Goal: Task Accomplishment & Management: Manage account settings

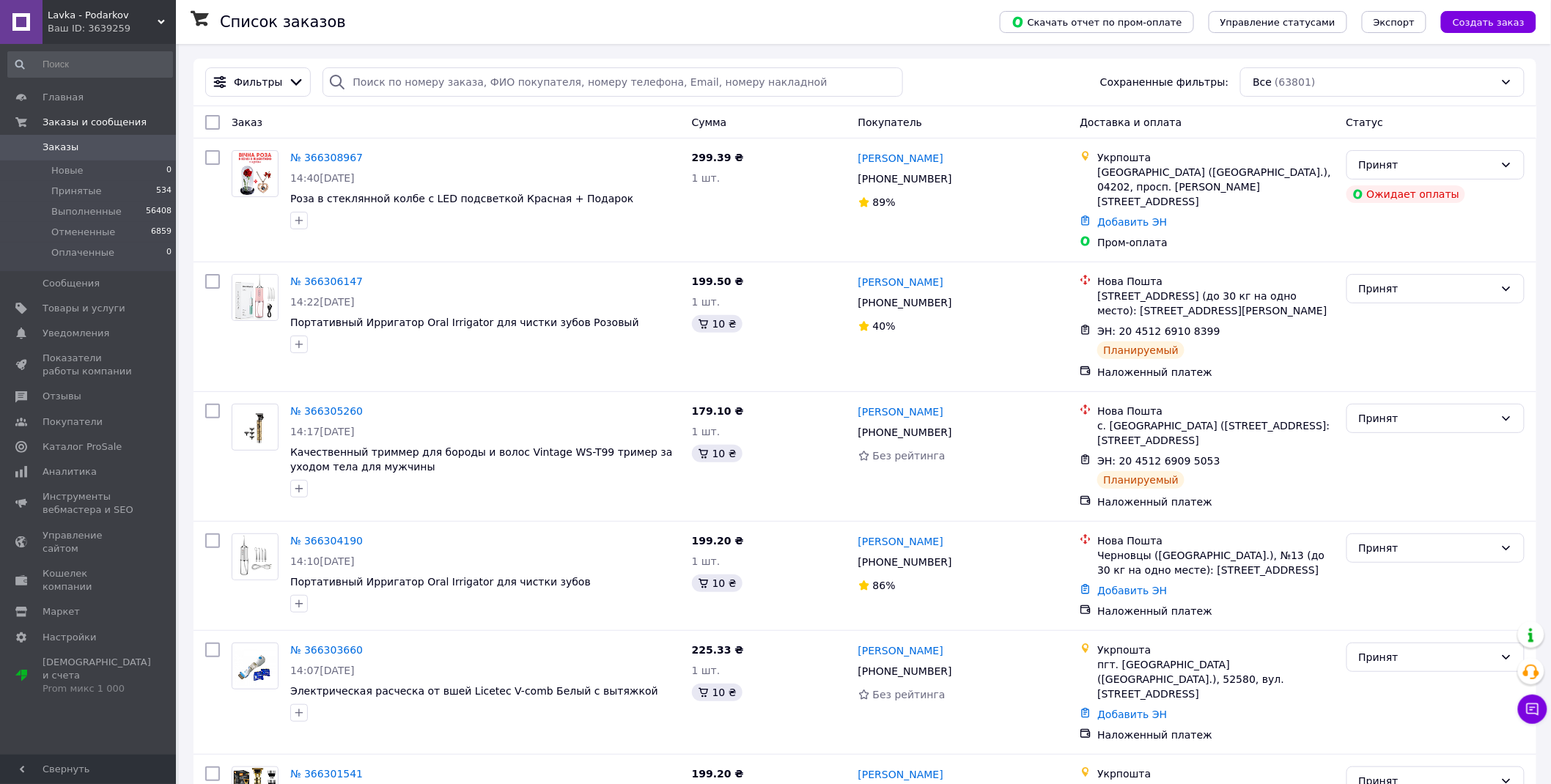
click at [98, 136] on link "Заказы 0" at bounding box center [90, 147] width 180 height 25
click at [95, 136] on link "Заказы 0" at bounding box center [90, 147] width 180 height 25
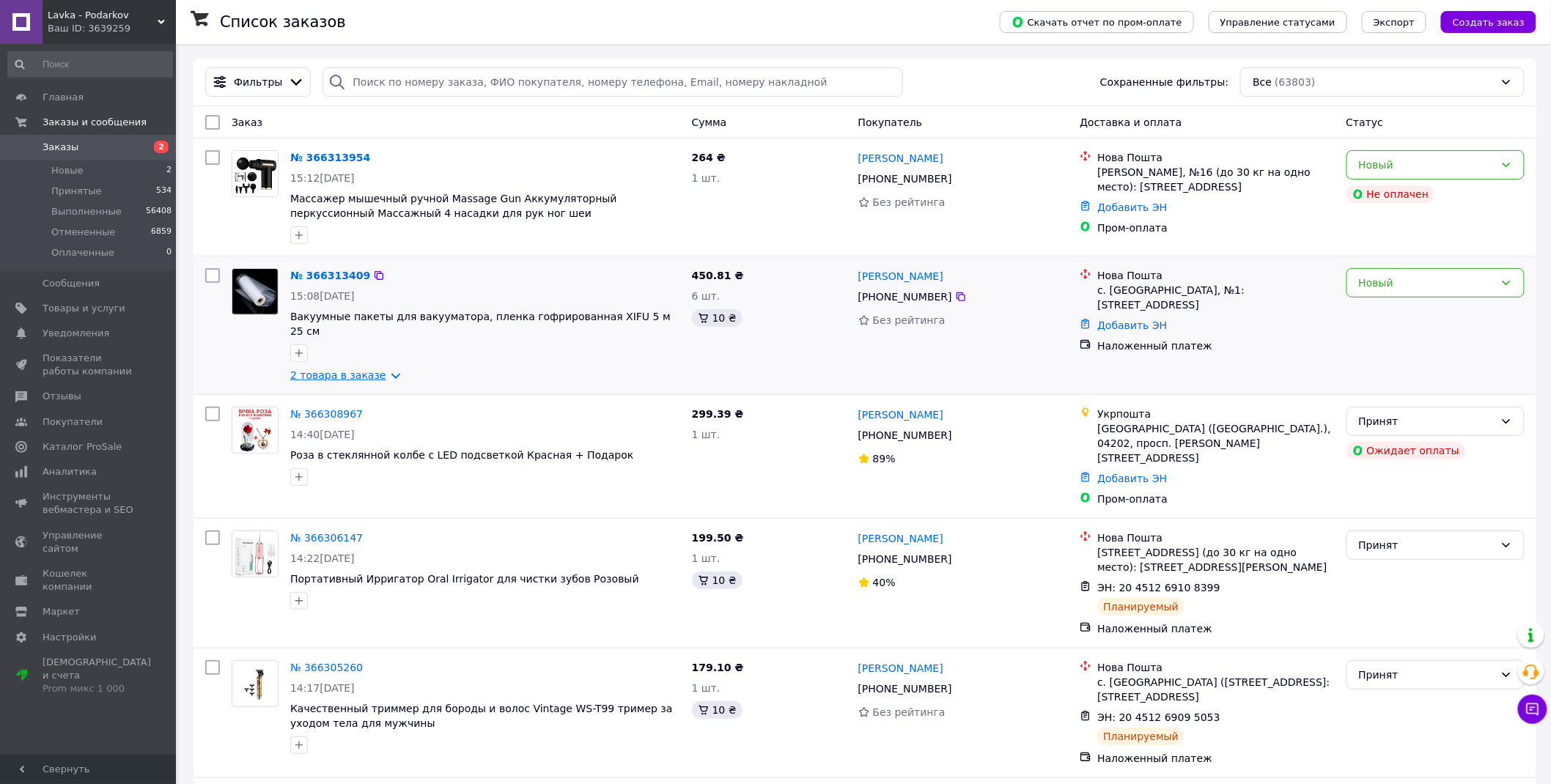
click at [378, 369] on link "2 товара в заказе" at bounding box center [338, 375] width 96 height 11
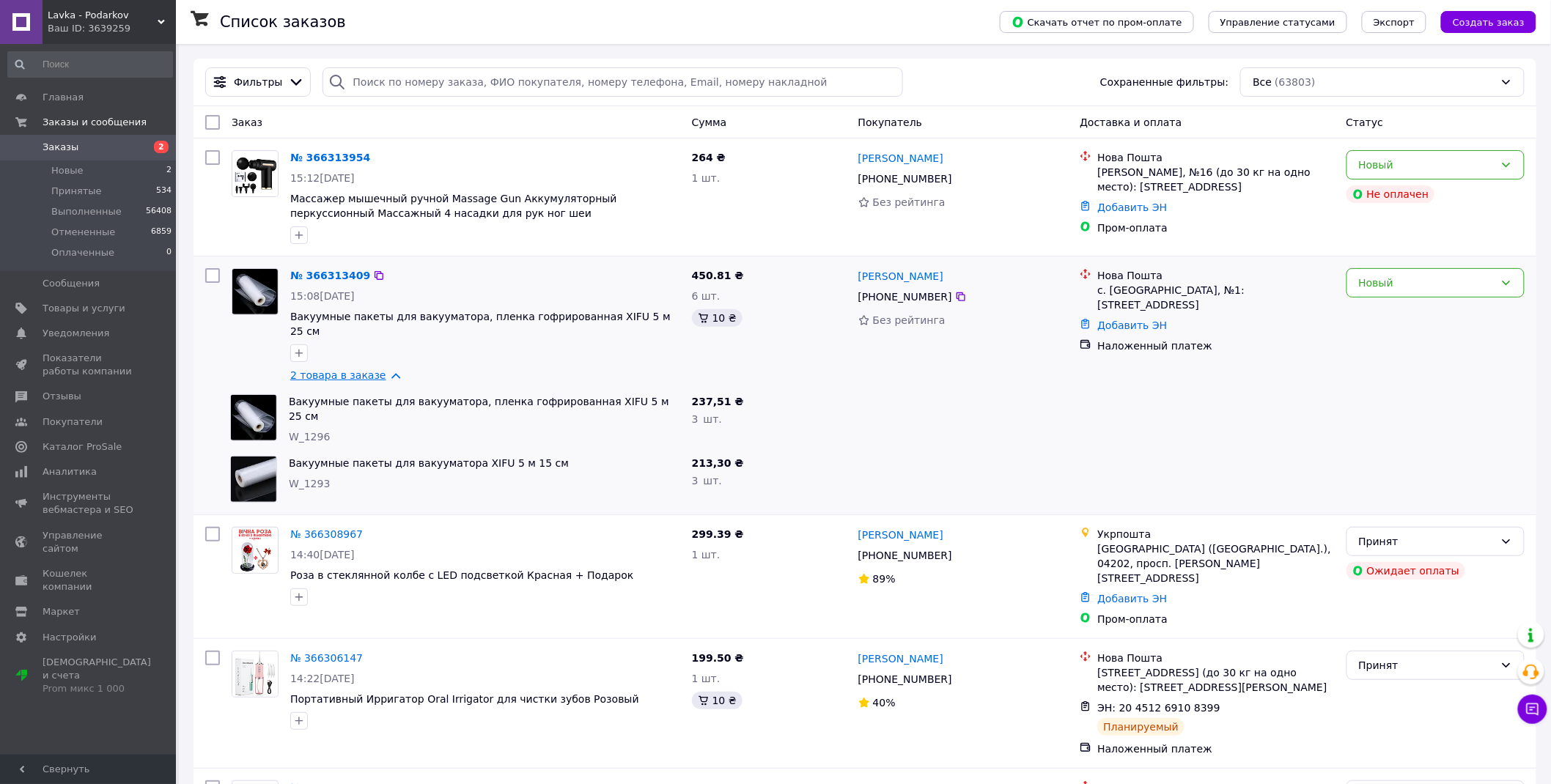
click at [386, 369] on link "2 товара в заказе" at bounding box center [338, 375] width 96 height 11
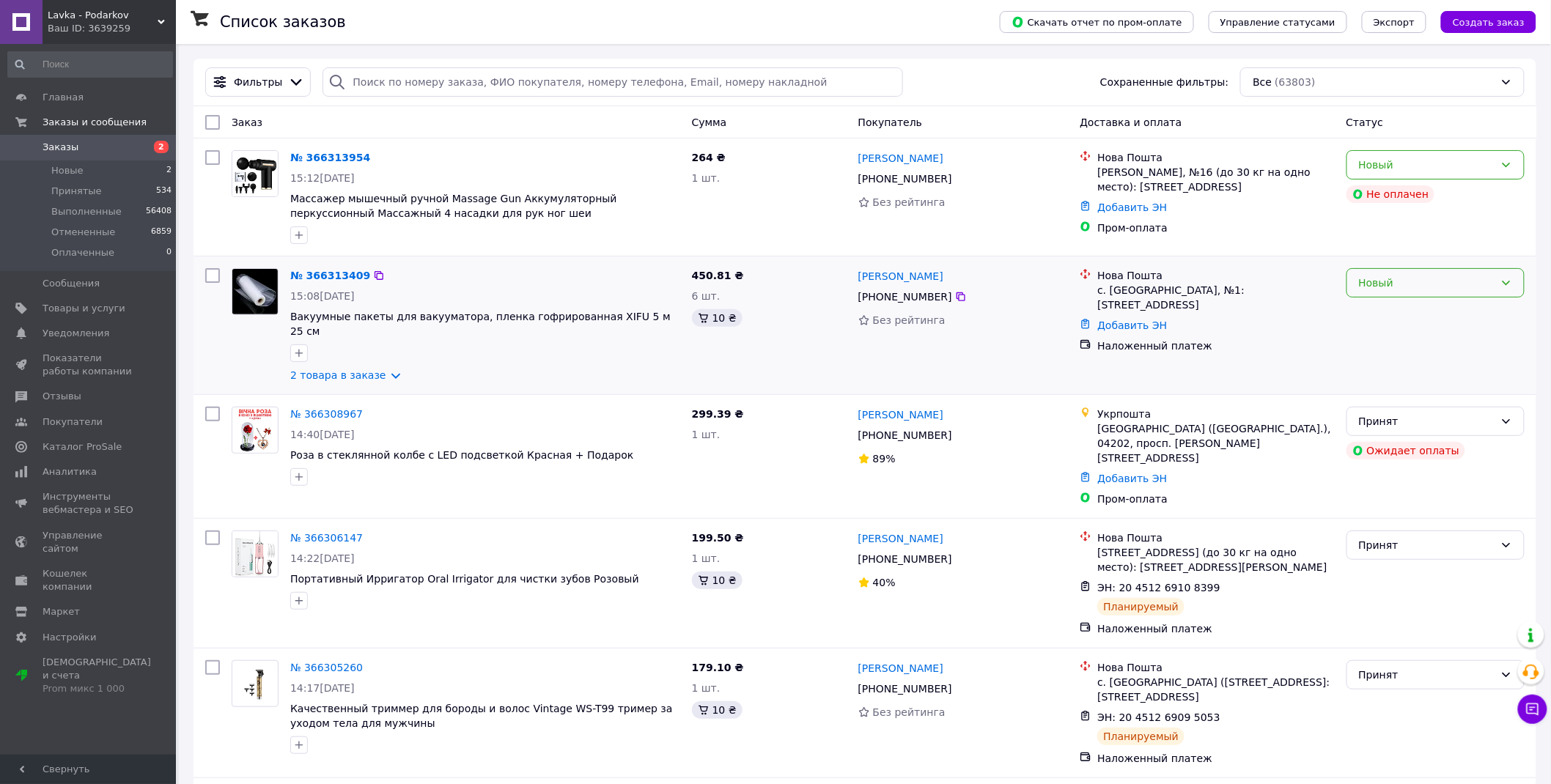
click at [1398, 282] on div "Новый" at bounding box center [1426, 282] width 136 height 16
click at [1397, 309] on li "Принят" at bounding box center [1436, 315] width 178 height 26
click at [1434, 162] on div "Новый" at bounding box center [1426, 164] width 136 height 16
click at [1430, 189] on li "Принят" at bounding box center [1436, 198] width 178 height 26
click at [94, 142] on span "Заказы" at bounding box center [89, 147] width 94 height 13
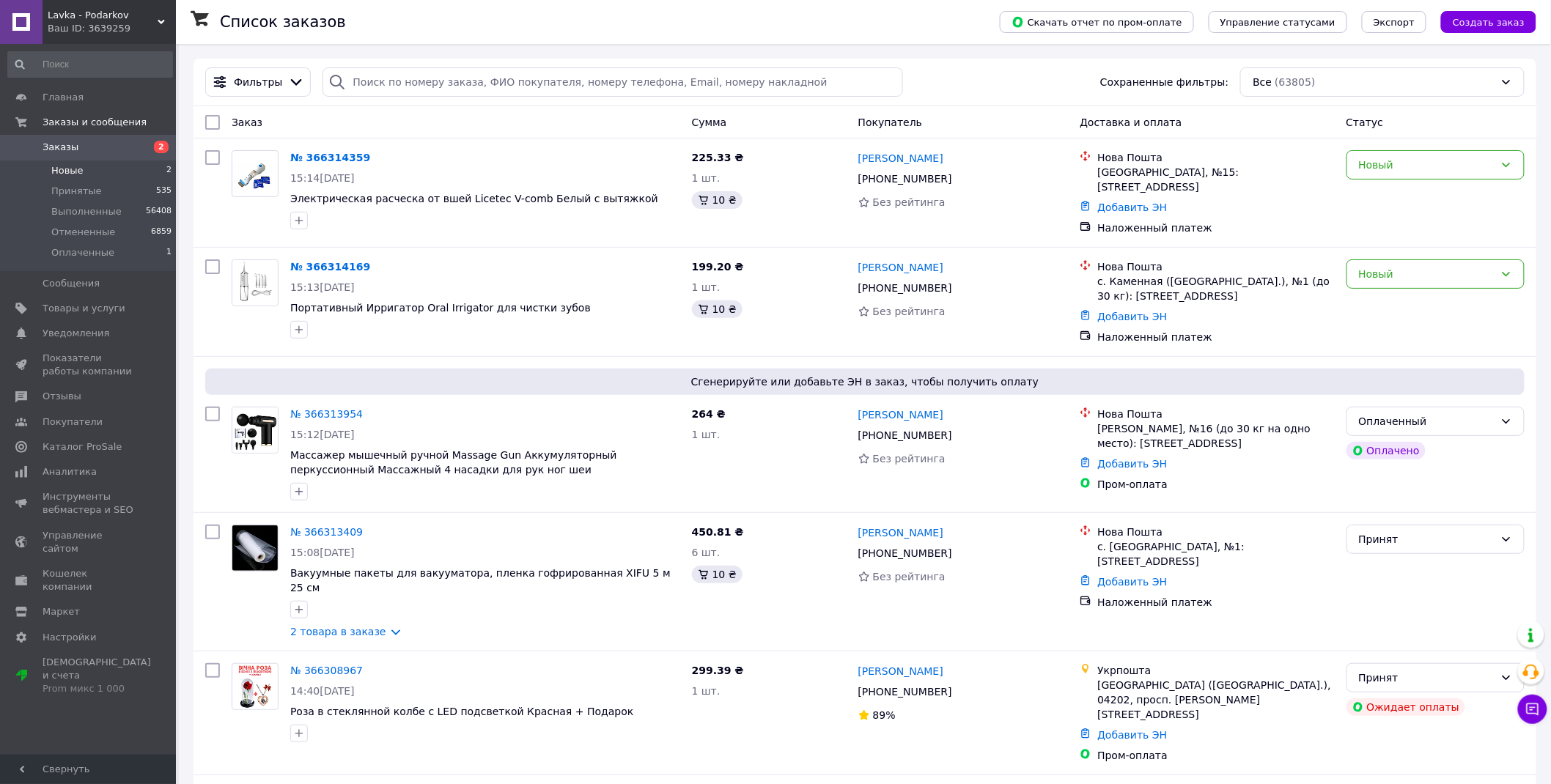
click at [104, 172] on li "Новые 2" at bounding box center [90, 171] width 180 height 21
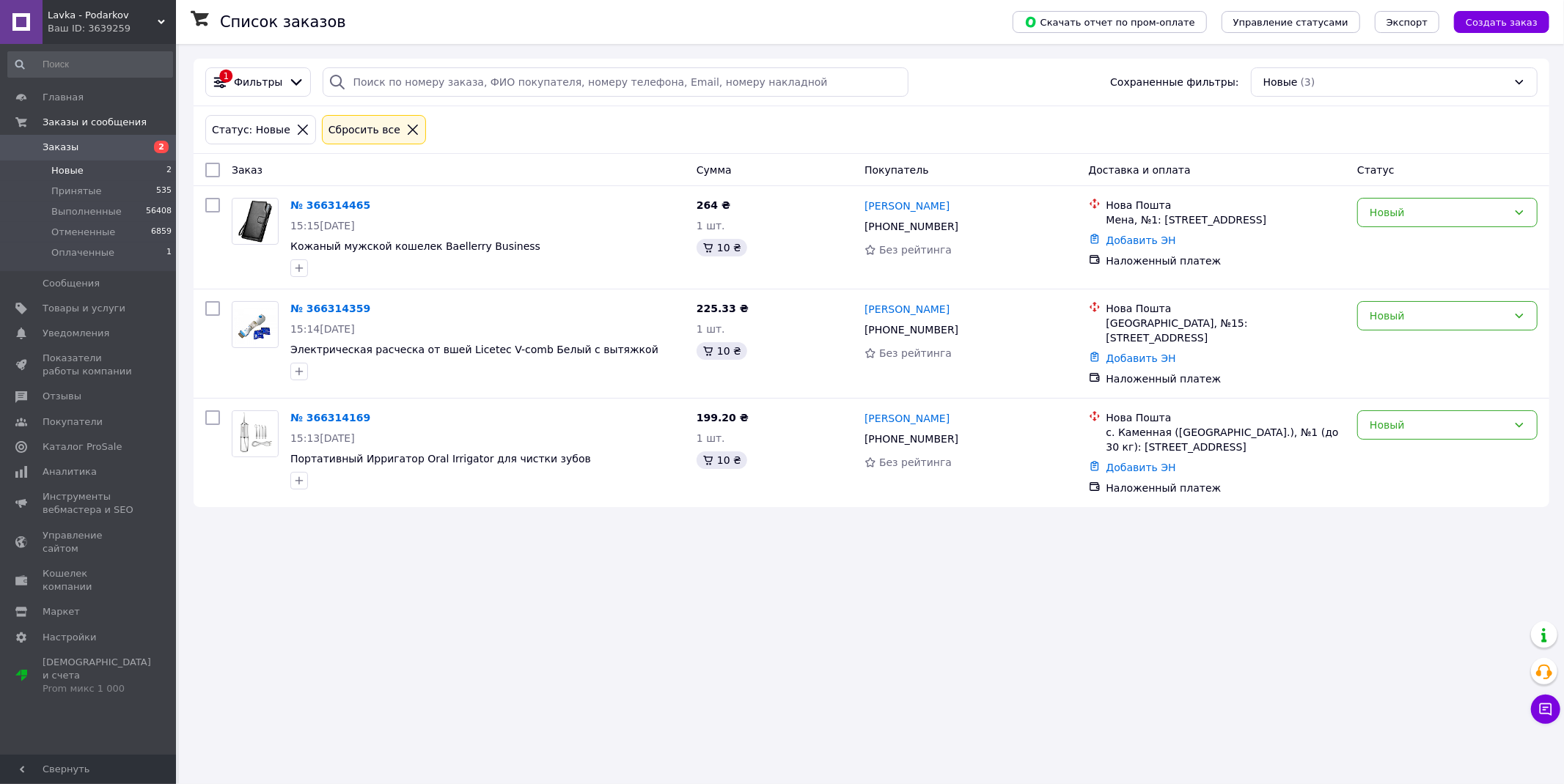
click at [220, 170] on div at bounding box center [213, 170] width 26 height 26
click at [214, 170] on input "checkbox" at bounding box center [213, 170] width 15 height 15
checkbox input "true"
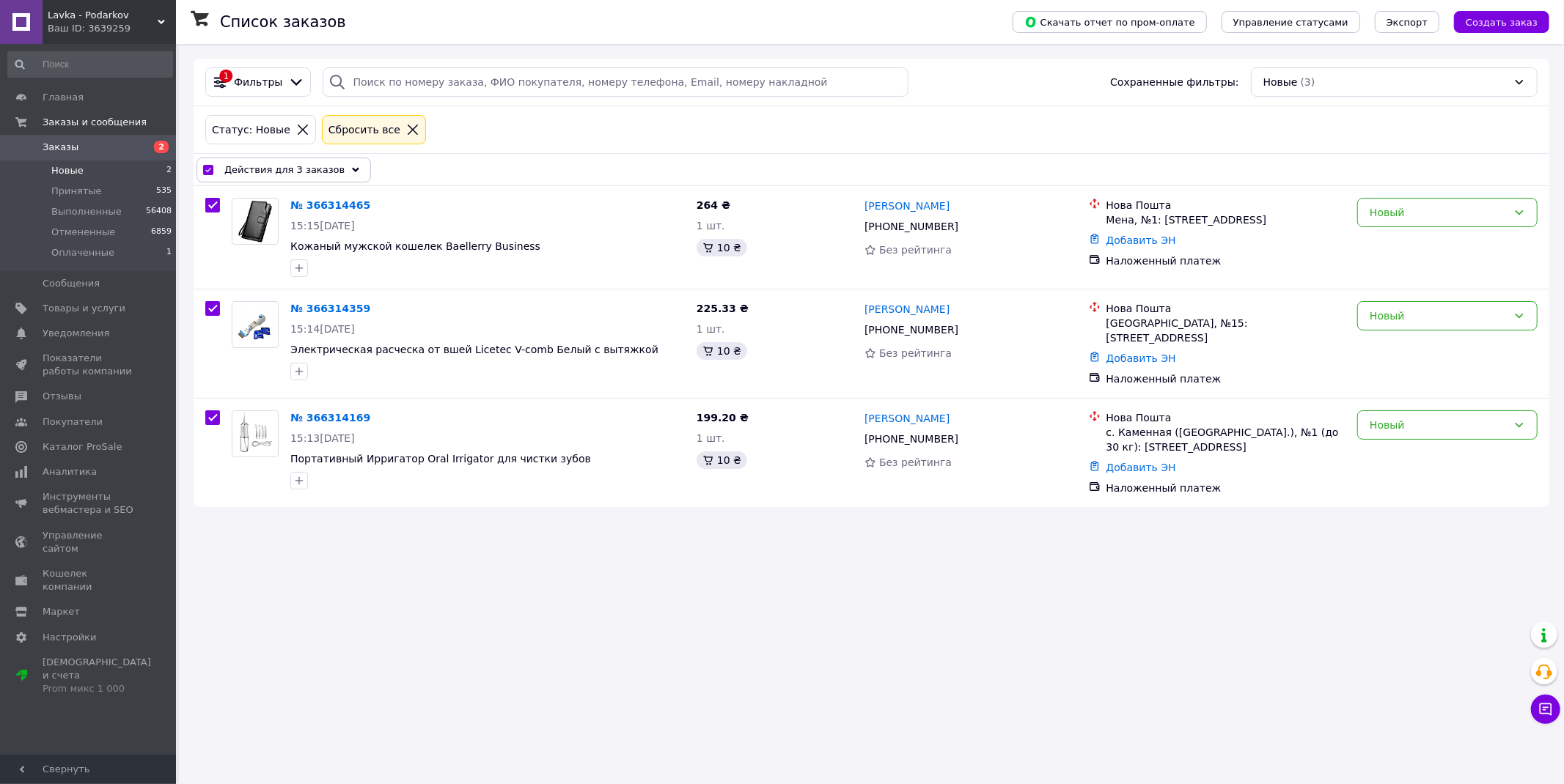
click at [272, 170] on span "Действия для 3 заказов" at bounding box center [284, 170] width 120 height 15
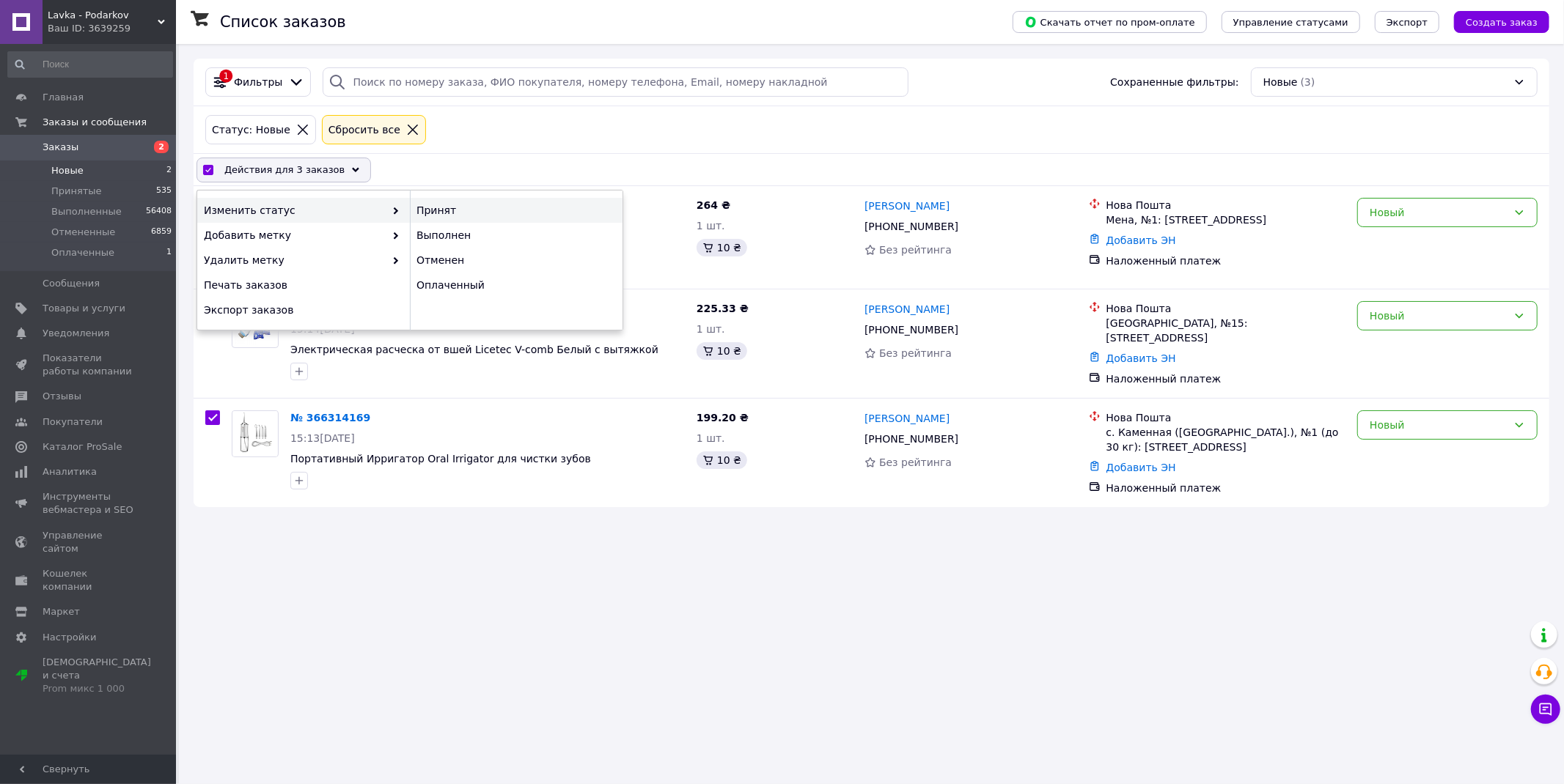
click at [430, 211] on div "Принят" at bounding box center [516, 210] width 213 height 25
checkbox input "false"
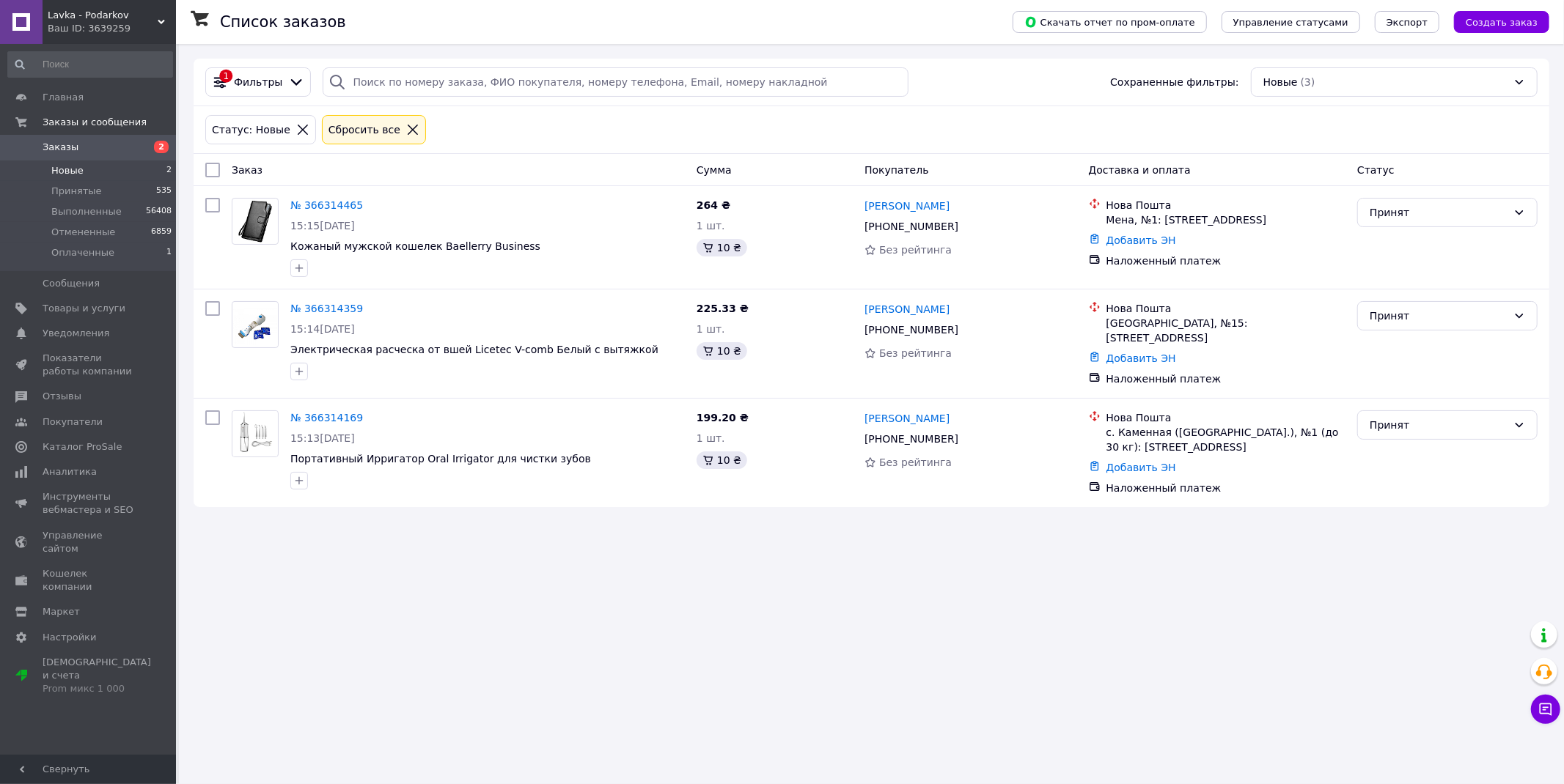
click at [84, 148] on span "Заказы" at bounding box center [89, 147] width 94 height 13
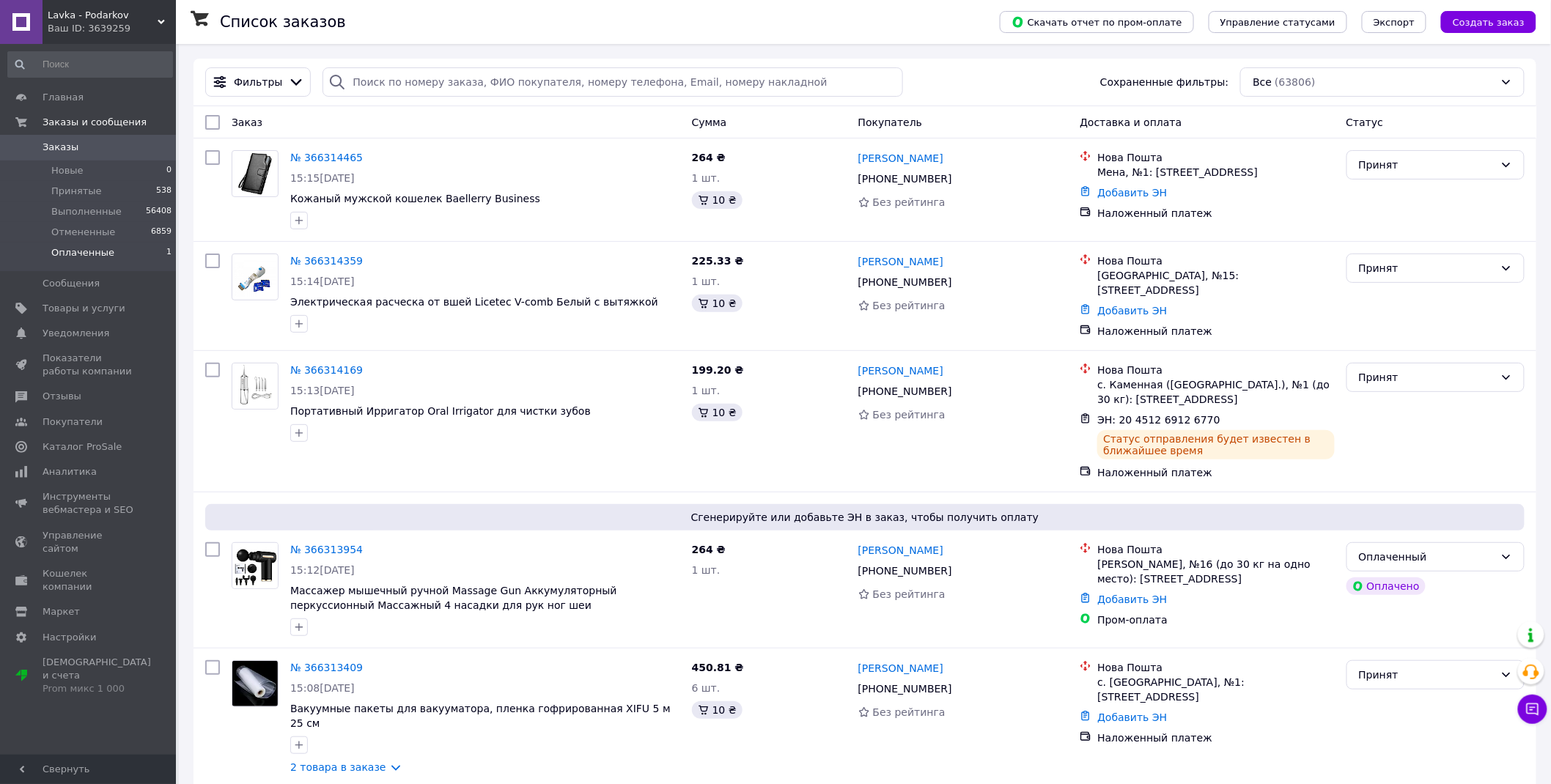
click at [113, 261] on li "Оплаченные 1" at bounding box center [90, 256] width 180 height 27
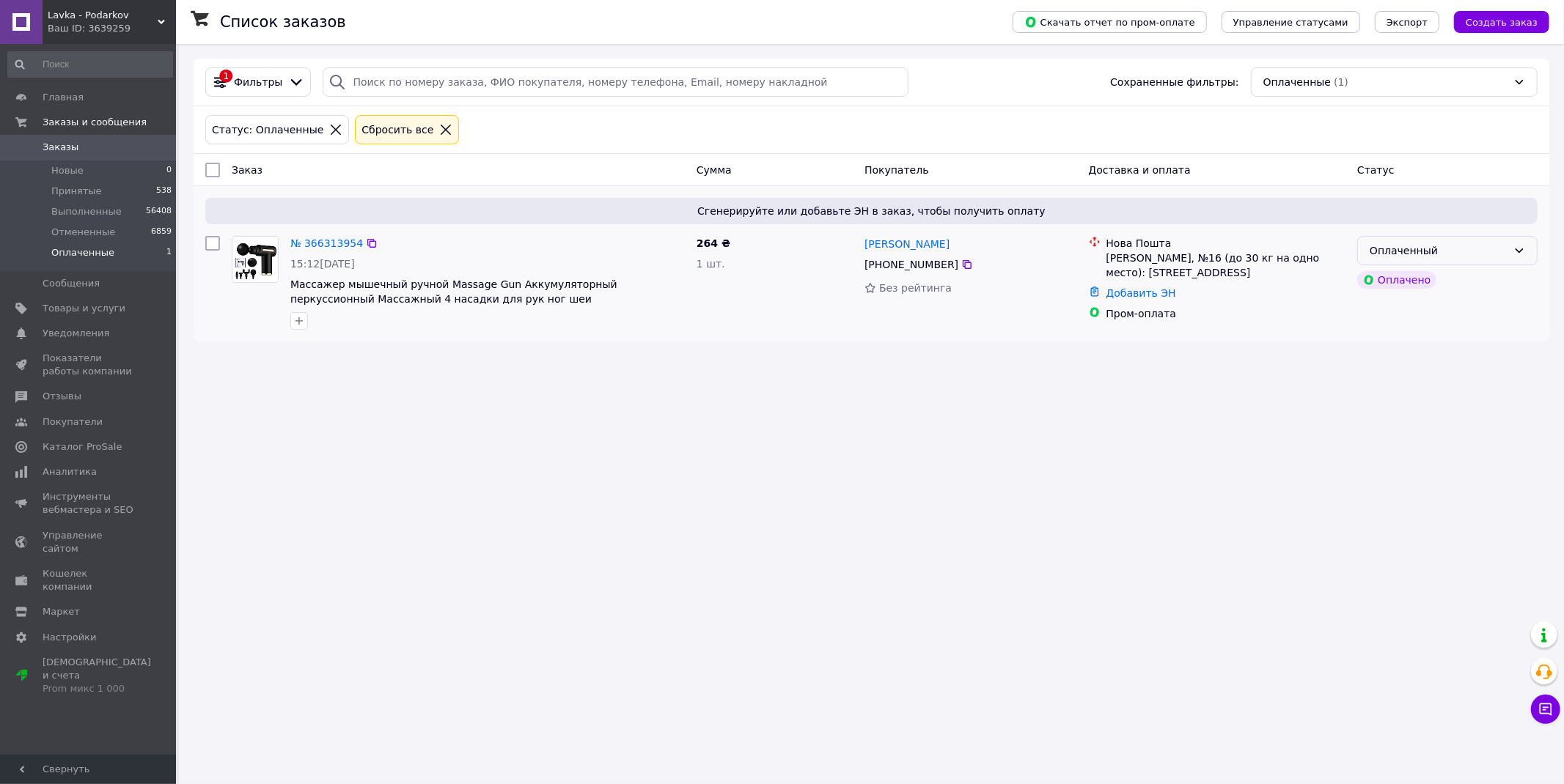
drag, startPoint x: 1449, startPoint y: 244, endPoint x: 1451, endPoint y: 257, distance: 13.2
click at [1450, 247] on div "Оплаченный" at bounding box center [1438, 250] width 138 height 16
click at [1421, 281] on li "Принят" at bounding box center [1447, 283] width 179 height 26
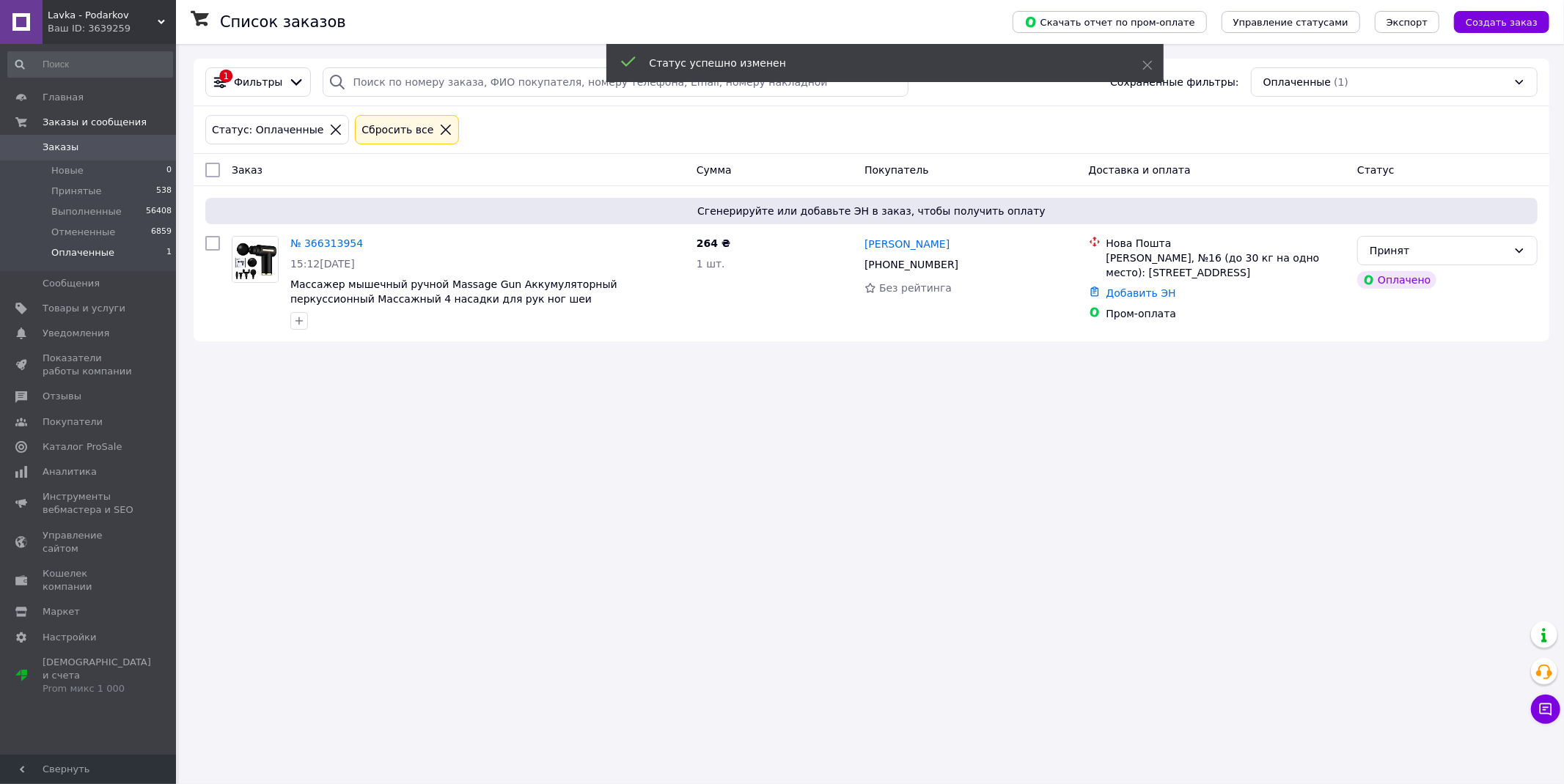
click at [77, 152] on span "Заказы" at bounding box center [89, 147] width 94 height 13
click at [77, 152] on span "Заказы" at bounding box center [89, 147] width 94 height 13
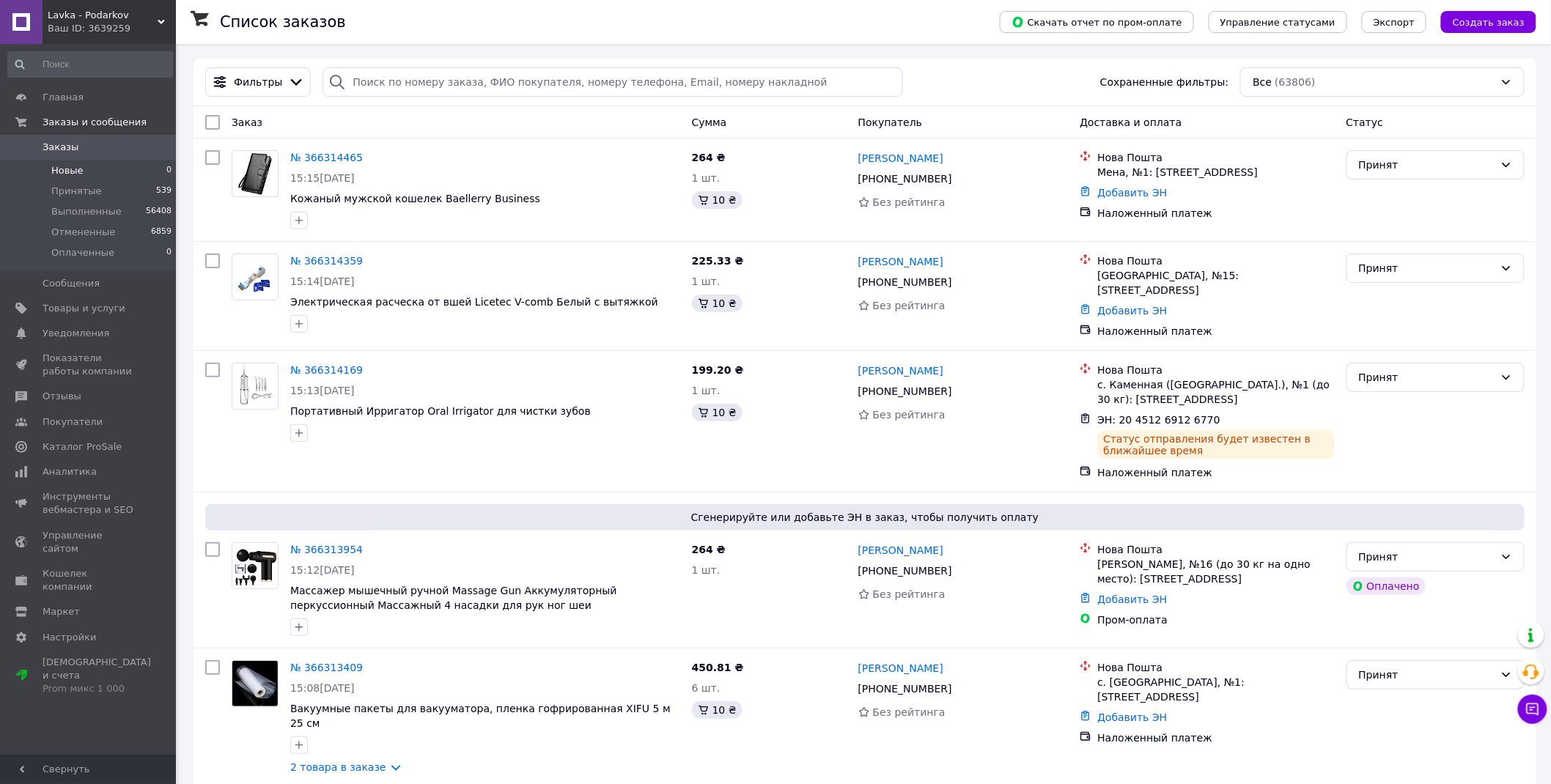
click at [92, 162] on li "Новые 0" at bounding box center [90, 171] width 180 height 21
click at [90, 162] on li "Новые 0" at bounding box center [90, 171] width 180 height 21
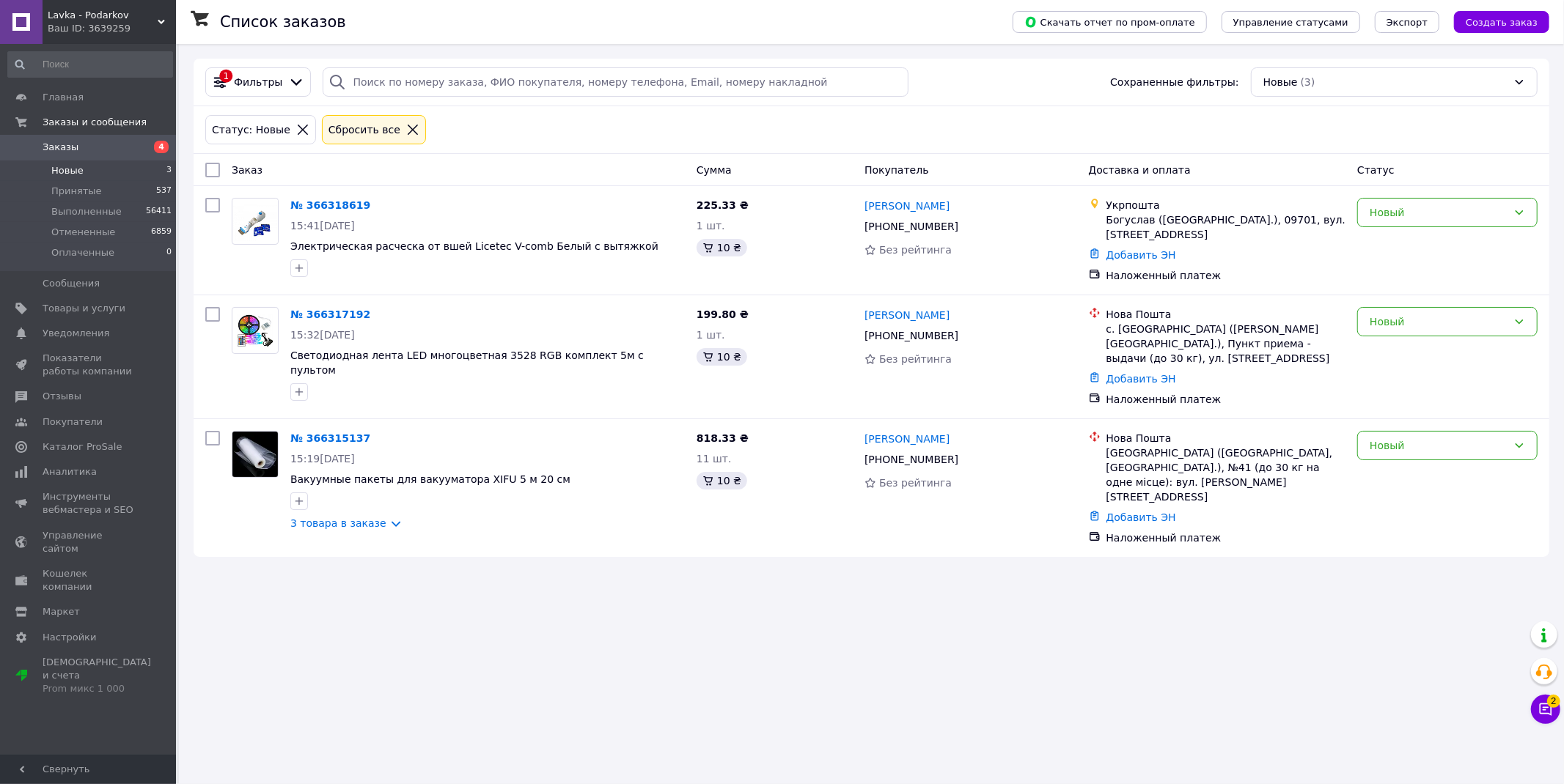
click at [201, 160] on div at bounding box center [213, 170] width 26 height 26
click at [210, 165] on input "checkbox" at bounding box center [213, 170] width 15 height 15
checkbox input "true"
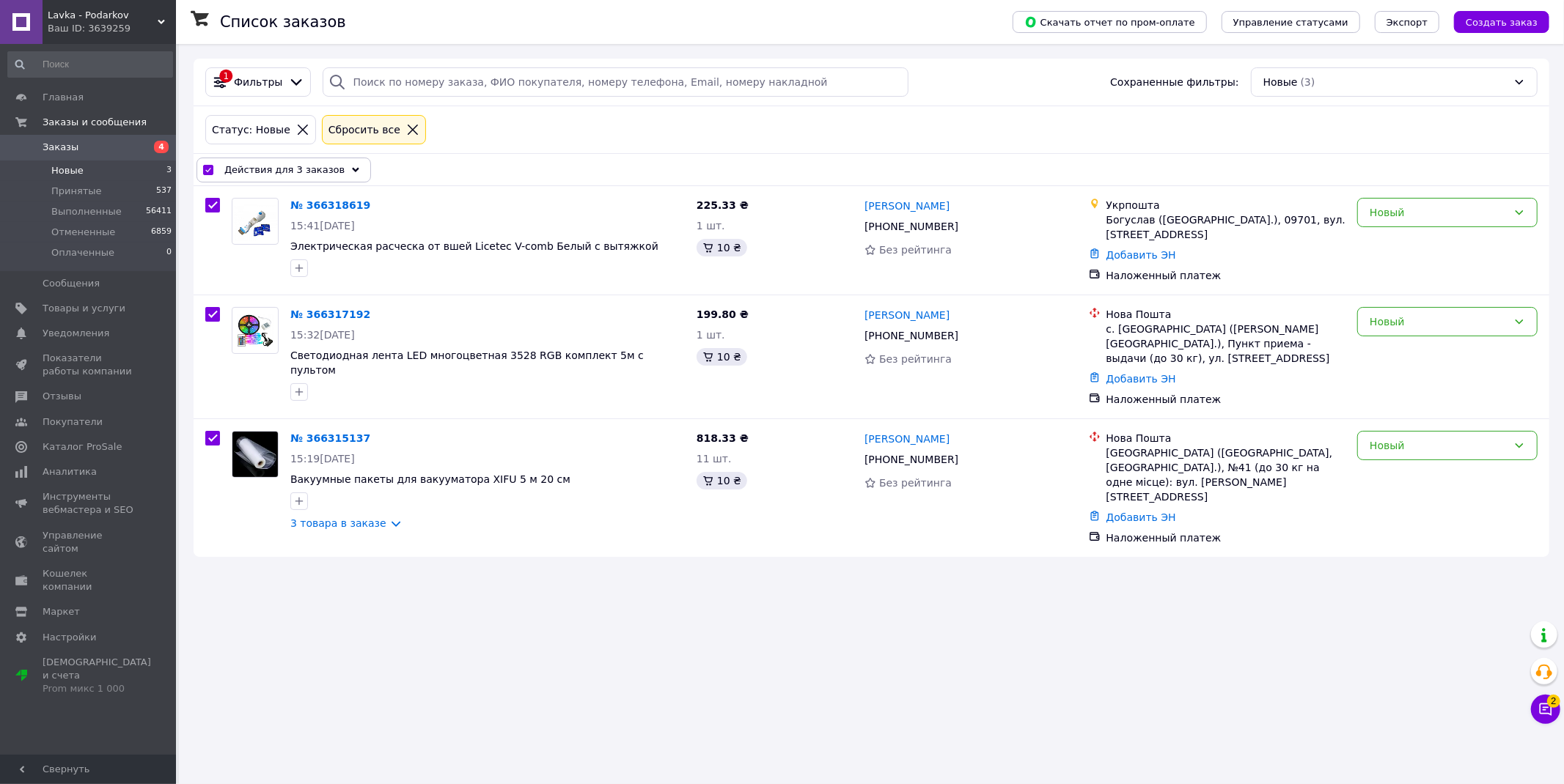
click at [265, 178] on span "Действия для 3 заказов" at bounding box center [284, 170] width 120 height 15
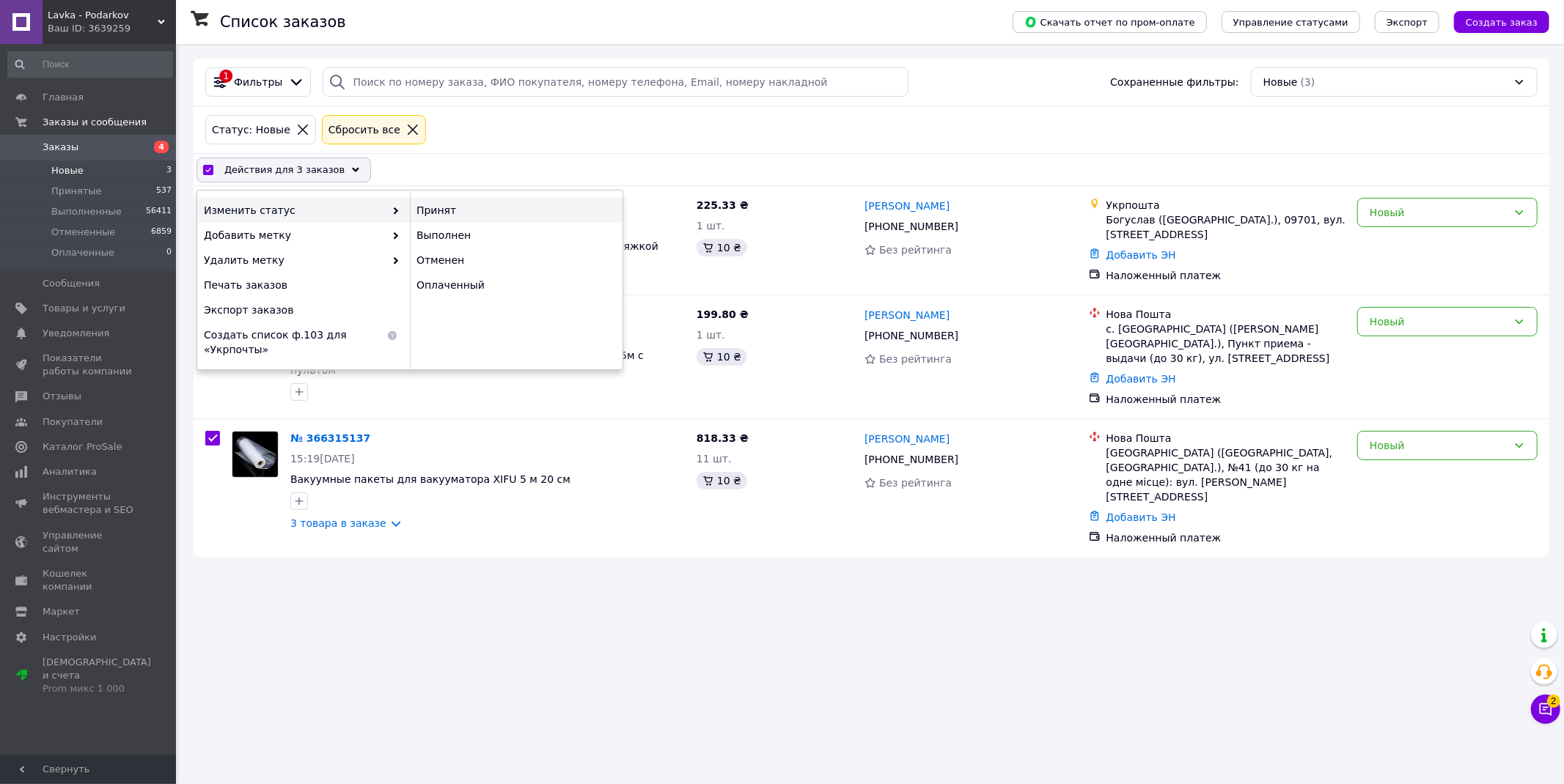
click at [430, 213] on div "Принят" at bounding box center [516, 210] width 213 height 25
checkbox input "false"
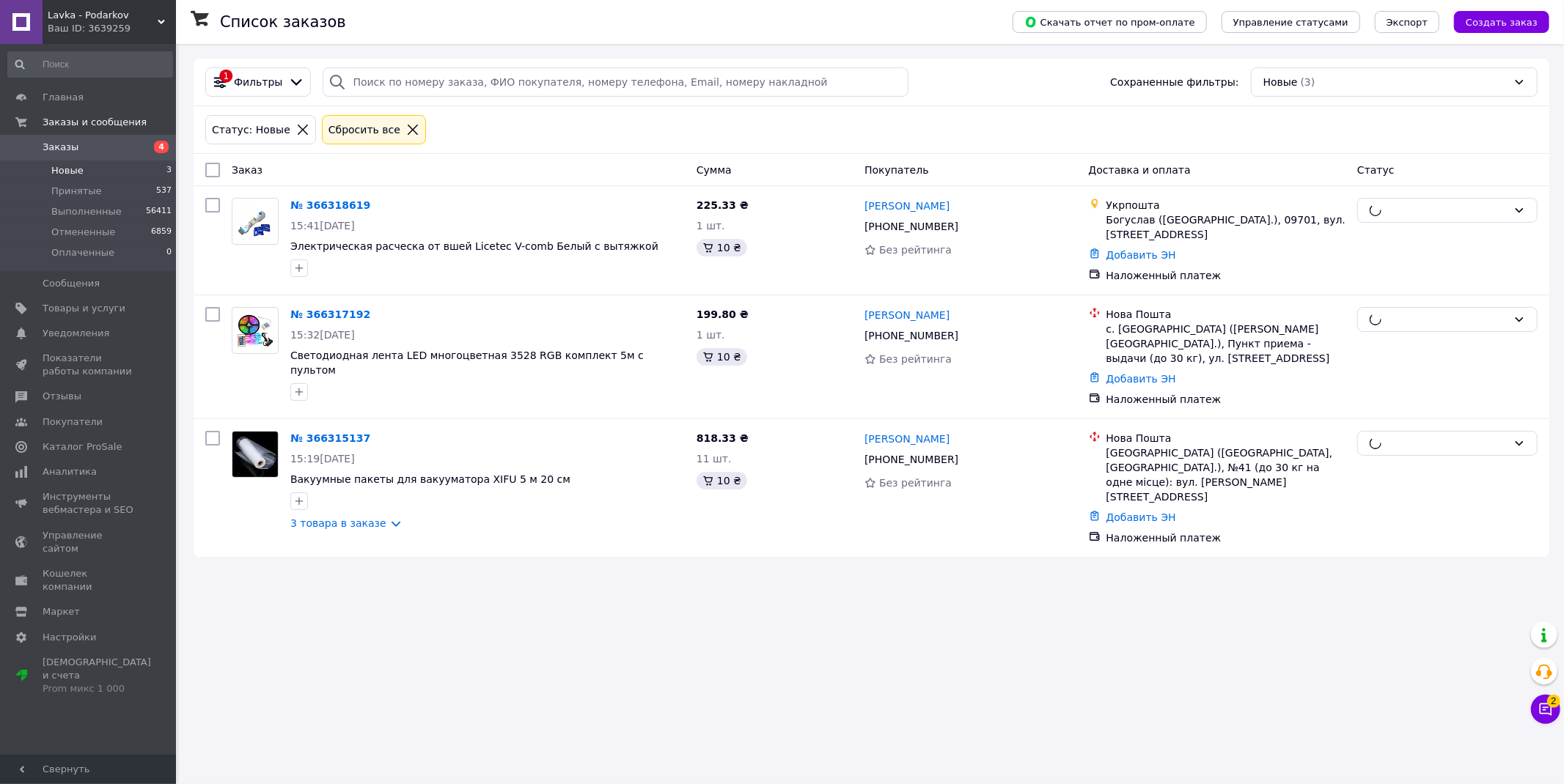
click at [1552, 714] on icon at bounding box center [1546, 709] width 15 height 15
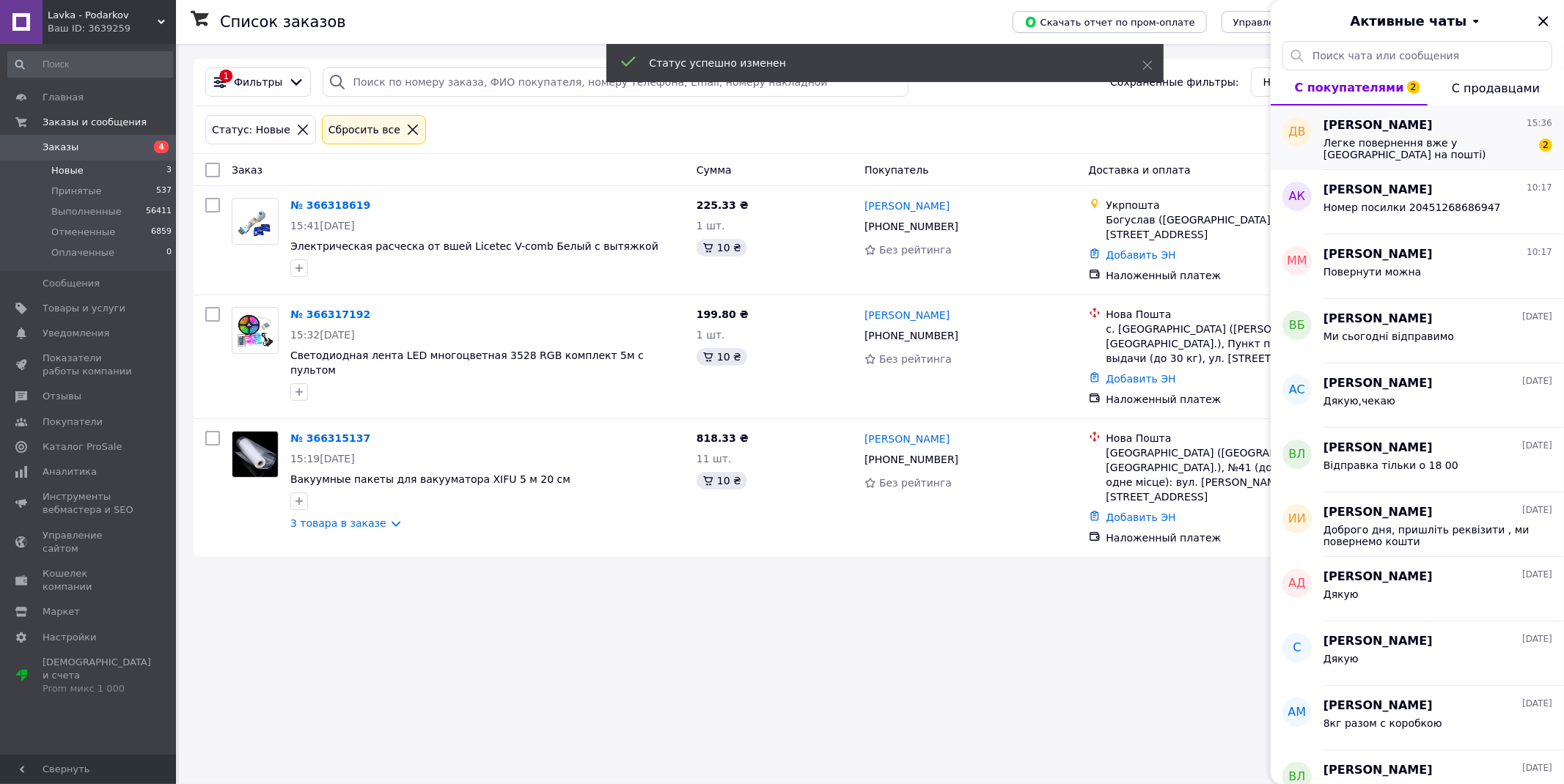
click at [1423, 154] on div "Легке повернення вже у Вас на пошті)" at bounding box center [1427, 148] width 208 height 24
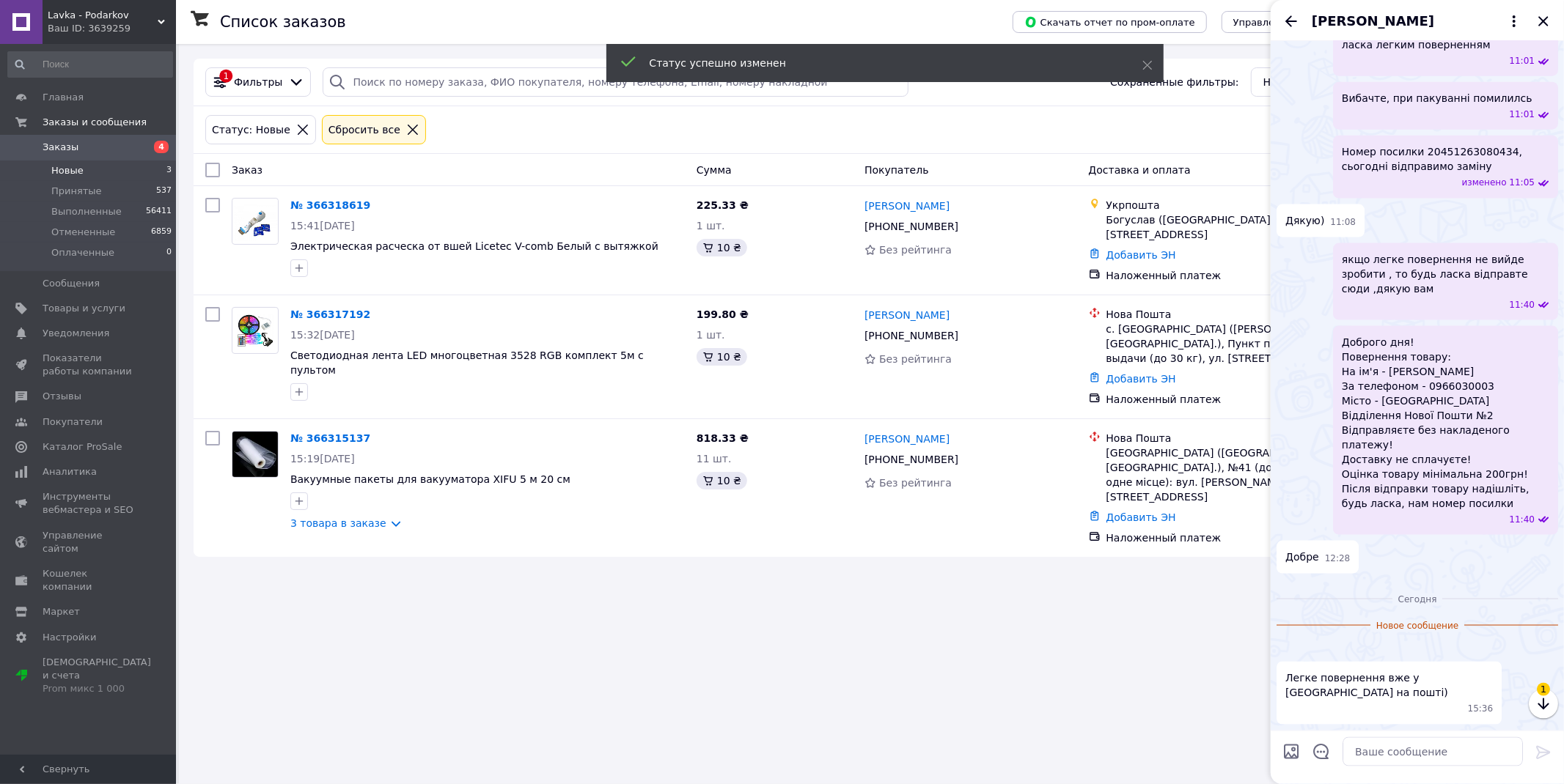
scroll to position [1987, 0]
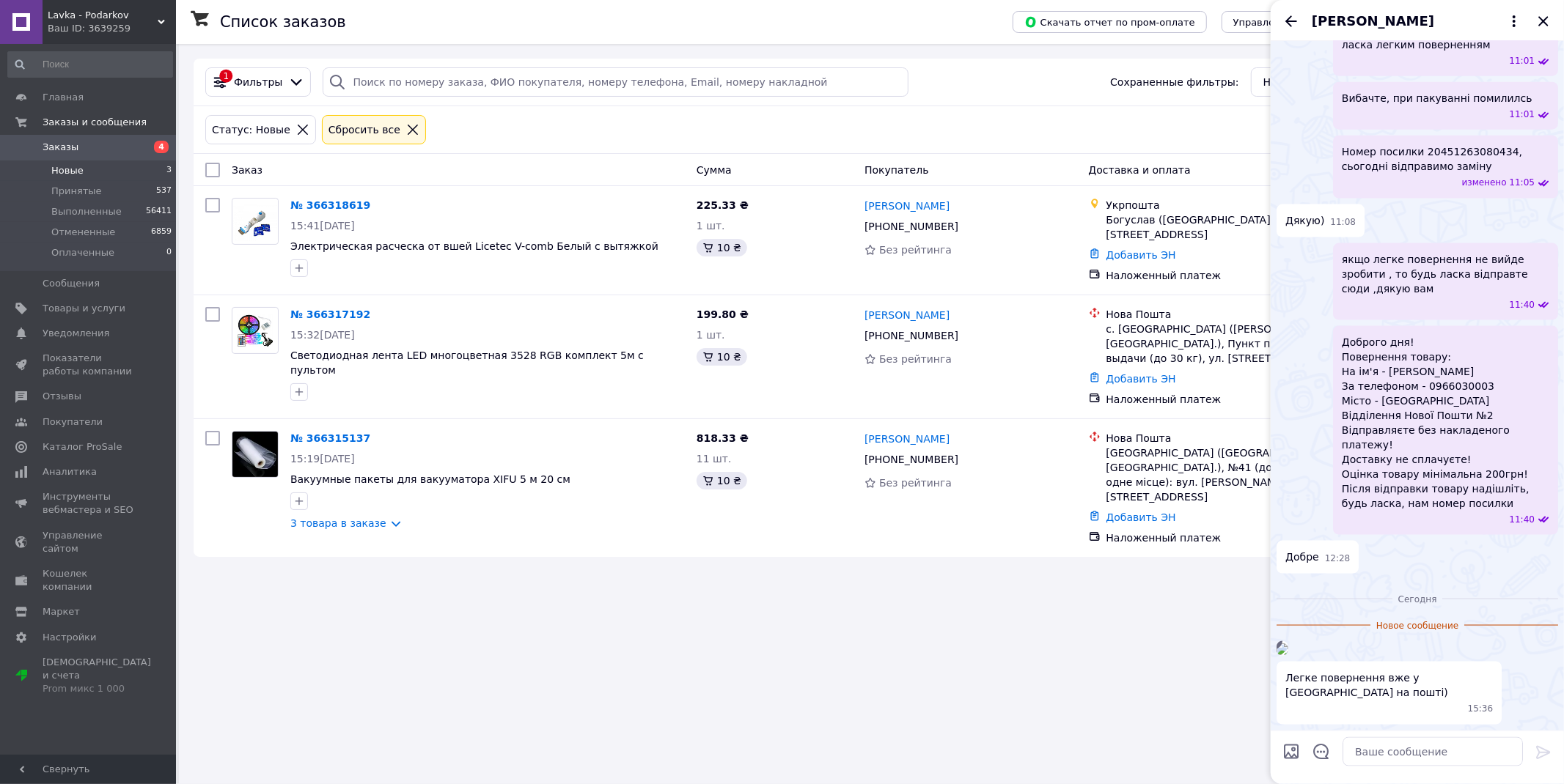
click at [1288, 643] on img at bounding box center [1282, 649] width 11 height 11
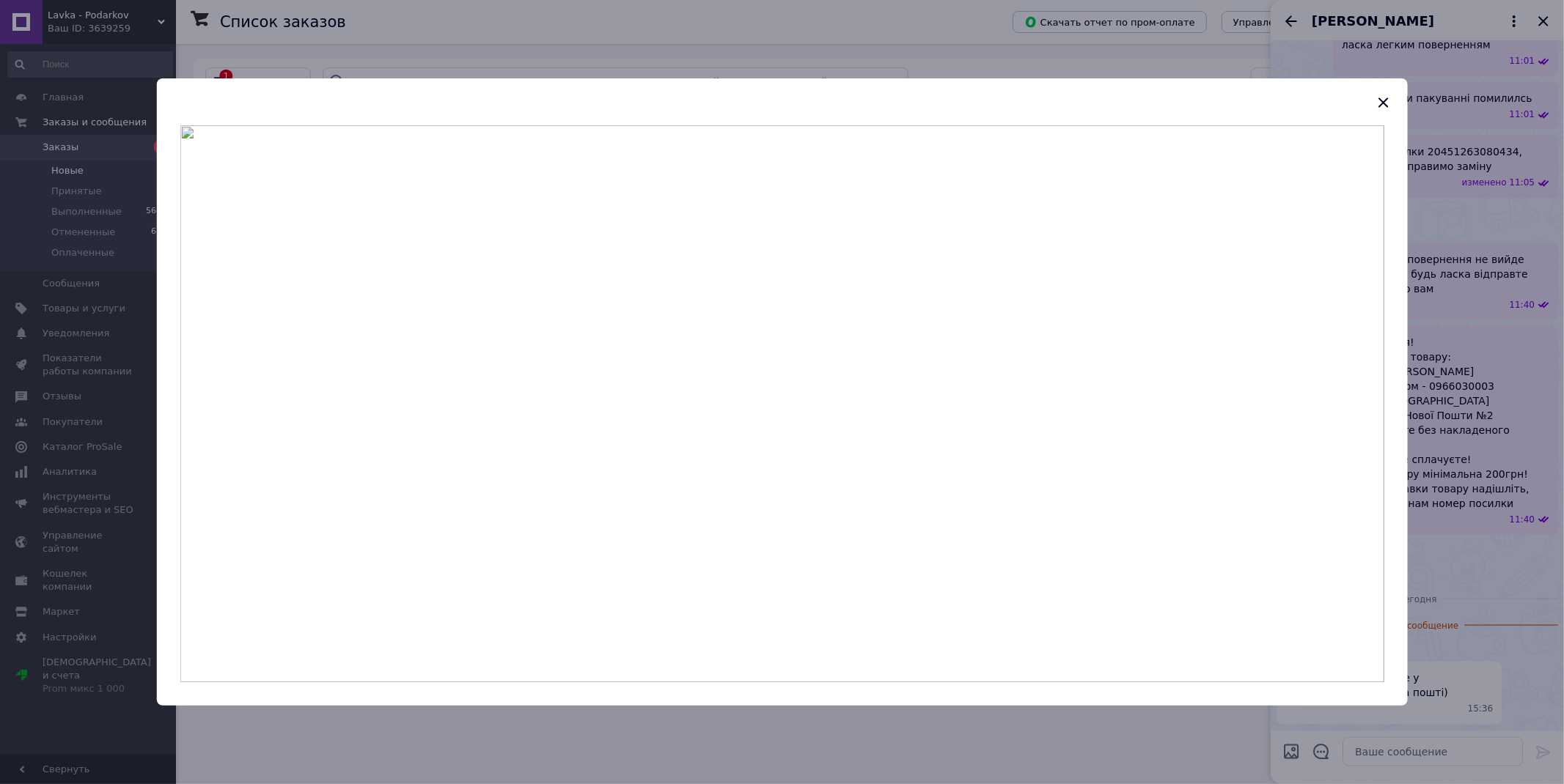
click at [1463, 472] on div at bounding box center [782, 392] width 1564 height 784
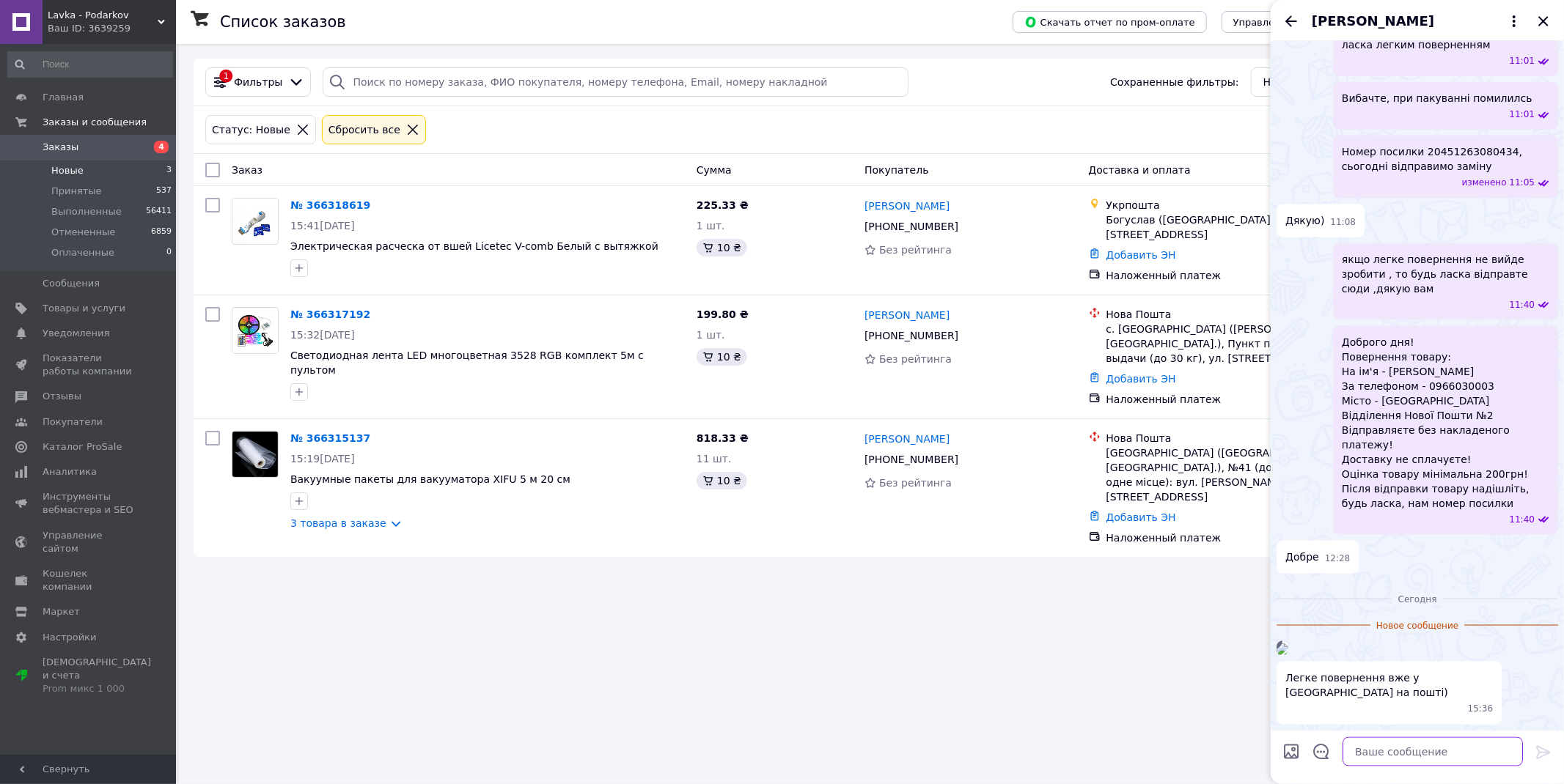
click at [1424, 751] on textarea at bounding box center [1433, 751] width 180 height 29
type textarea "Доброго дня, дякую, отримаємо"
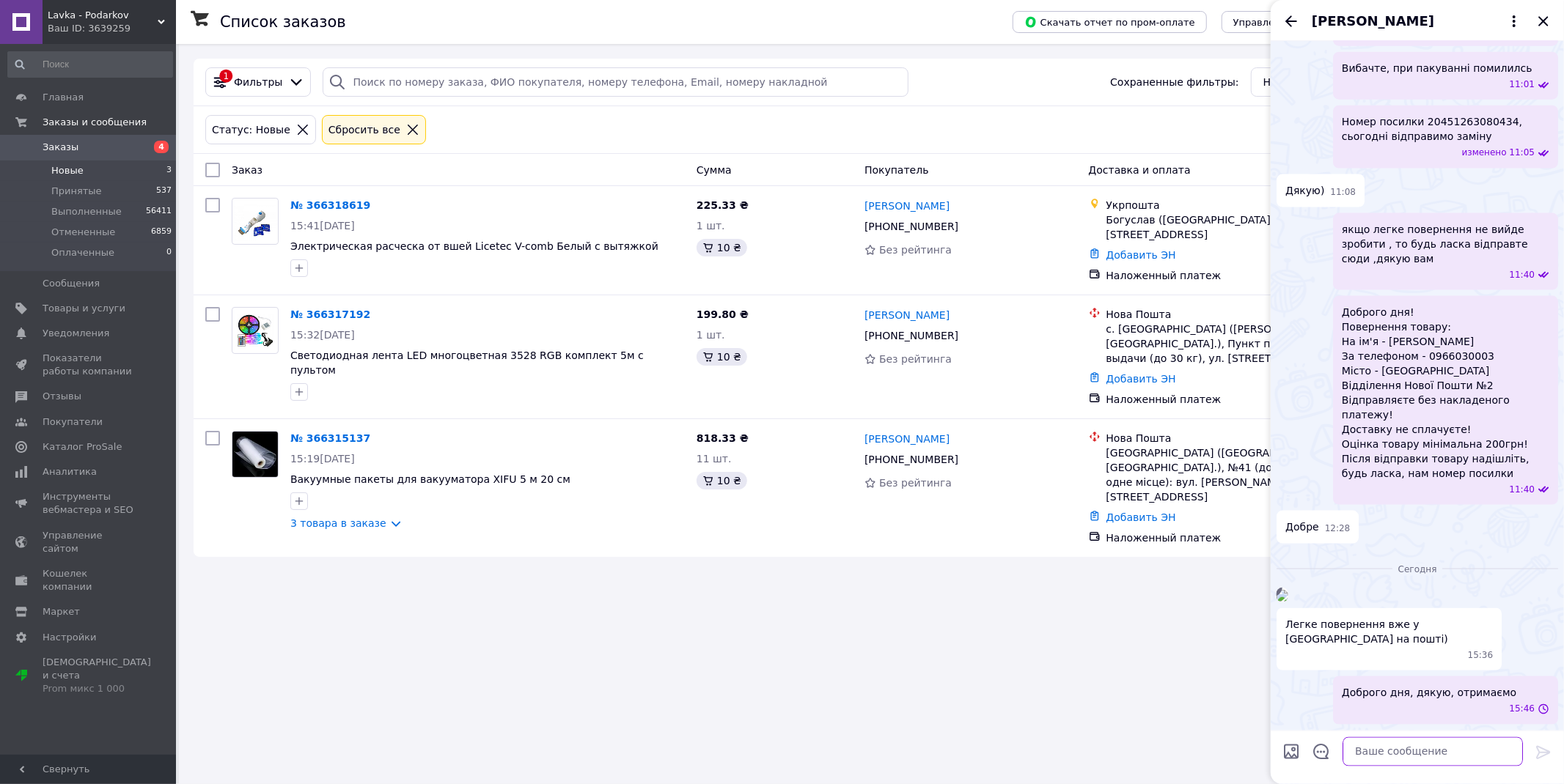
scroll to position [2003, 0]
click at [1288, 590] on img at bounding box center [1282, 596] width 11 height 11
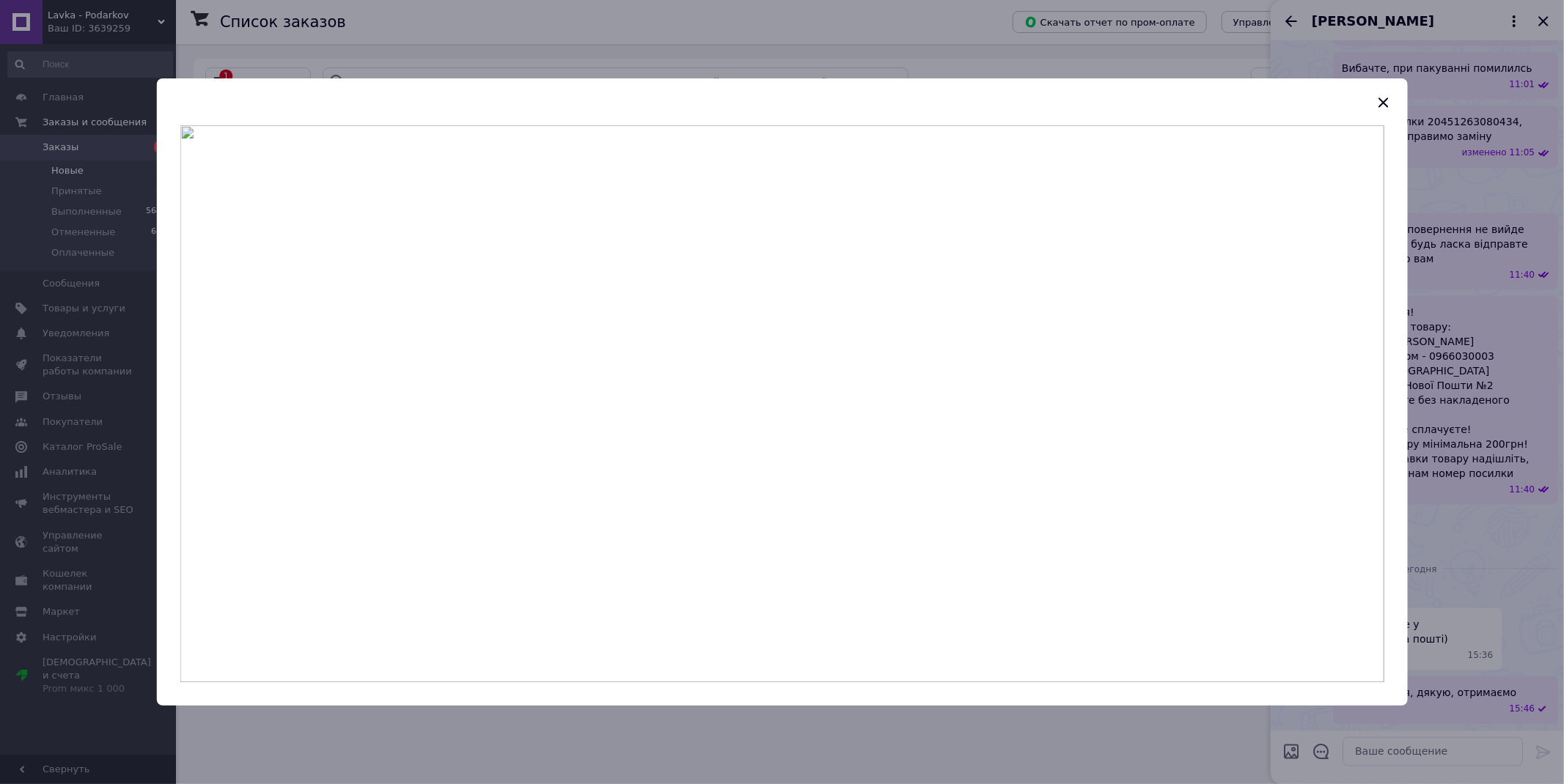
click at [1442, 413] on div at bounding box center [782, 392] width 1564 height 784
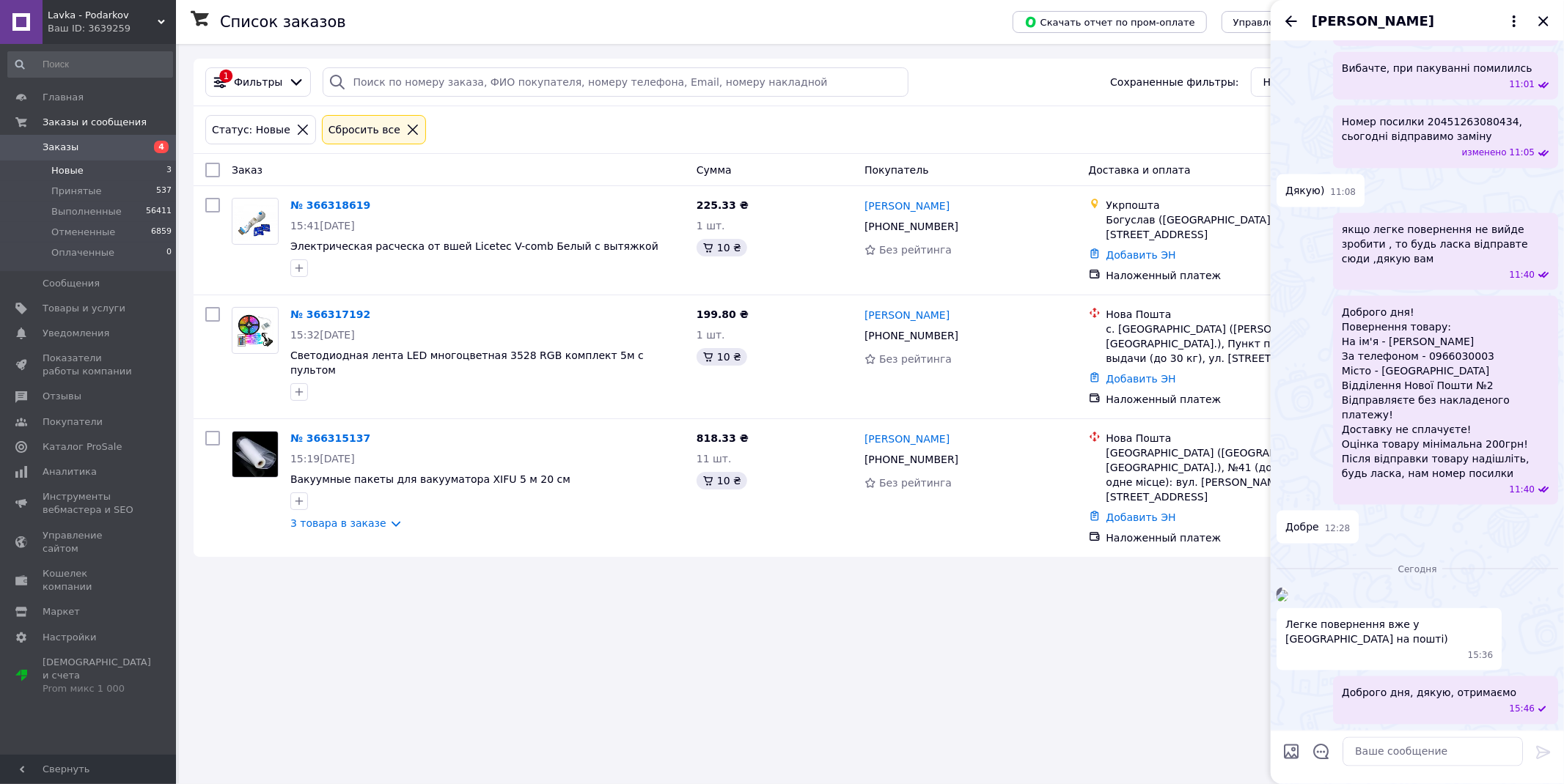
click at [1286, 18] on icon "Назад" at bounding box center [1291, 21] width 18 height 18
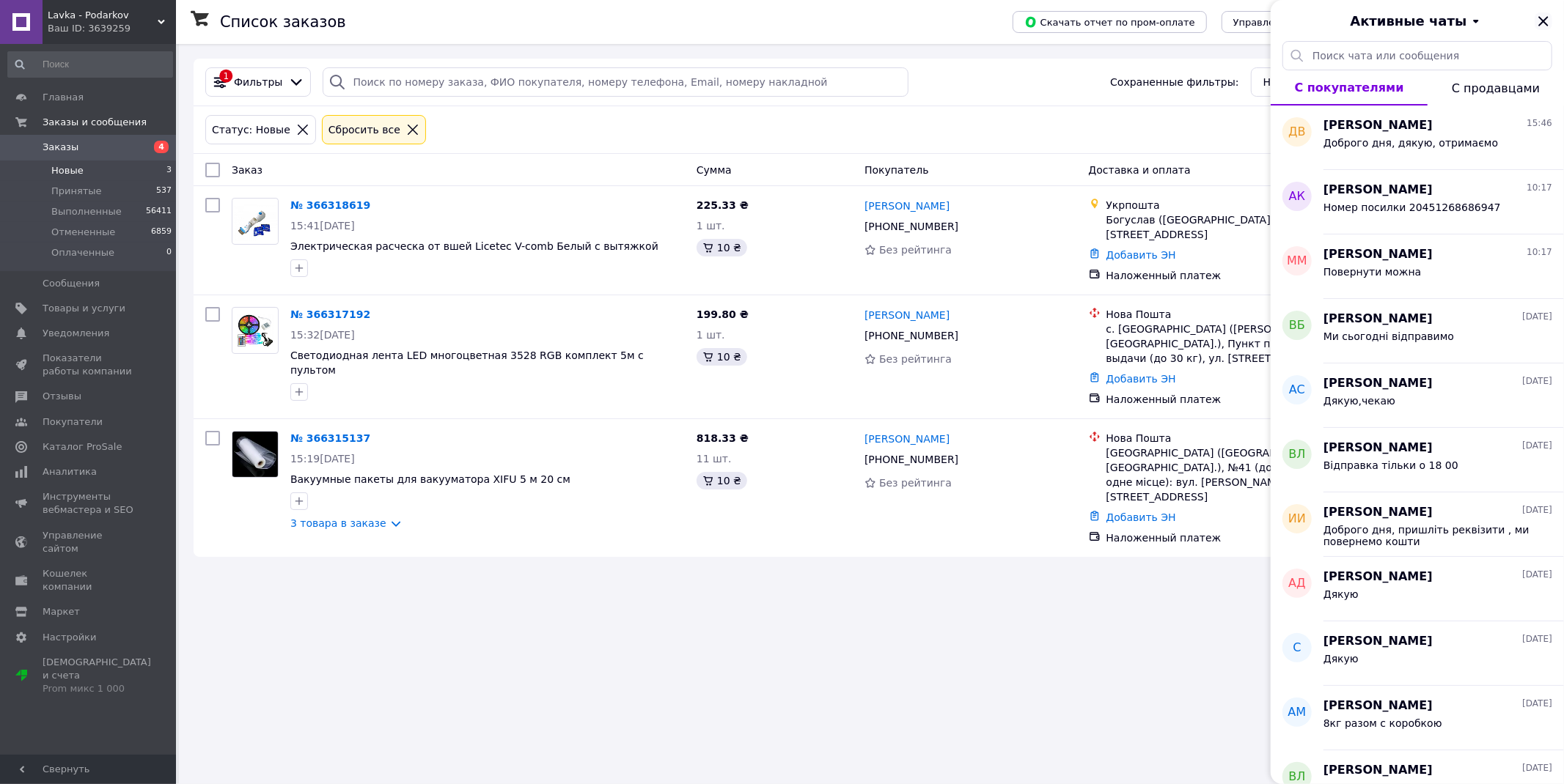
click at [1537, 21] on icon "Закрыть" at bounding box center [1543, 21] width 18 height 18
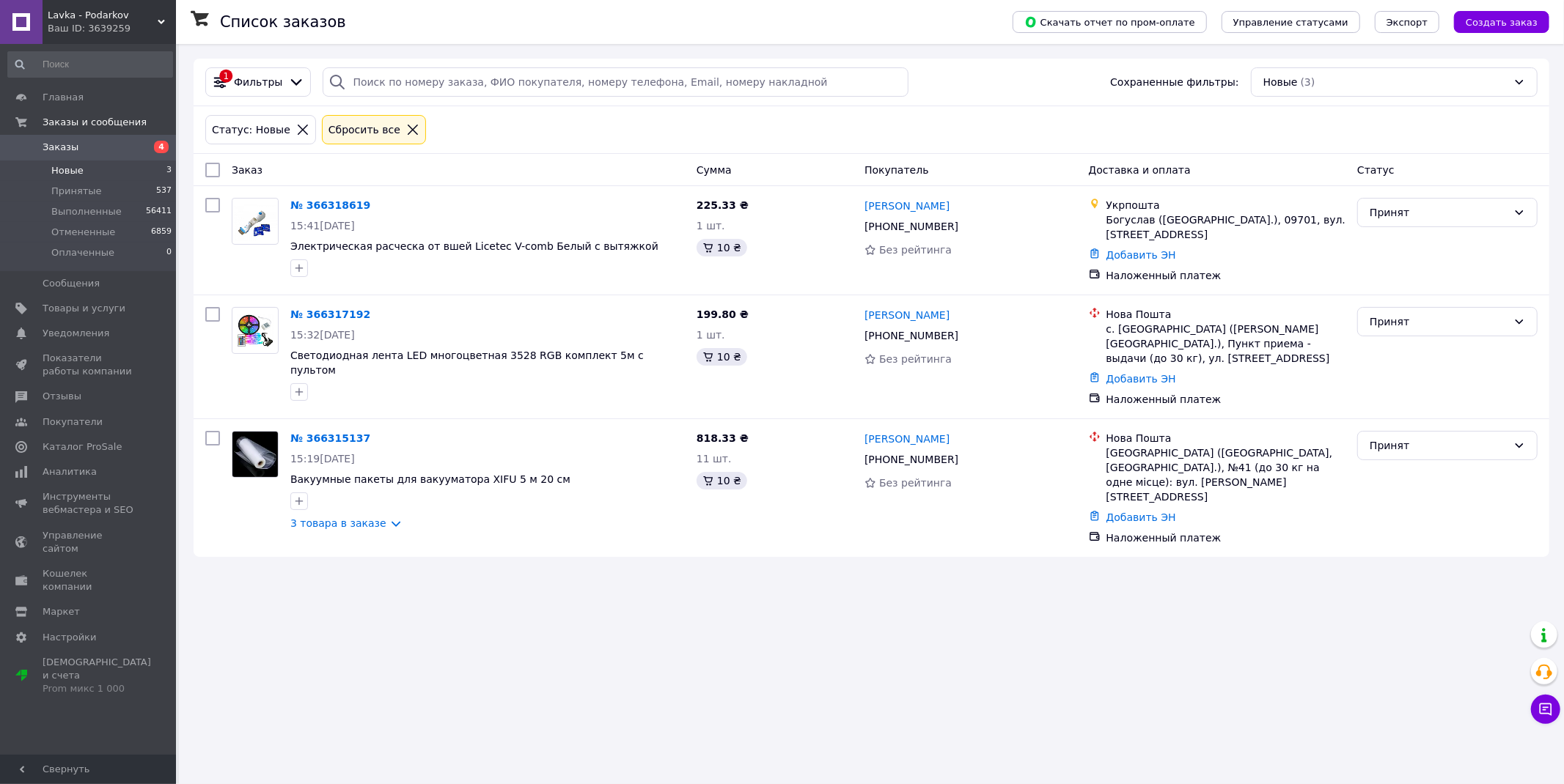
click at [112, 145] on span "Заказы" at bounding box center [89, 147] width 94 height 13
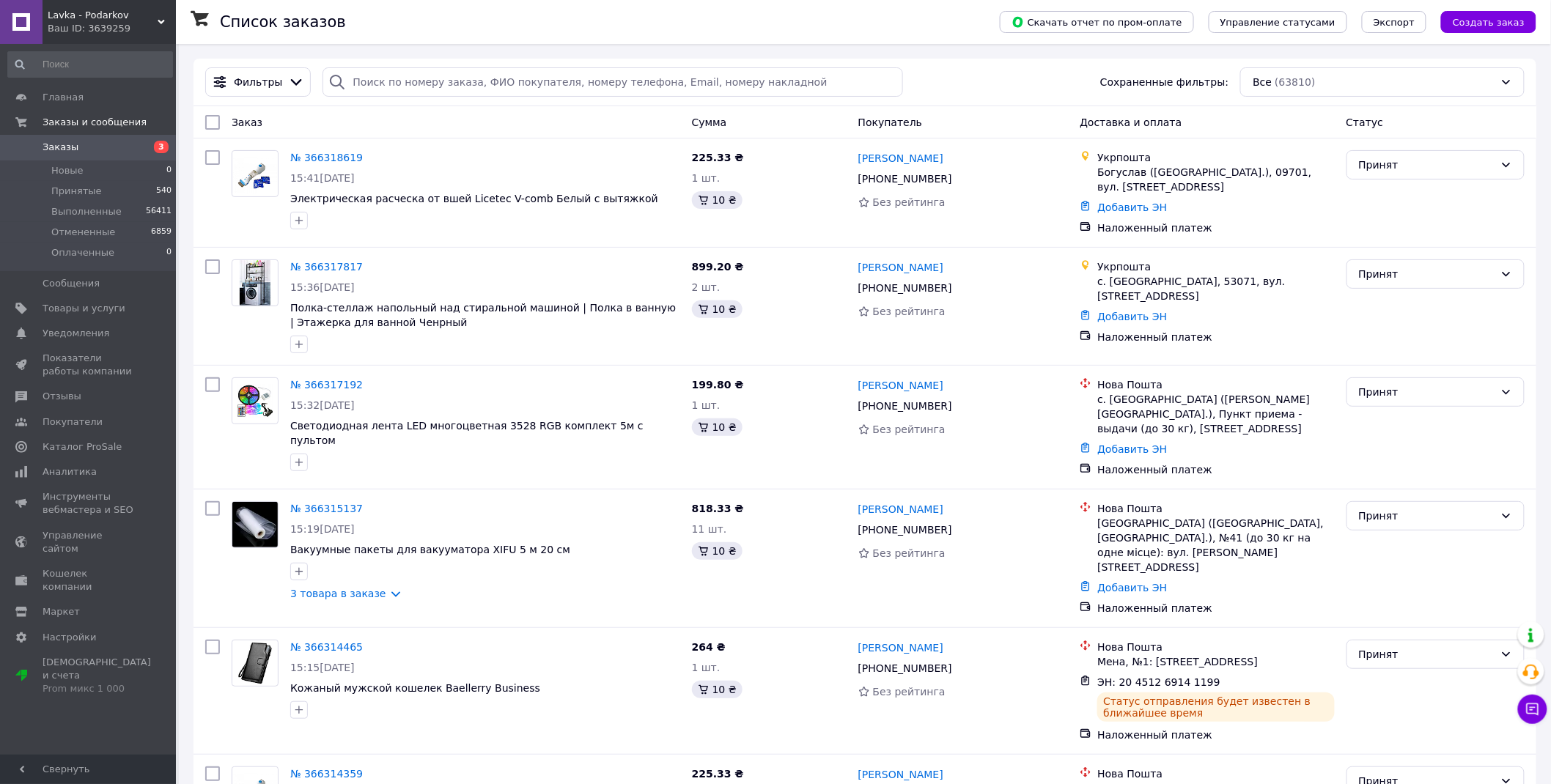
click at [87, 141] on span "Заказы" at bounding box center [89, 147] width 94 height 13
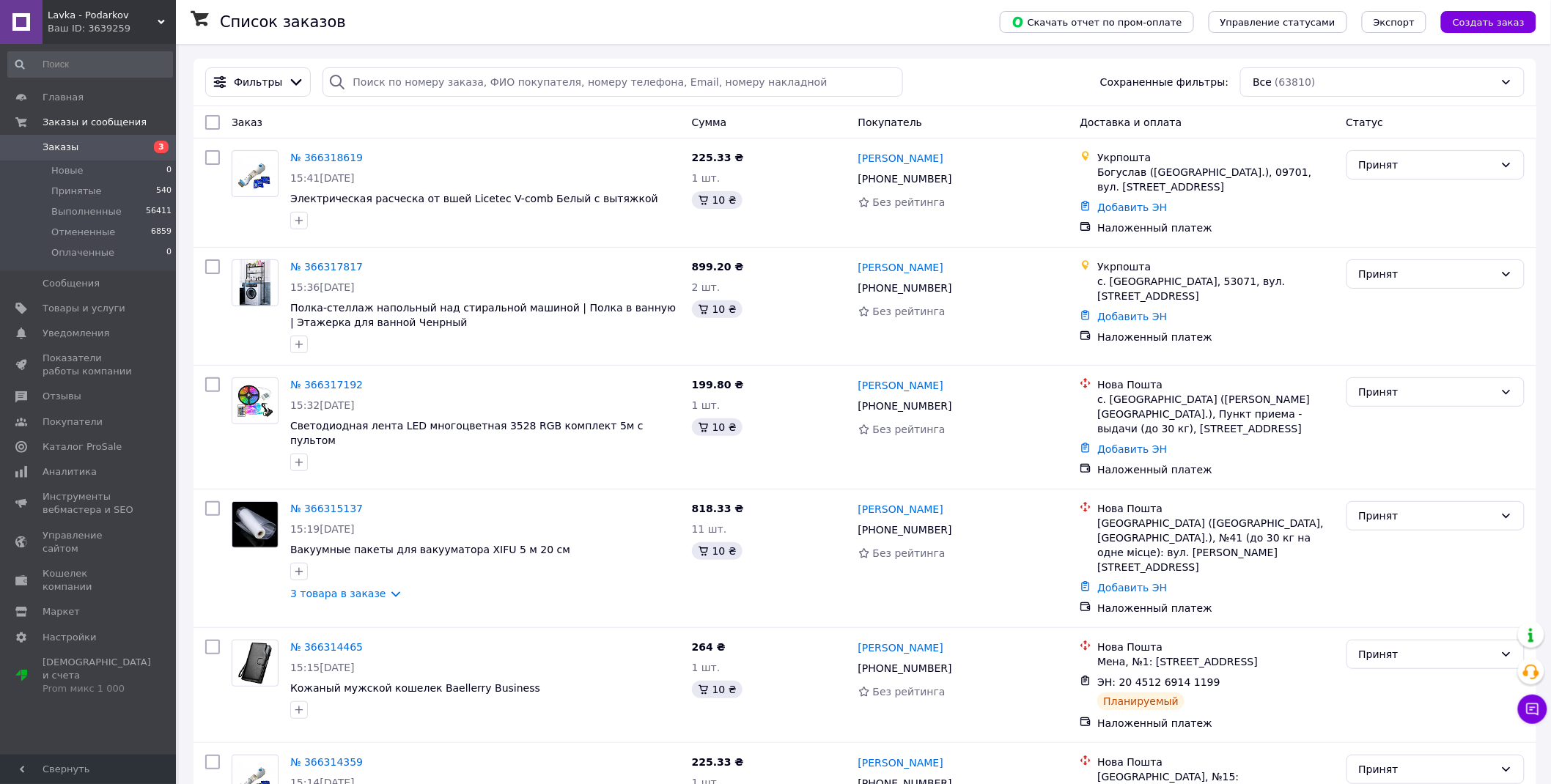
click at [90, 145] on span "Заказы" at bounding box center [89, 147] width 94 height 13
click at [83, 312] on span "Товары и услуги" at bounding box center [84, 309] width 83 height 13
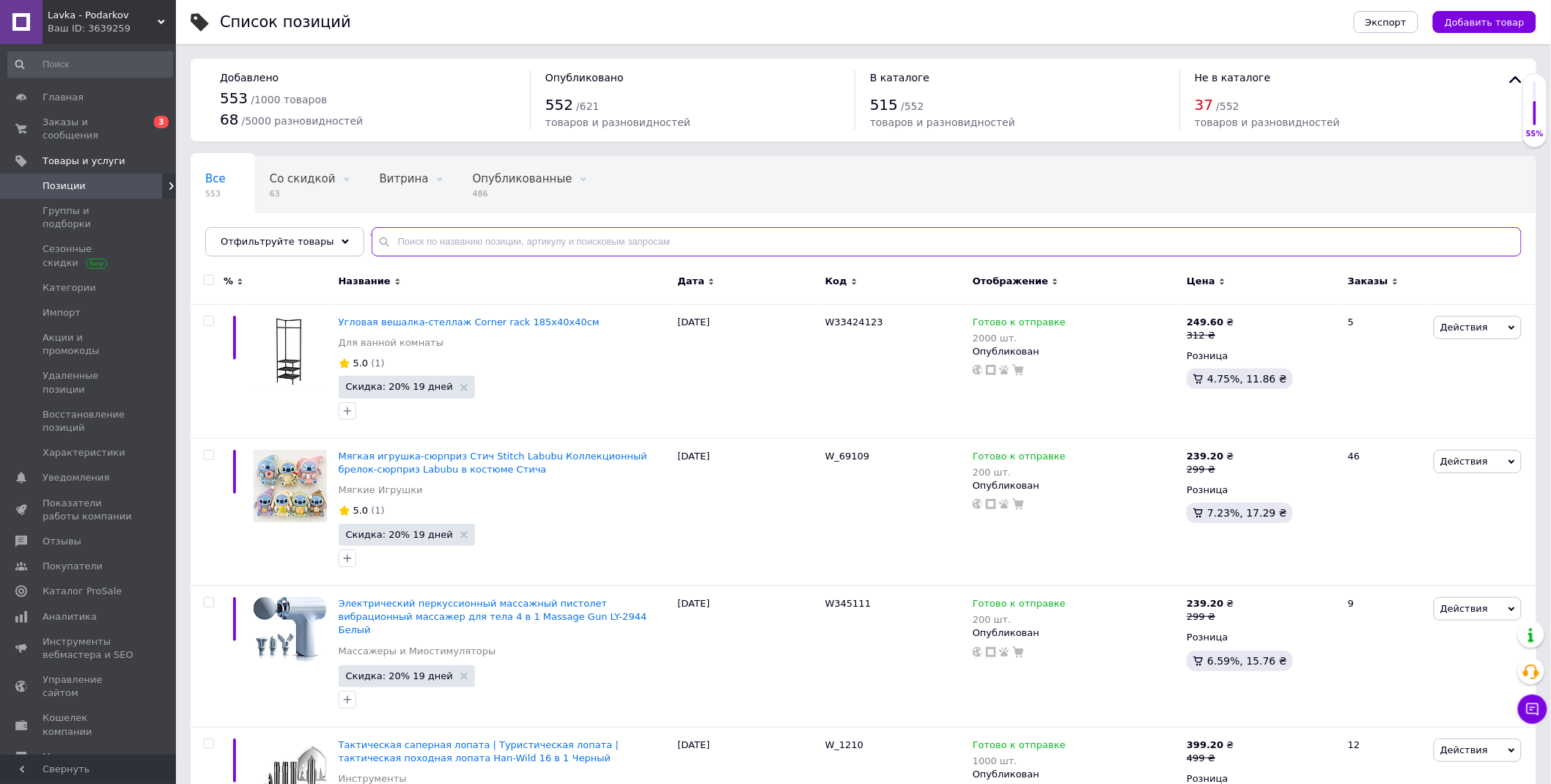
click at [416, 242] on input "text" at bounding box center [946, 242] width 1150 height 29
type input "роут"
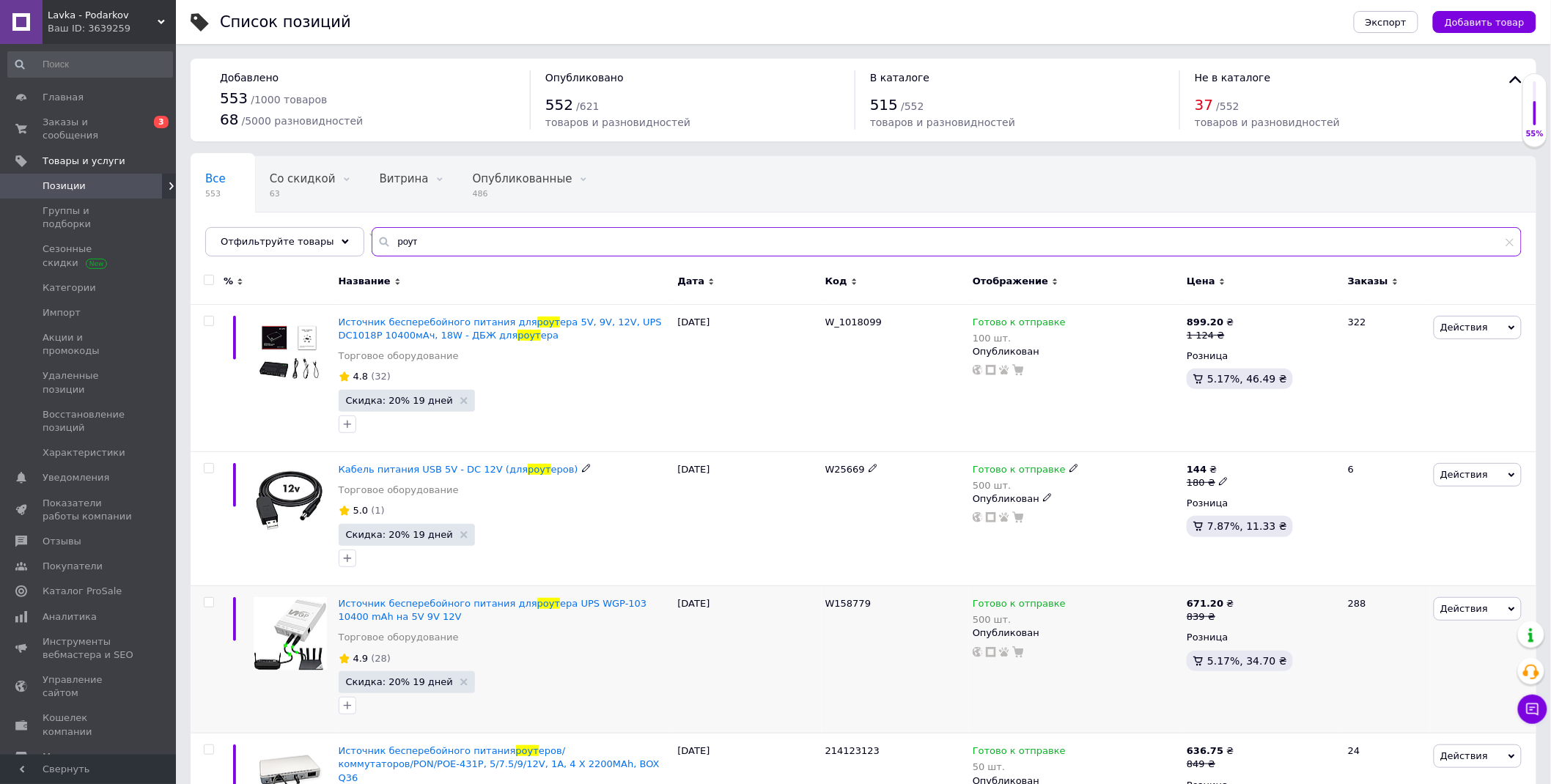
scroll to position [111, 0]
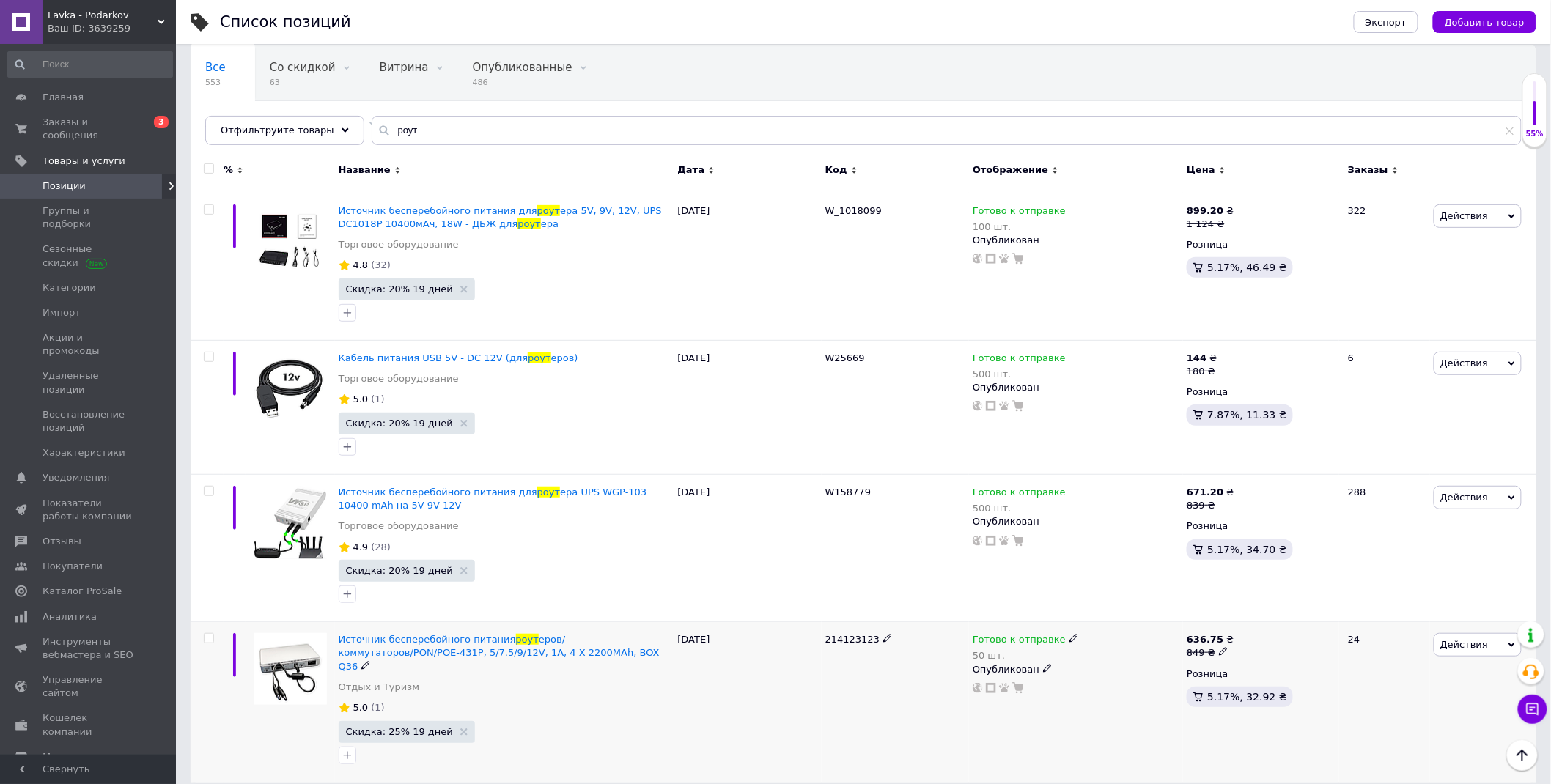
click at [1069, 636] on icon at bounding box center [1073, 638] width 9 height 9
click at [1108, 674] on li "Нет в наличии" at bounding box center [1150, 679] width 139 height 21
click at [1108, 674] on input "50" at bounding box center [1135, 685] width 111 height 29
click at [106, 126] on span "Заказы и сообщения" at bounding box center [89, 129] width 94 height 26
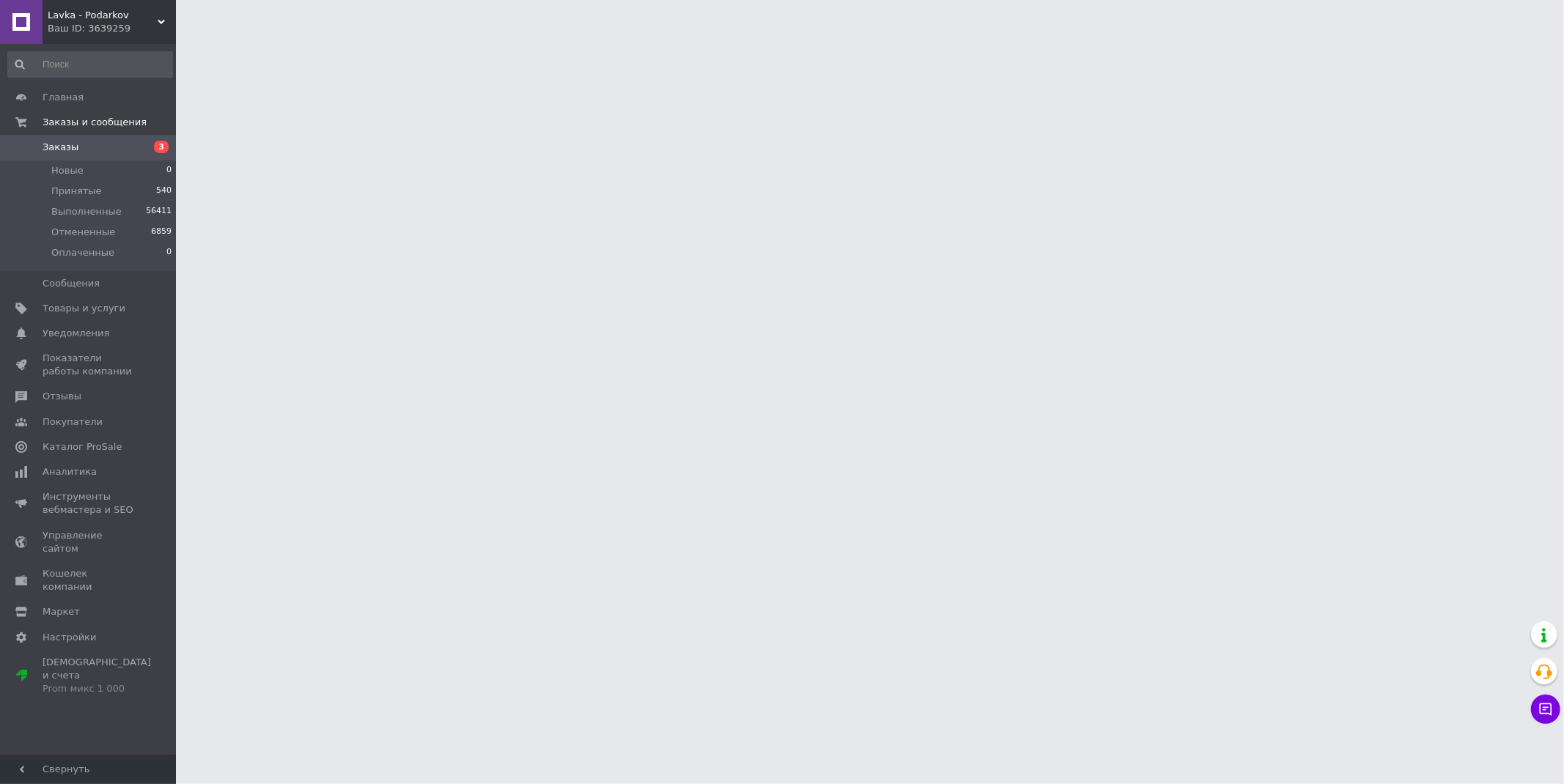
click at [83, 150] on span "Заказы" at bounding box center [89, 147] width 94 height 13
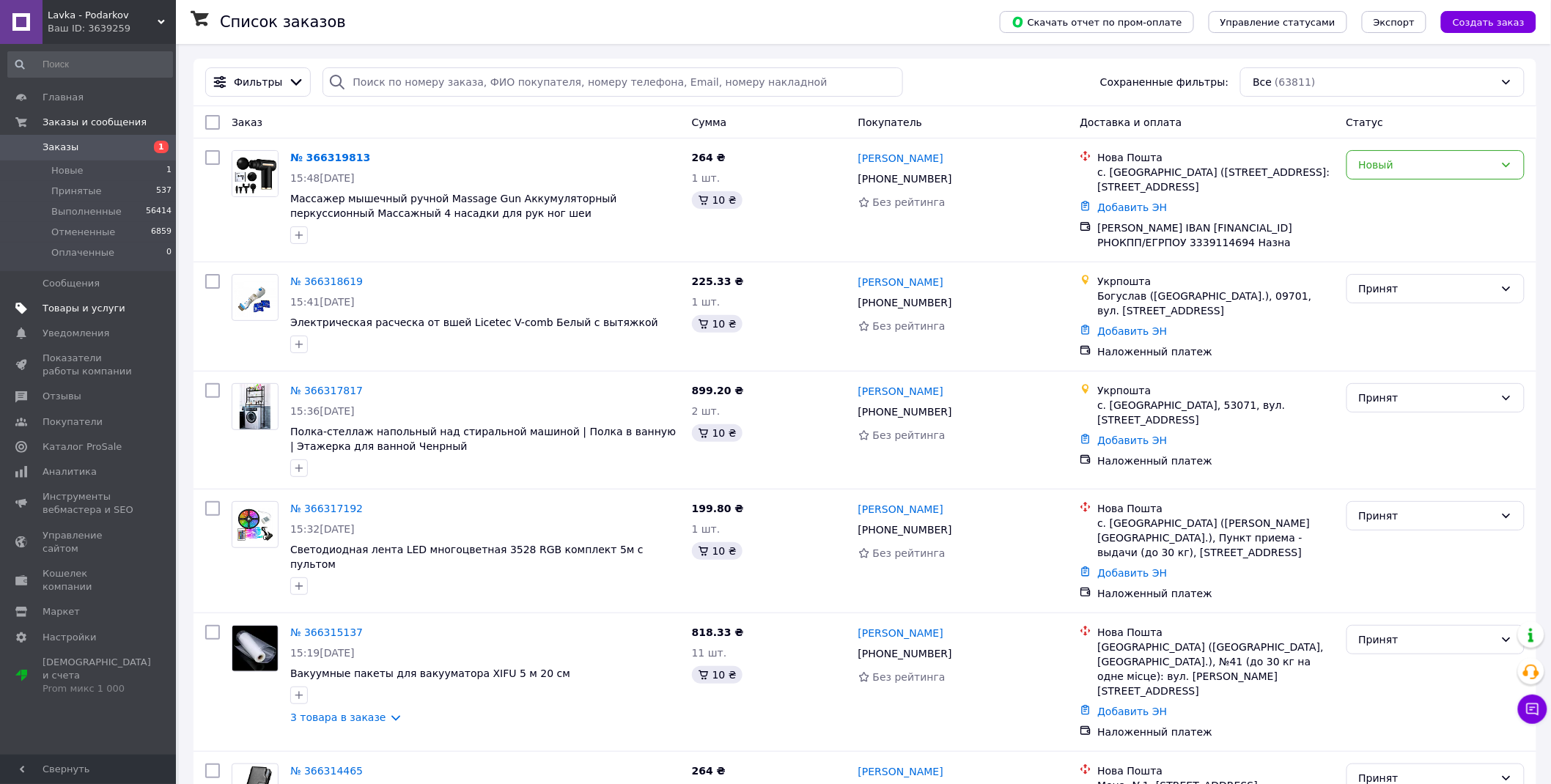
click at [92, 302] on span "Товары и услуги" at bounding box center [84, 309] width 83 height 13
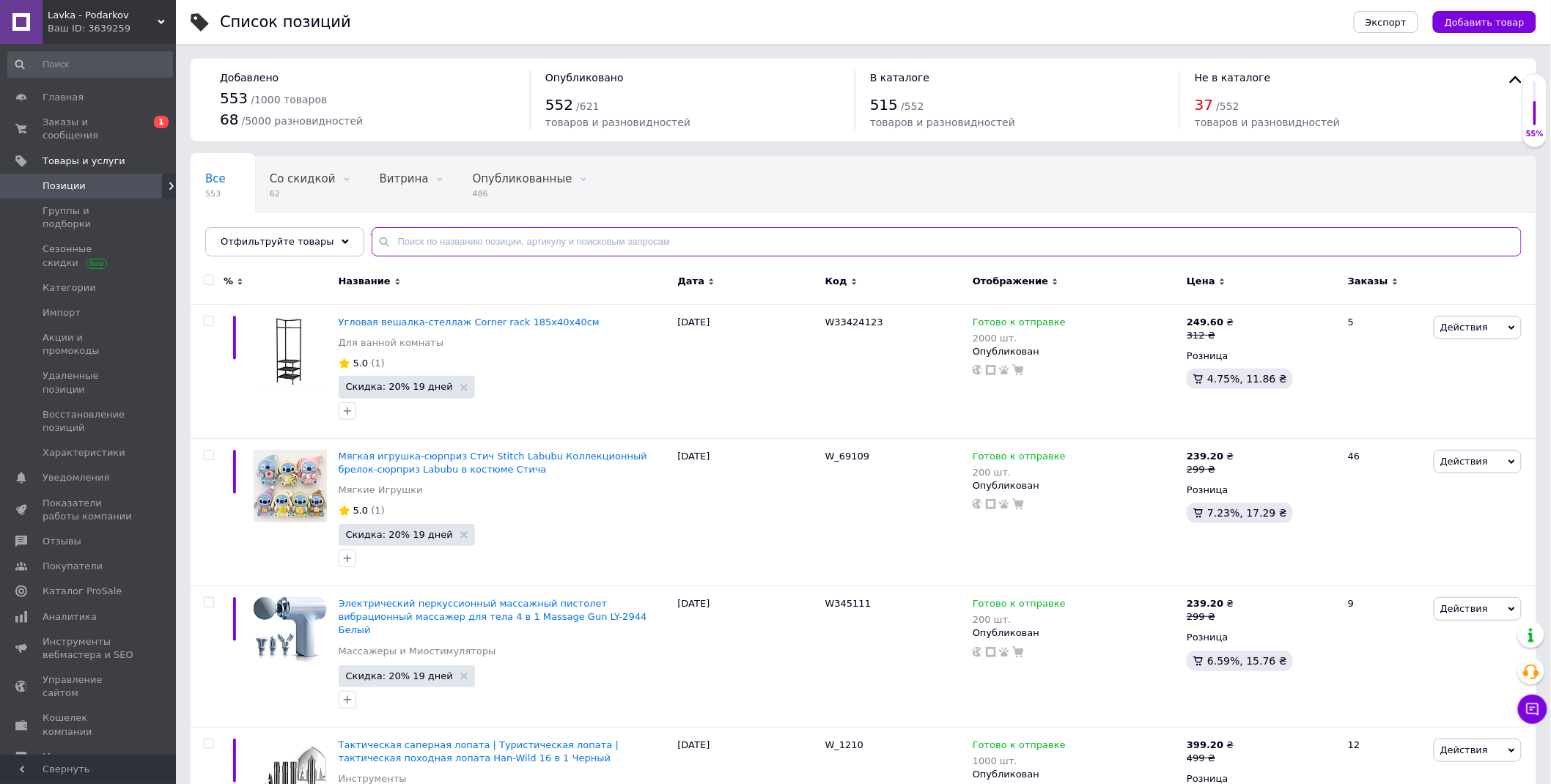
click at [469, 240] on input "text" at bounding box center [946, 242] width 1150 height 29
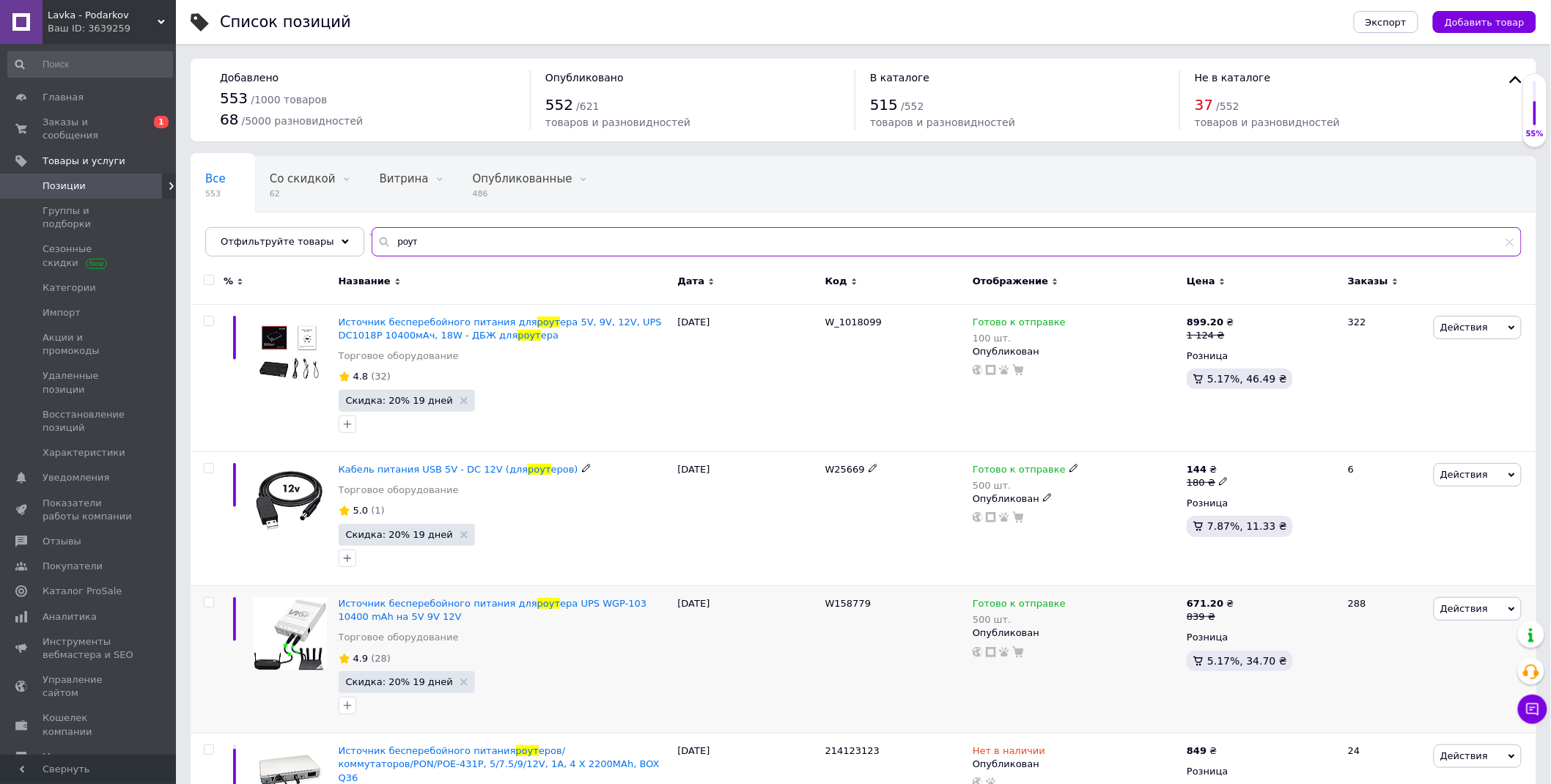
scroll to position [111, 0]
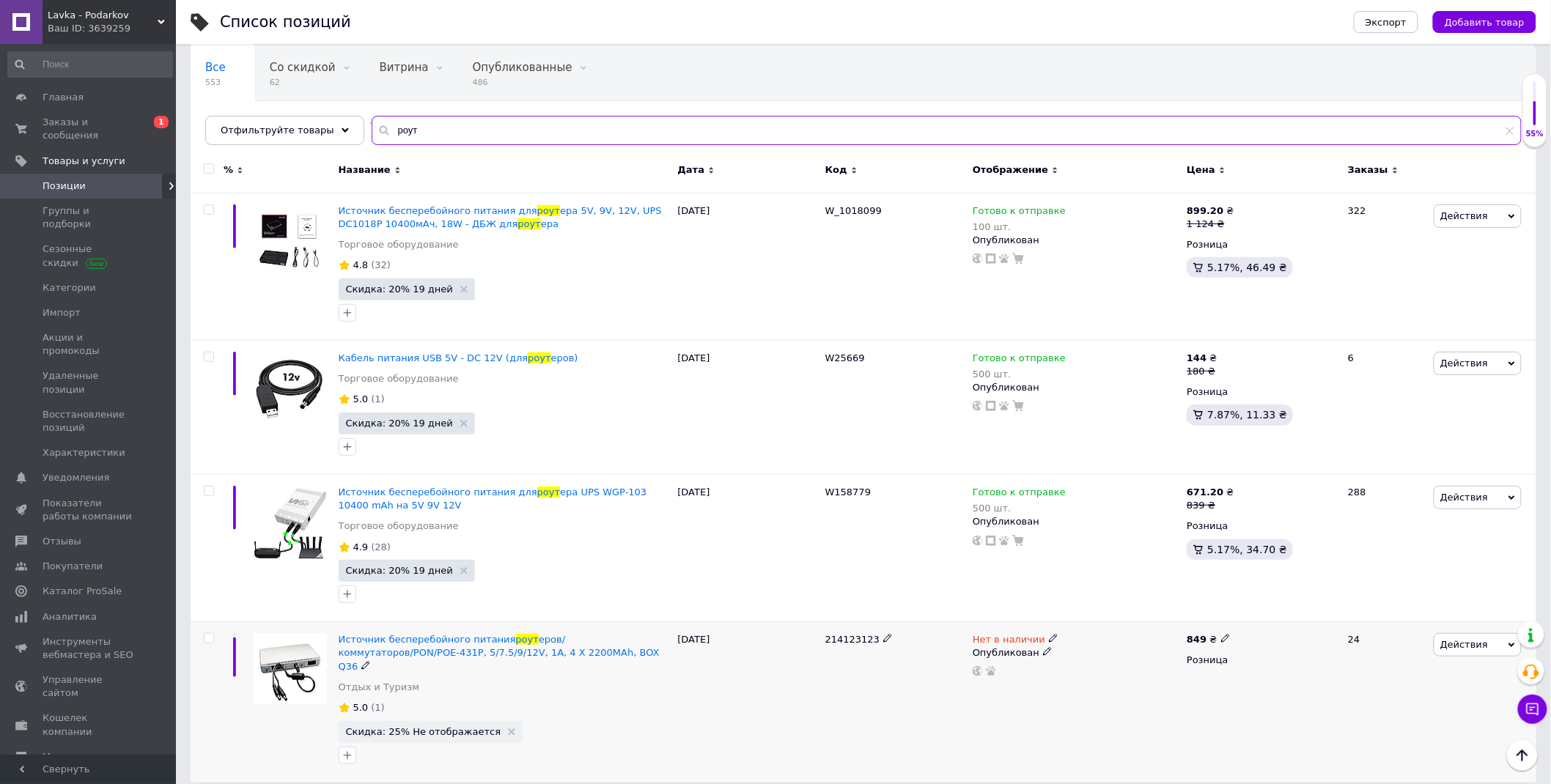
type input "роут"
click at [1048, 636] on icon at bounding box center [1052, 638] width 9 height 9
click at [1095, 687] on li "Готово к отправке" at bounding box center [1132, 692] width 139 height 21
click at [1095, 688] on input at bounding box center [1117, 676] width 111 height 29
type input "200"
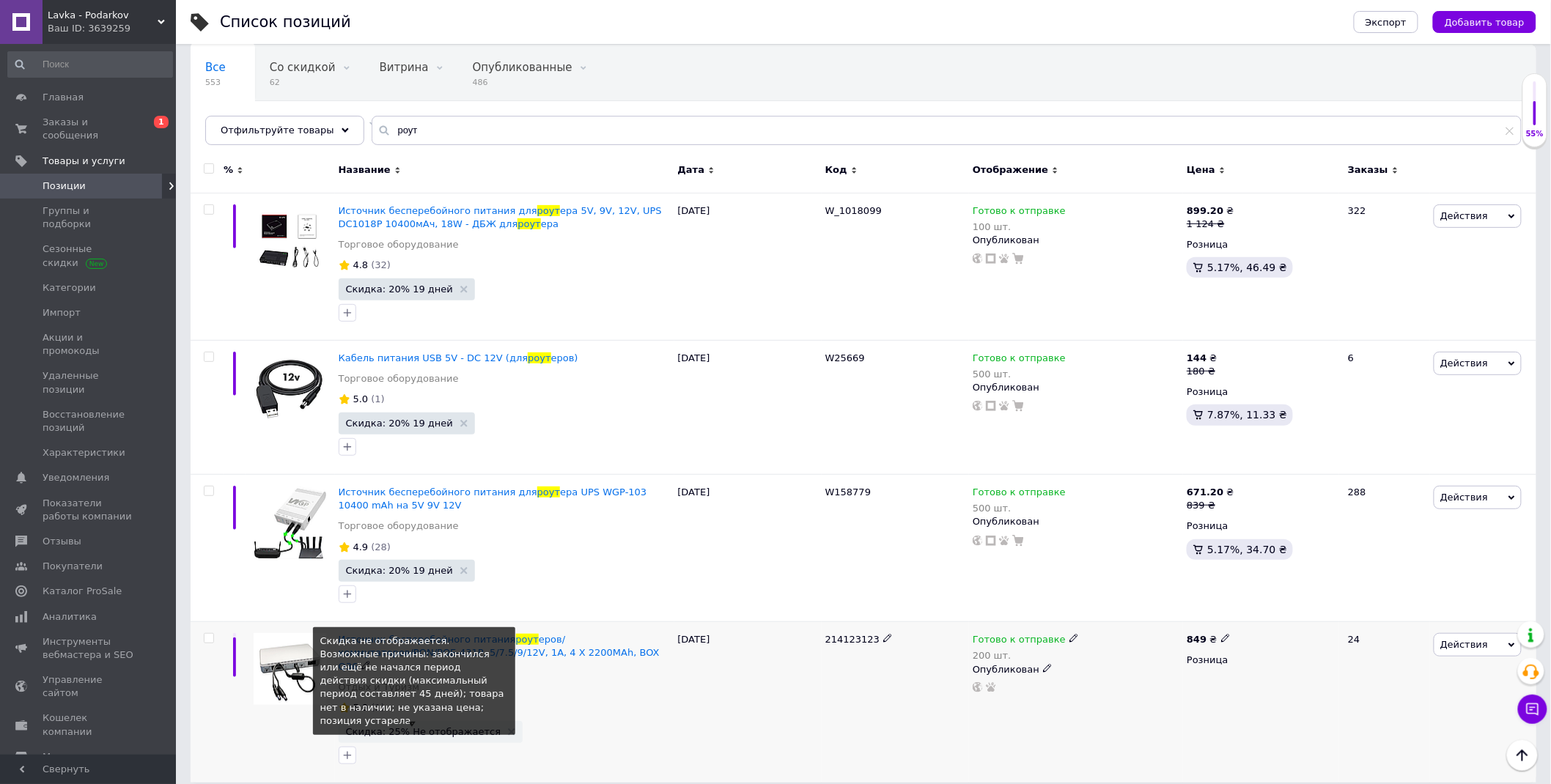
click at [403, 726] on span "Скидка: 25% Не отображается Cкидка не отображается. Возможные причины: закончил…" at bounding box center [431, 731] width 185 height 22
click at [440, 727] on span "Скидка: 25% Не отображается" at bounding box center [423, 732] width 155 height 9
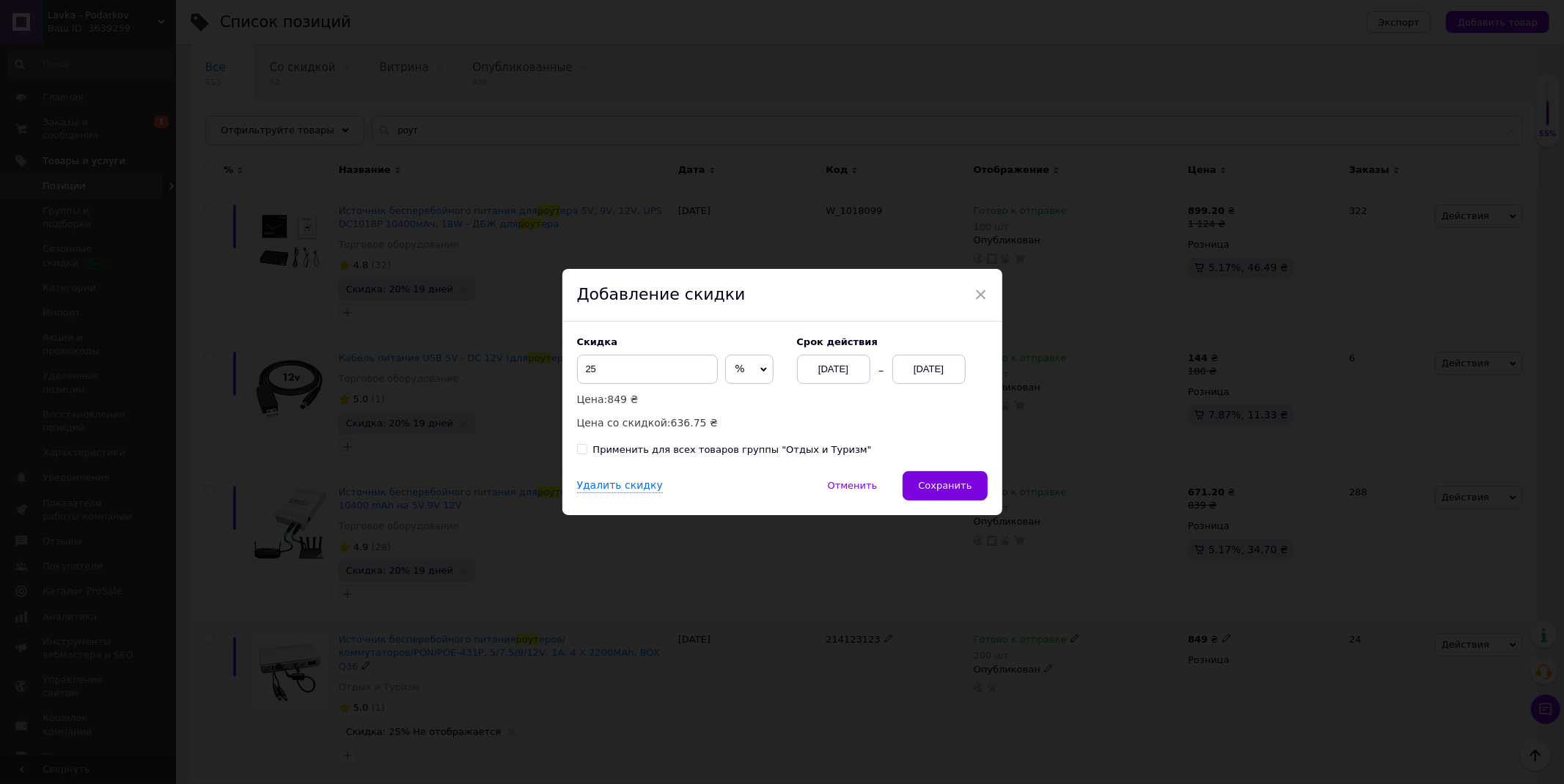
click at [924, 370] on div "12.10.2025" at bounding box center [929, 368] width 74 height 29
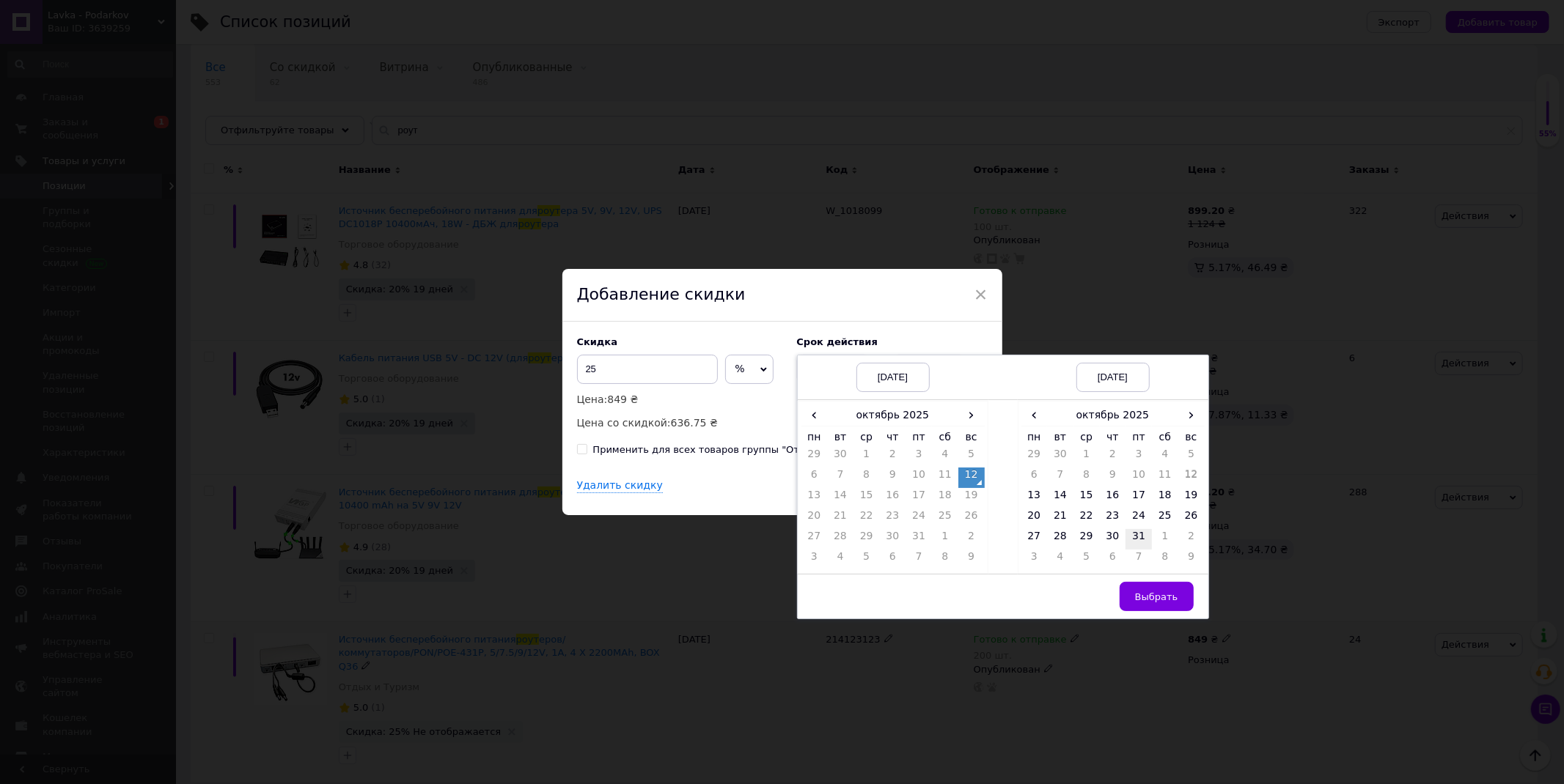
click at [1126, 544] on td "31" at bounding box center [1139, 539] width 26 height 21
click at [1160, 598] on span "Выбрать" at bounding box center [1157, 597] width 43 height 11
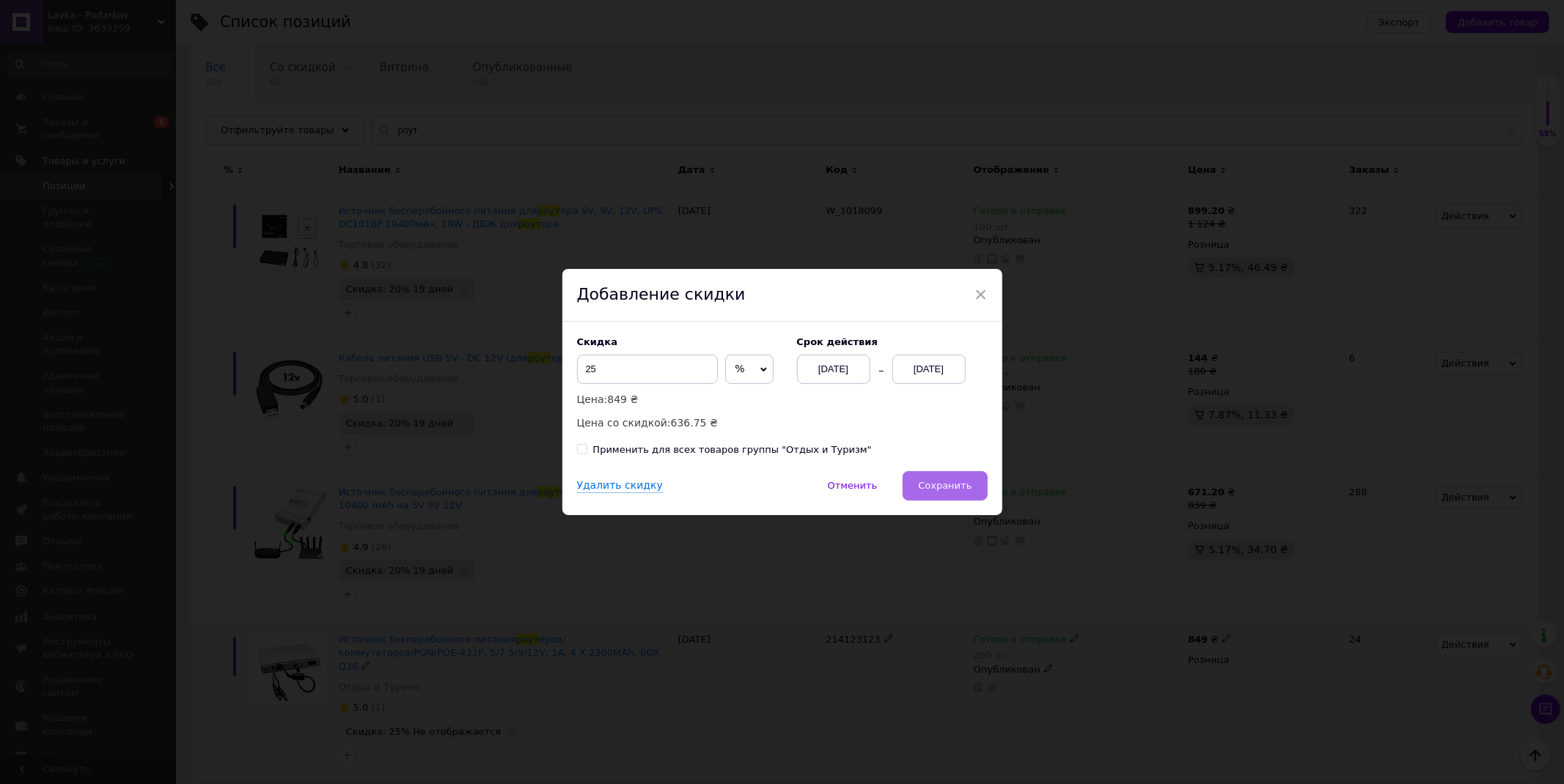
click at [970, 496] on button "Сохранить" at bounding box center [944, 486] width 84 height 29
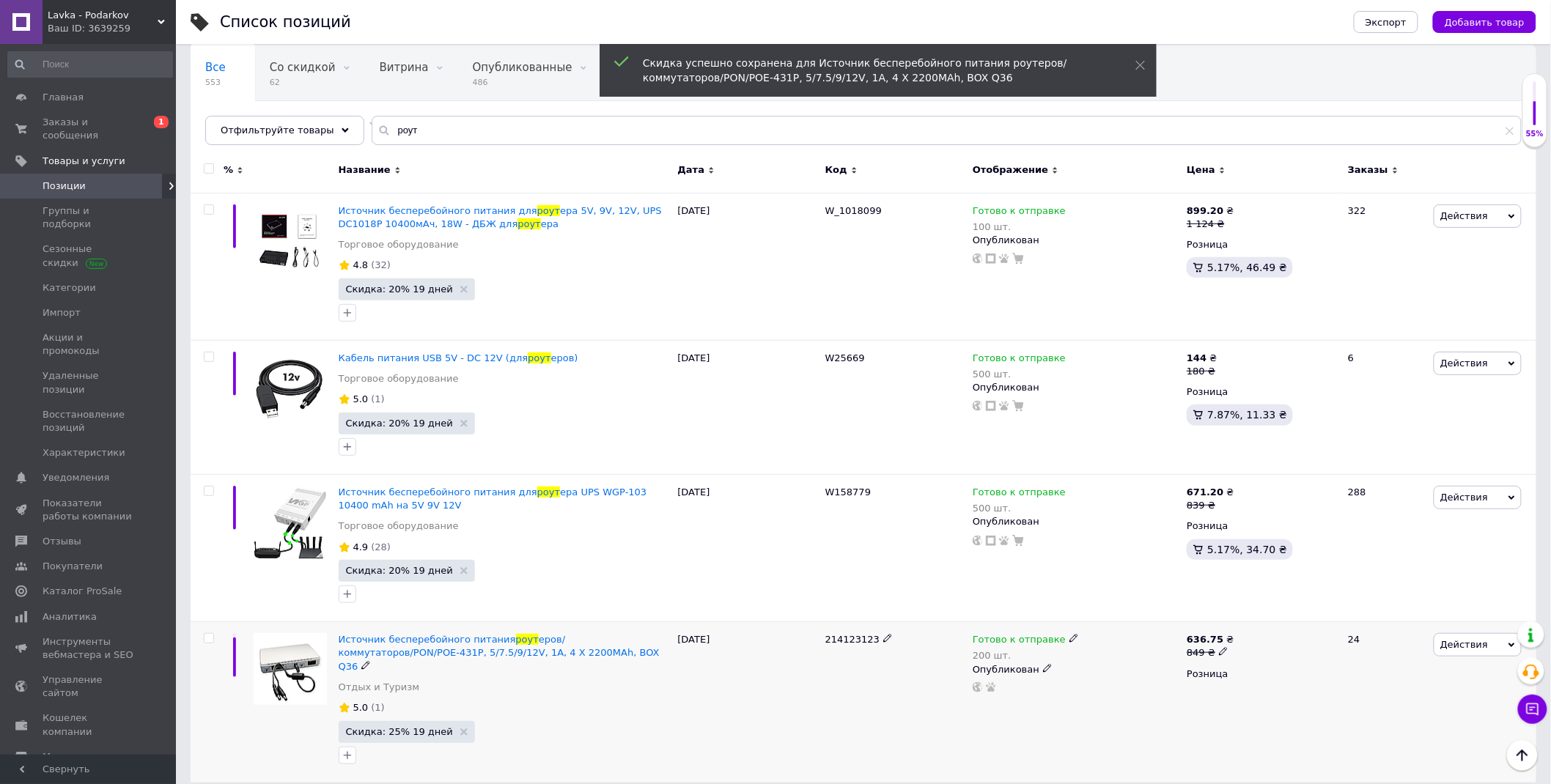
click at [1220, 650] on icon at bounding box center [1222, 651] width 9 height 9
click at [1278, 622] on input "849" at bounding box center [1293, 629] width 111 height 29
type input "1200"
click at [1229, 650] on use at bounding box center [1232, 652] width 9 height 9
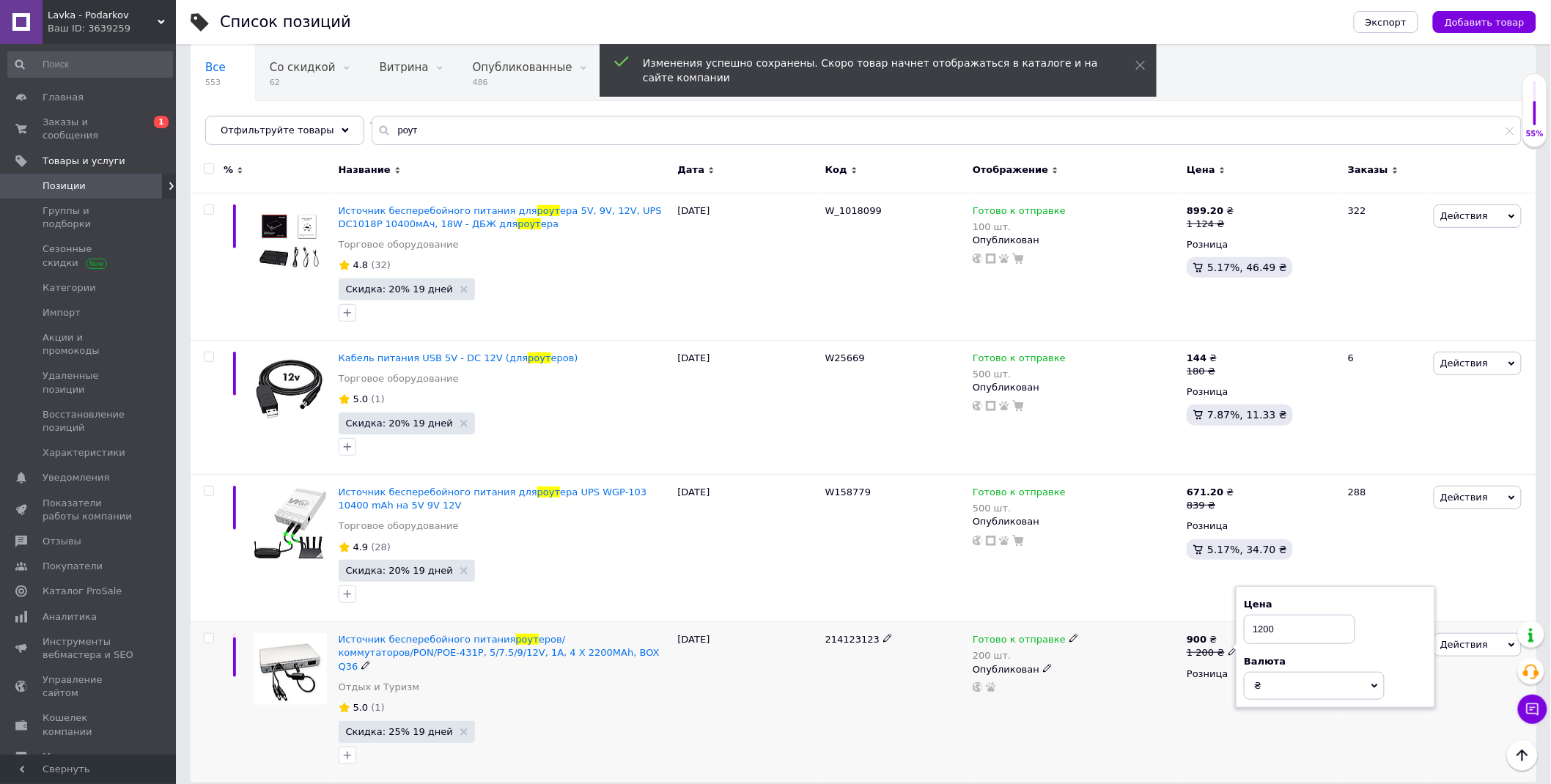
click at [1287, 632] on input "1200" at bounding box center [1300, 629] width 111 height 29
type input "1100"
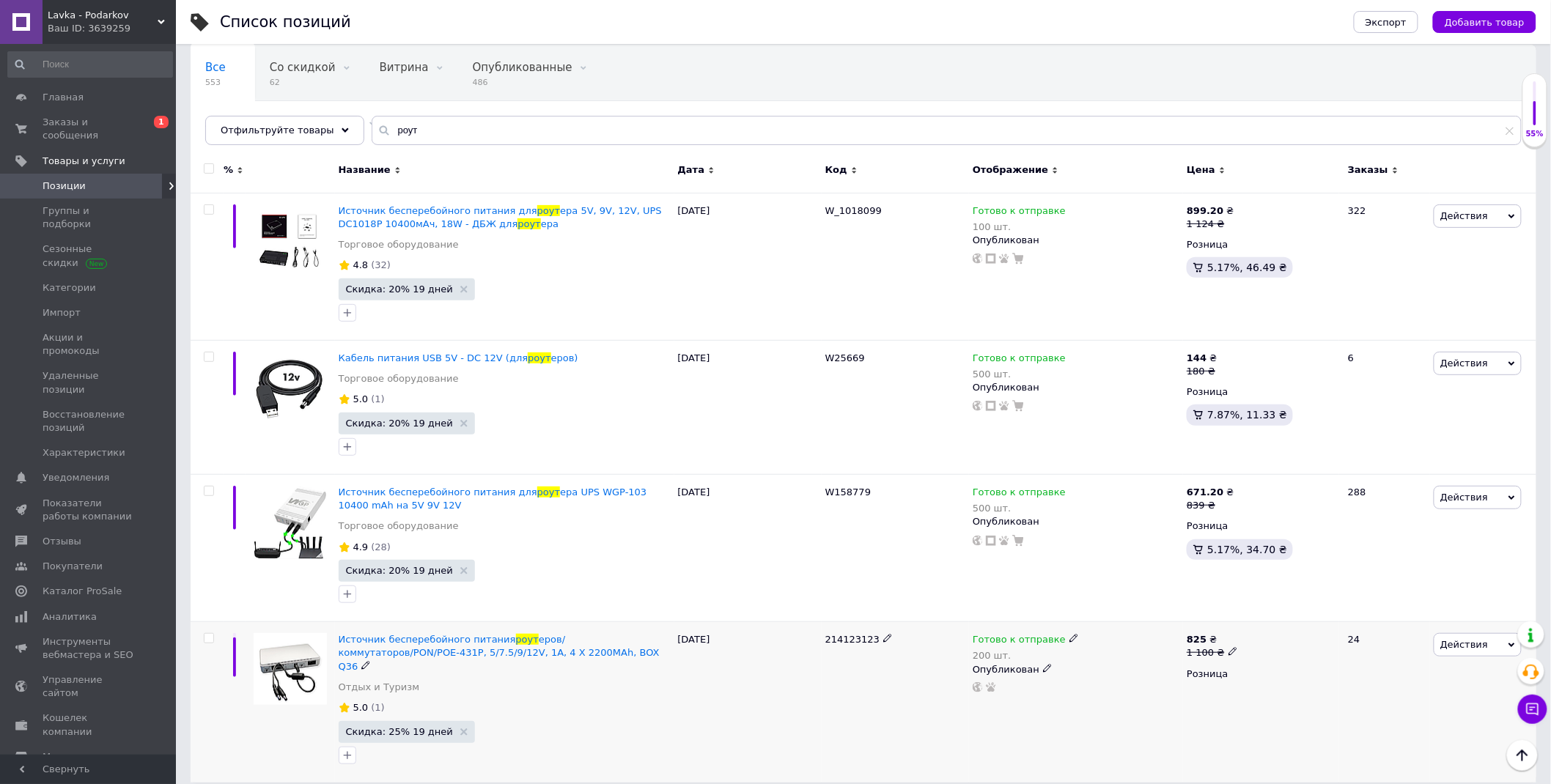
click at [1219, 649] on div "1 100 ₴" at bounding box center [1212, 653] width 51 height 13
click at [1273, 635] on input "1100" at bounding box center [1300, 629] width 111 height 29
type input "1124"
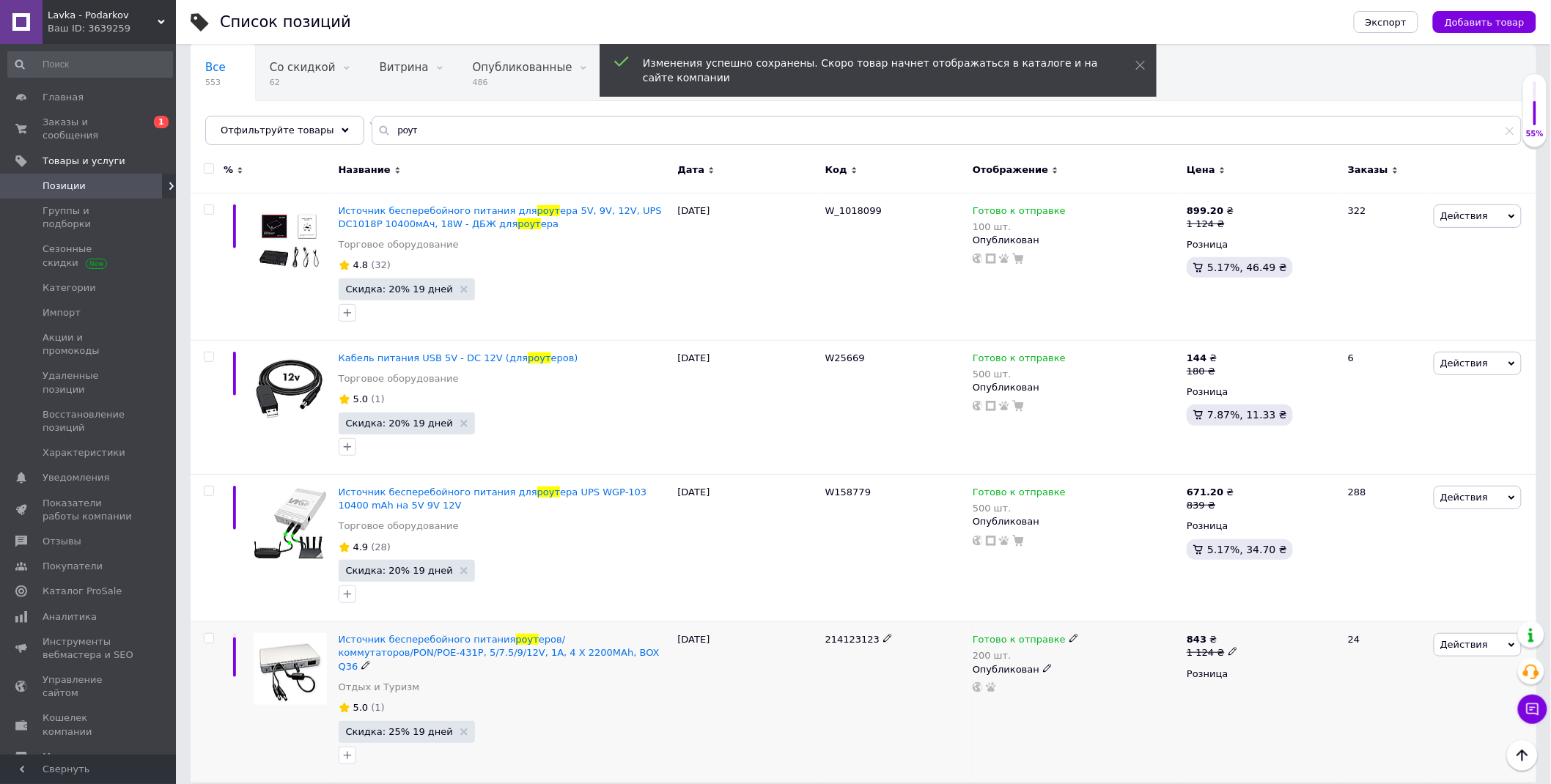
click at [1228, 651] on icon at bounding box center [1232, 651] width 9 height 9
click at [1278, 636] on input "1124" at bounding box center [1300, 629] width 111 height 29
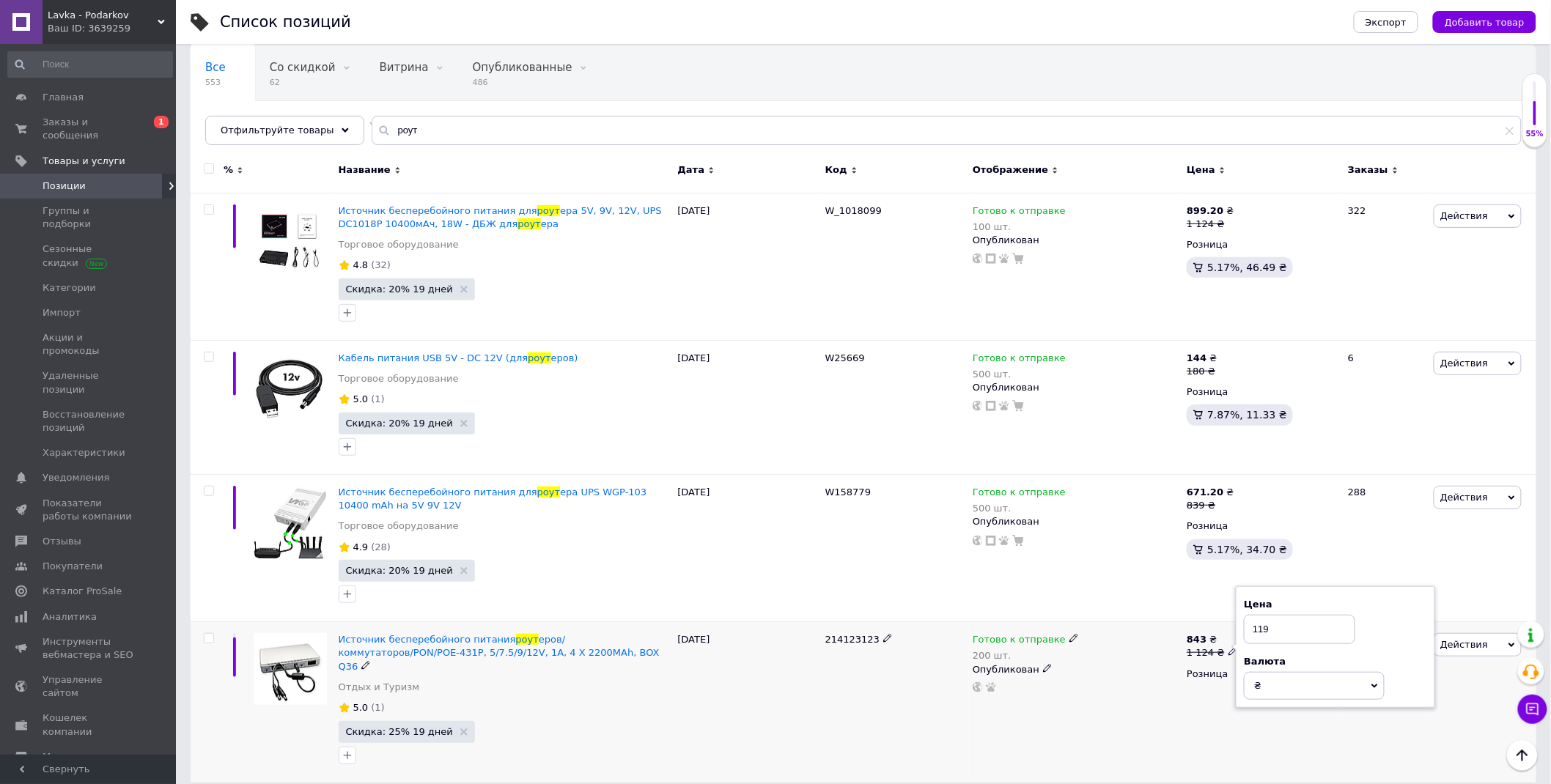
type input "1199"
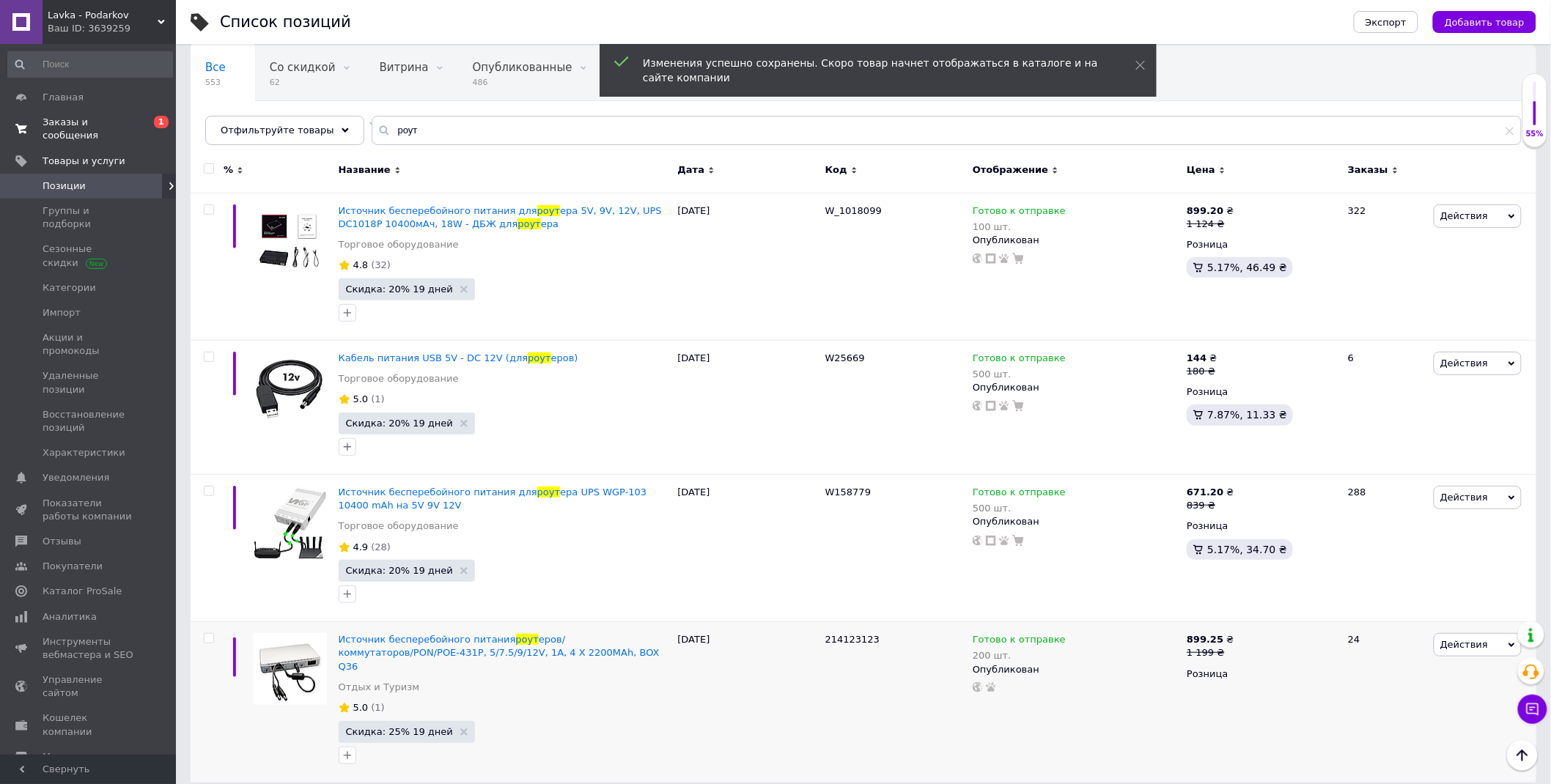
click at [136, 127] on span "0 1" at bounding box center [156, 129] width 41 height 26
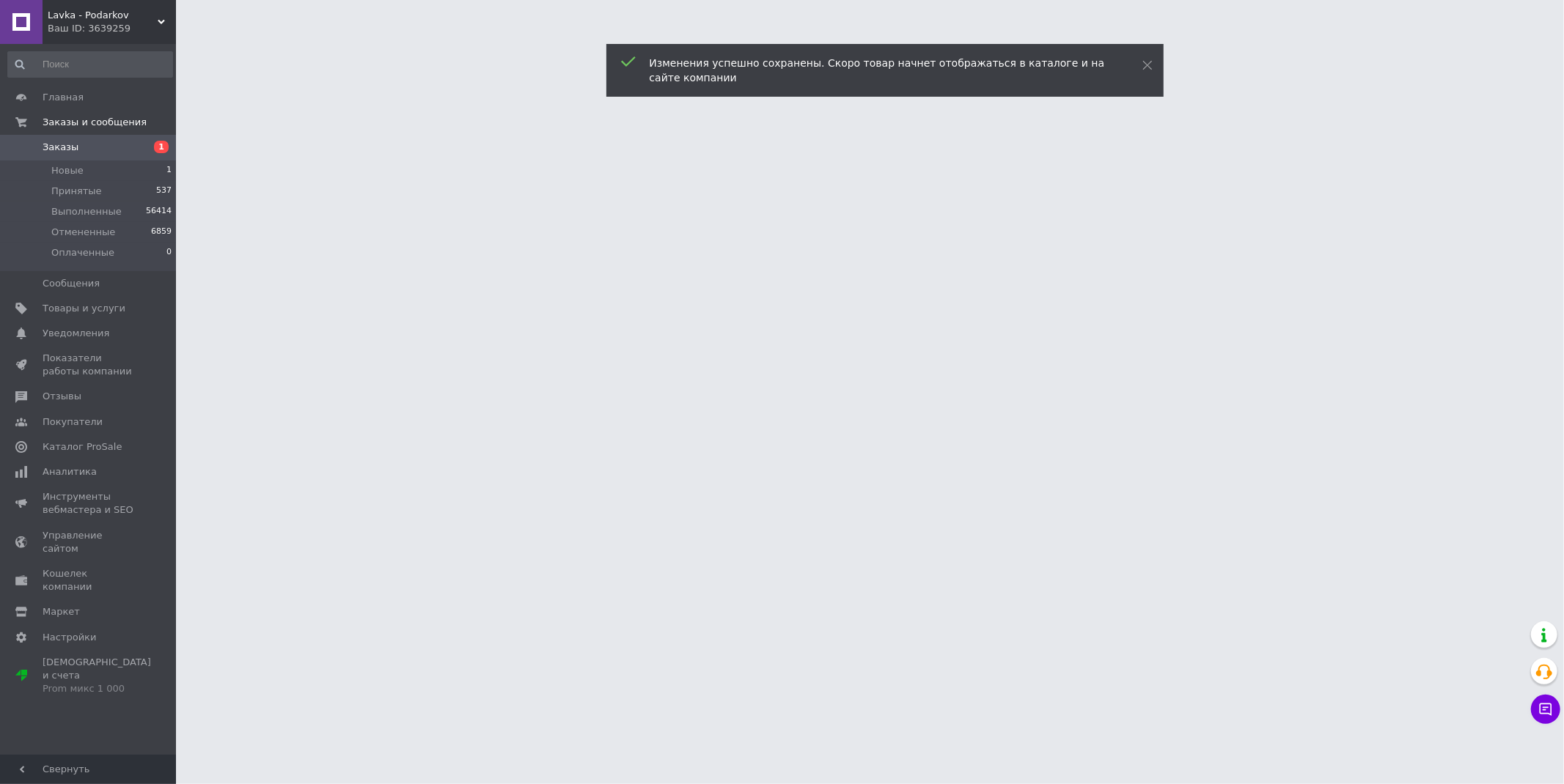
click at [95, 150] on span "Заказы" at bounding box center [89, 147] width 94 height 13
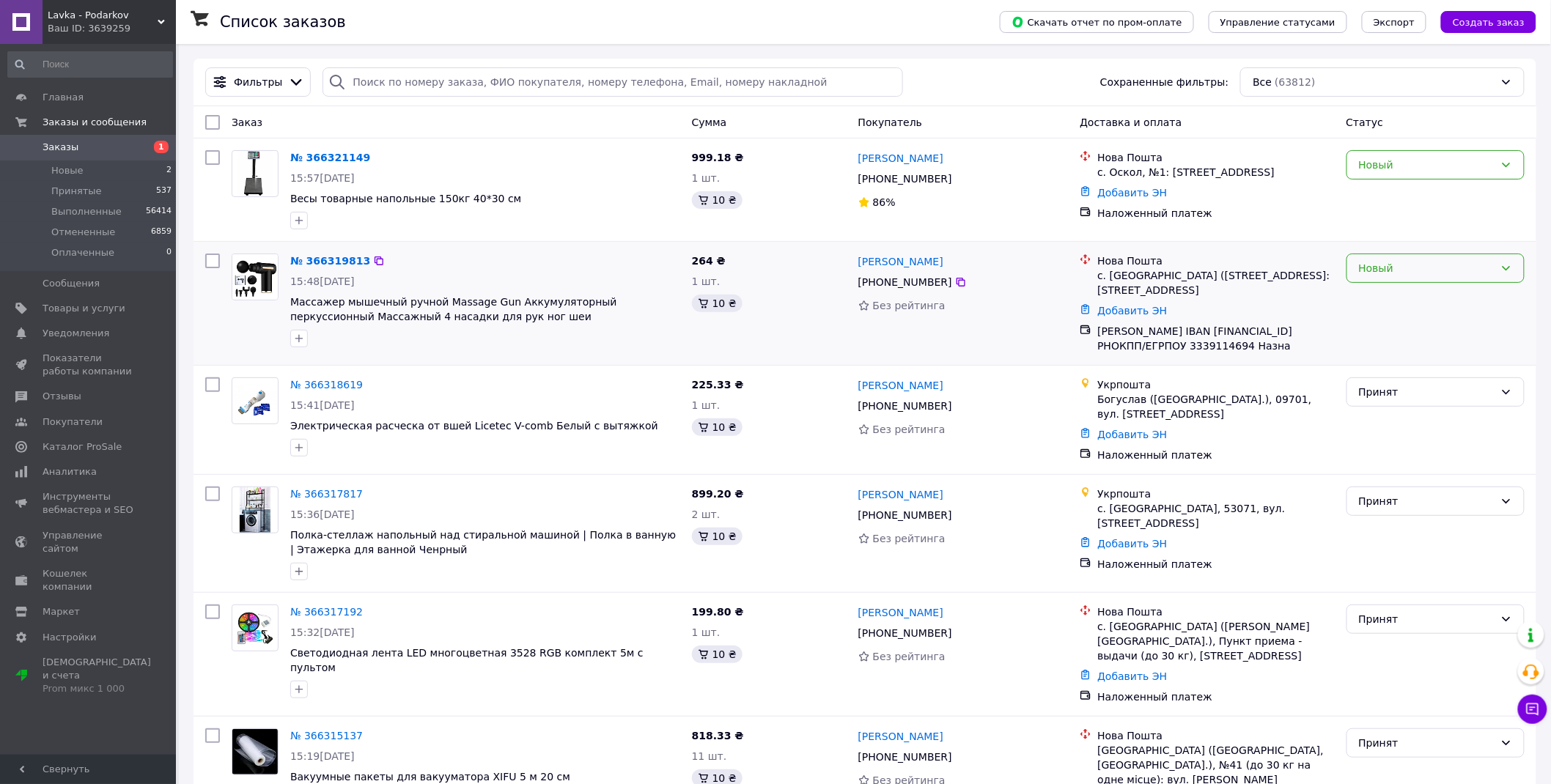
click at [1403, 275] on div "Новый" at bounding box center [1426, 267] width 136 height 16
click at [1395, 289] on li "Принят" at bounding box center [1436, 301] width 178 height 26
click at [1401, 172] on div "Новый" at bounding box center [1426, 164] width 136 height 16
click at [1395, 201] on li "Принят" at bounding box center [1436, 198] width 178 height 26
click at [130, 161] on li "Новые 2" at bounding box center [90, 171] width 180 height 21
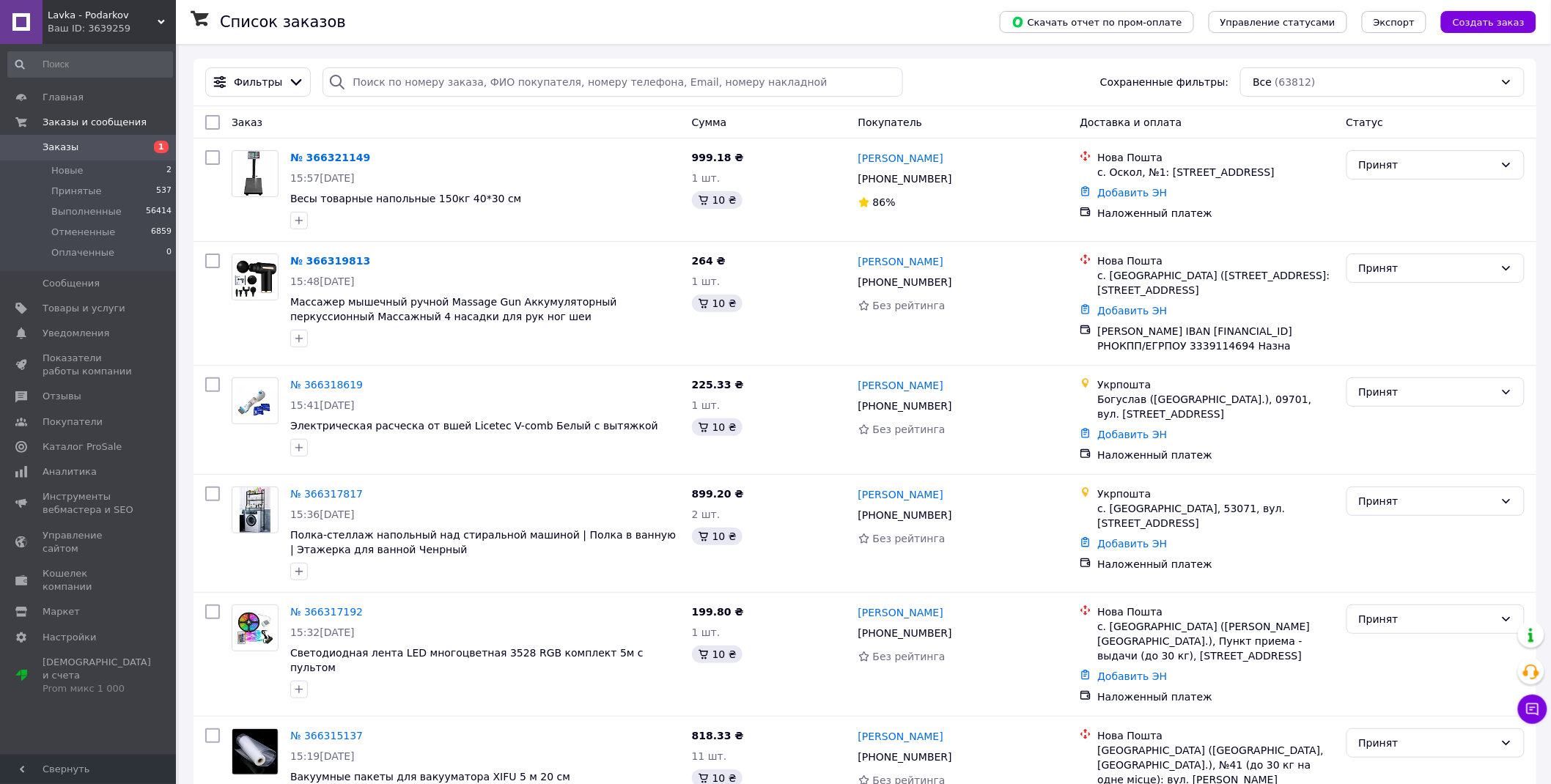
click at [129, 161] on li "Новые 2" at bounding box center [90, 171] width 180 height 21
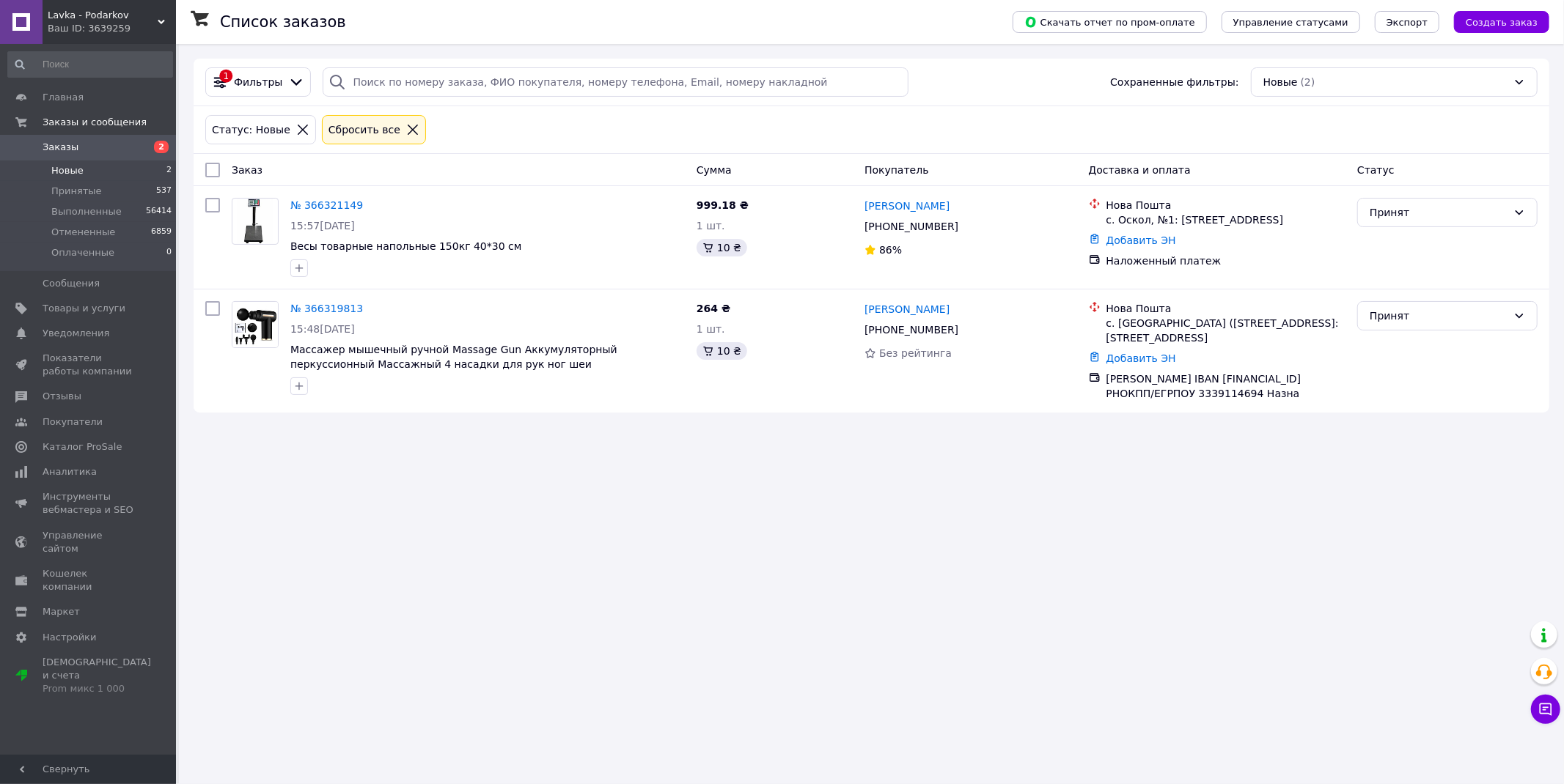
click at [107, 145] on span "Заказы" at bounding box center [89, 147] width 94 height 13
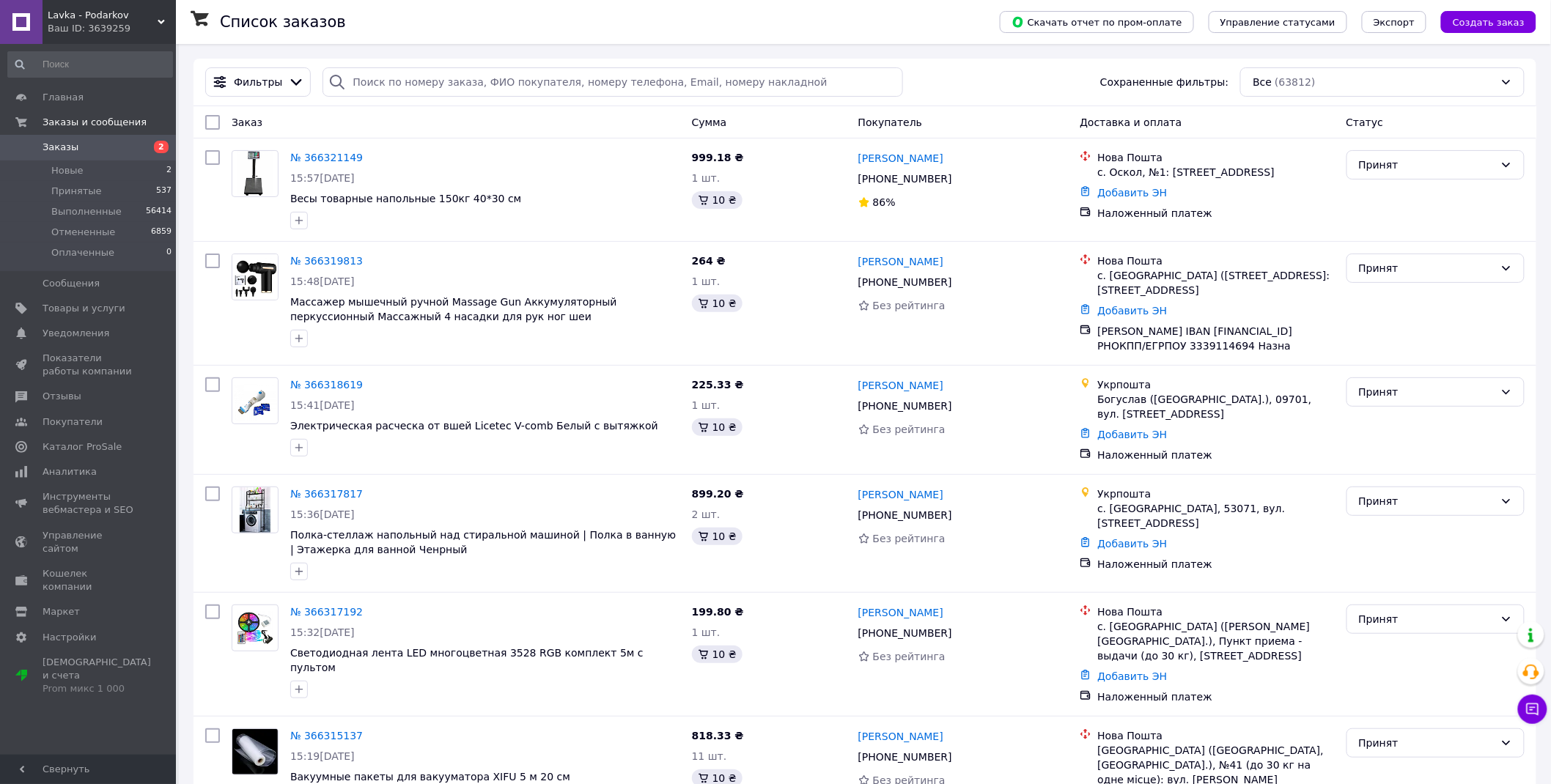
click at [104, 148] on span "Заказы" at bounding box center [89, 147] width 94 height 13
click at [104, 150] on span "Заказы" at bounding box center [89, 147] width 94 height 13
click at [132, 148] on span "Заказы" at bounding box center [89, 147] width 94 height 13
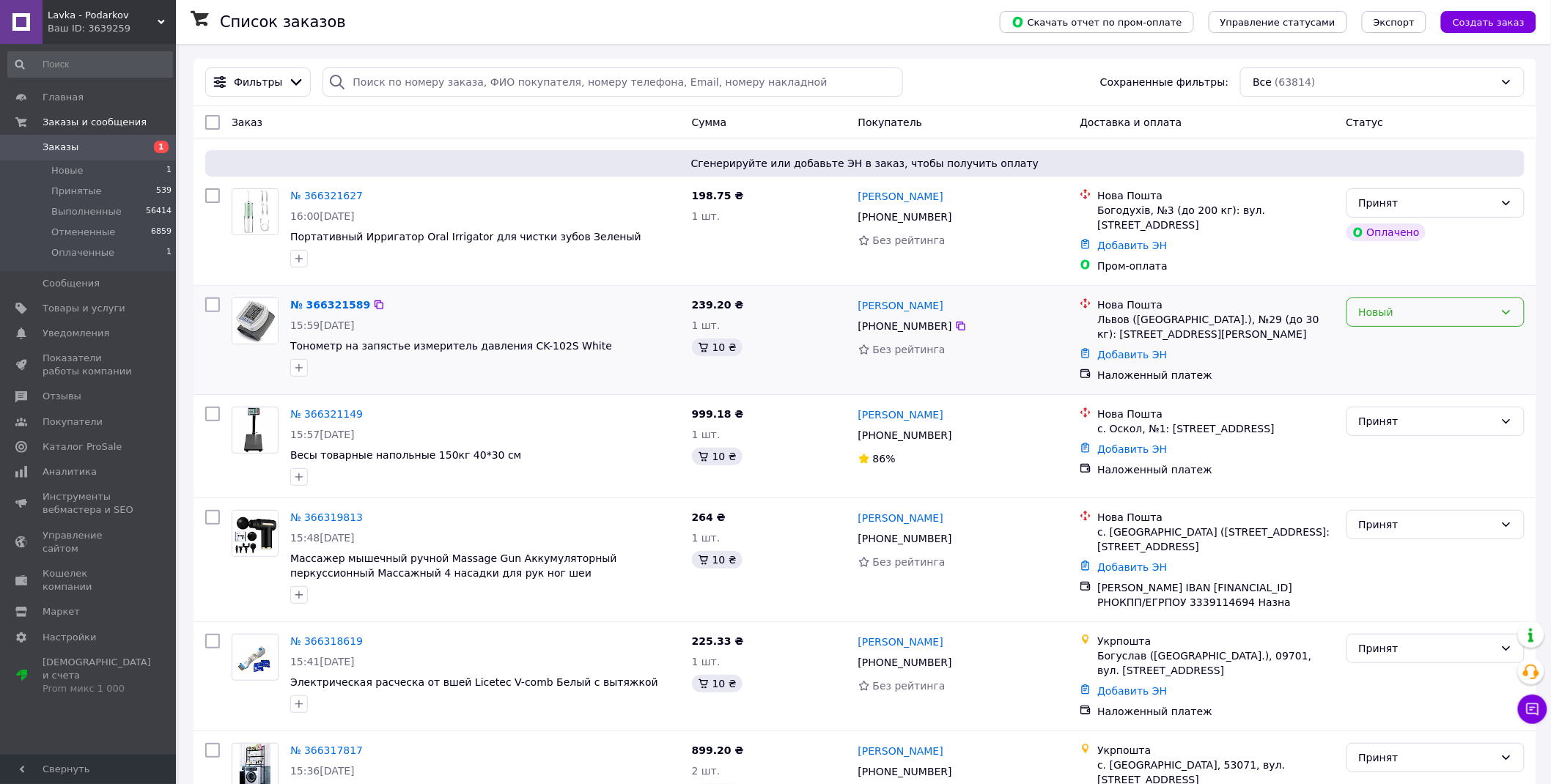
click at [1417, 308] on div "Новый" at bounding box center [1426, 312] width 136 height 16
click at [1407, 334] on li "Принят" at bounding box center [1436, 339] width 178 height 26
click at [142, 141] on span "1" at bounding box center [156, 147] width 41 height 13
drag, startPoint x: 103, startPoint y: 156, endPoint x: 101, endPoint y: 54, distance: 102.0
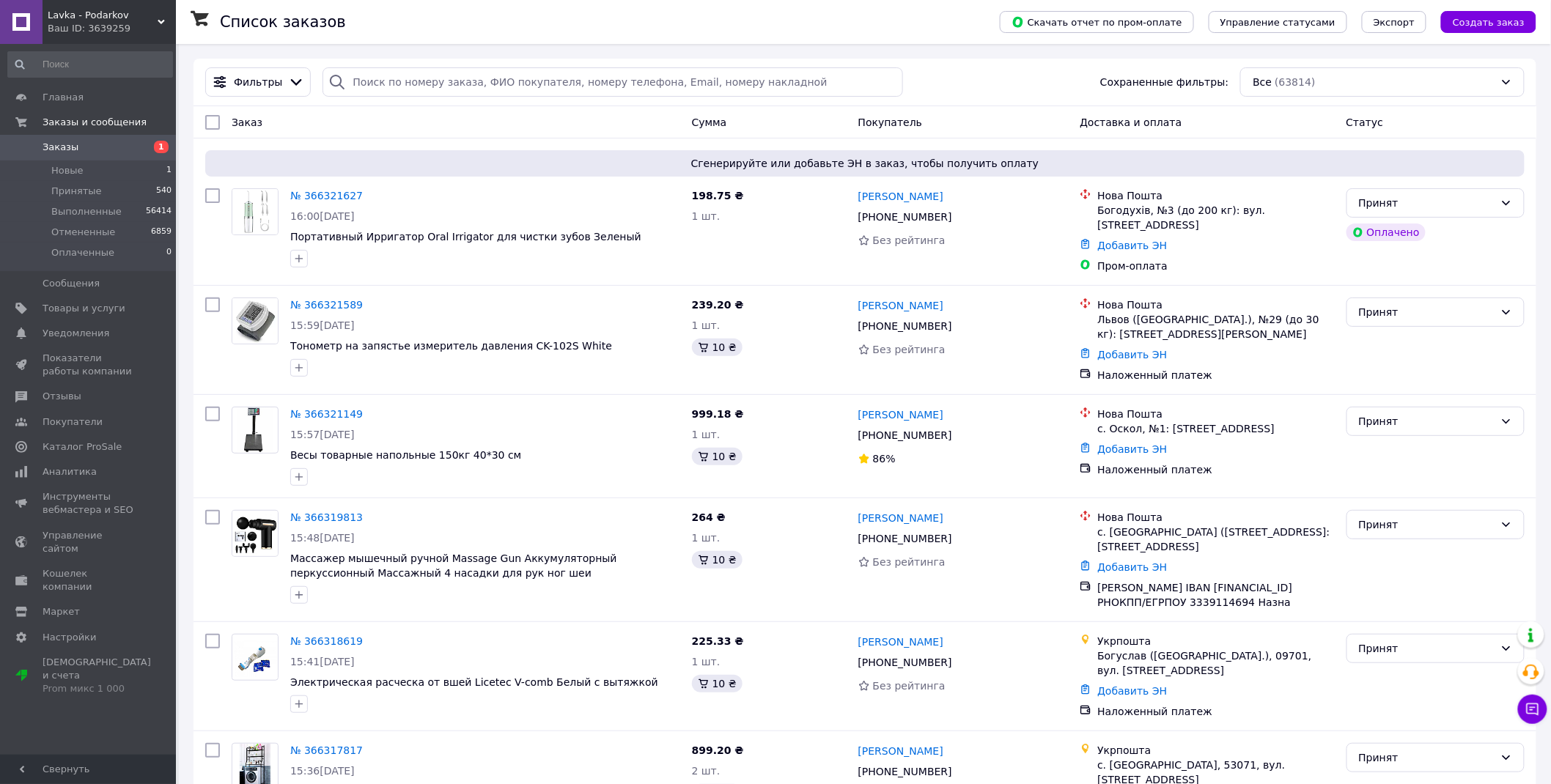
click at [103, 155] on link "Заказы 1" at bounding box center [90, 147] width 180 height 25
click at [119, 147] on span "Заказы" at bounding box center [89, 147] width 94 height 13
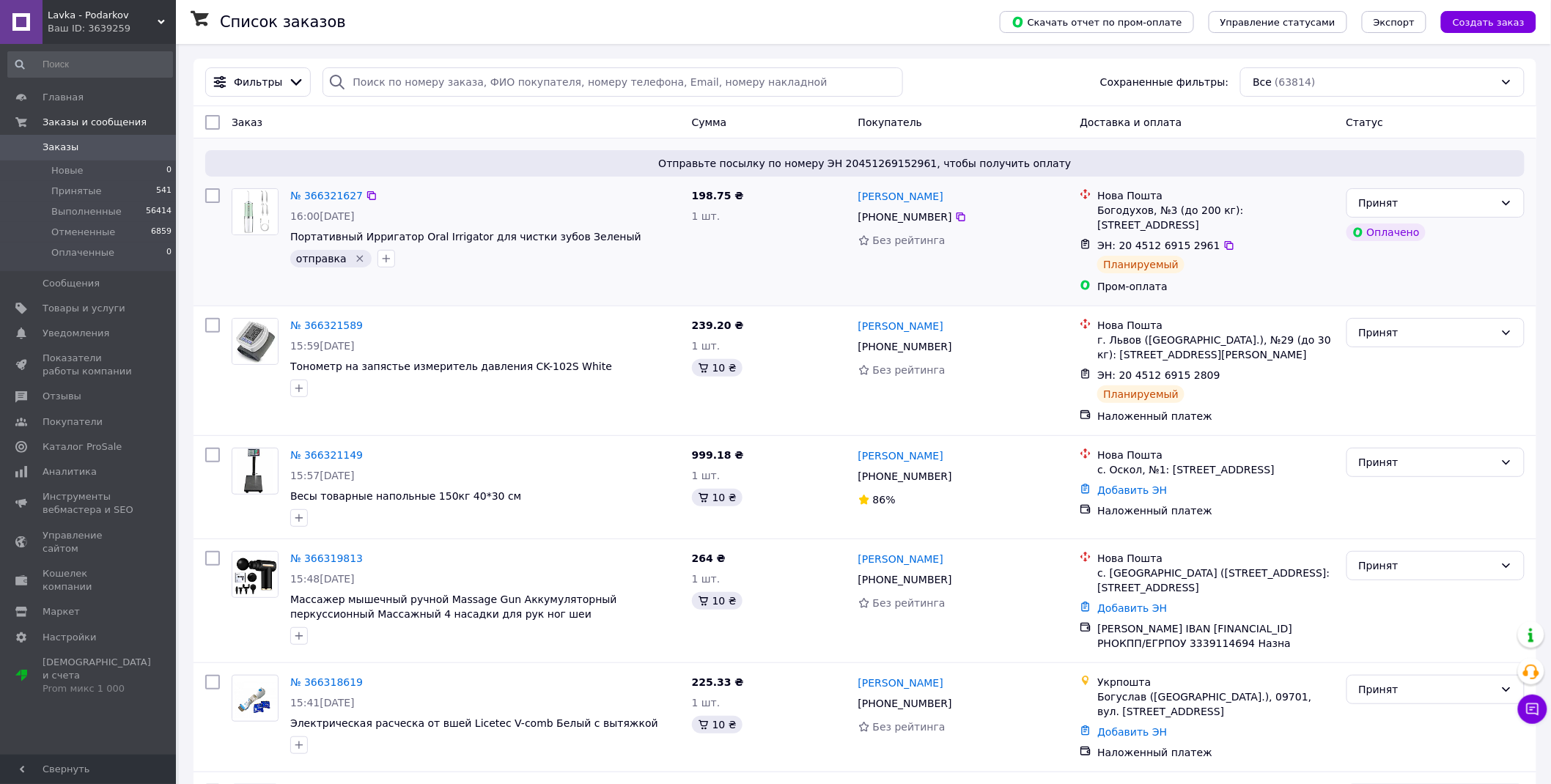
click at [354, 257] on icon "Удалить метку" at bounding box center [360, 259] width 11 height 11
click at [116, 155] on link "Заказы 0" at bounding box center [90, 147] width 180 height 25
click at [115, 147] on span "Заказы" at bounding box center [89, 147] width 94 height 13
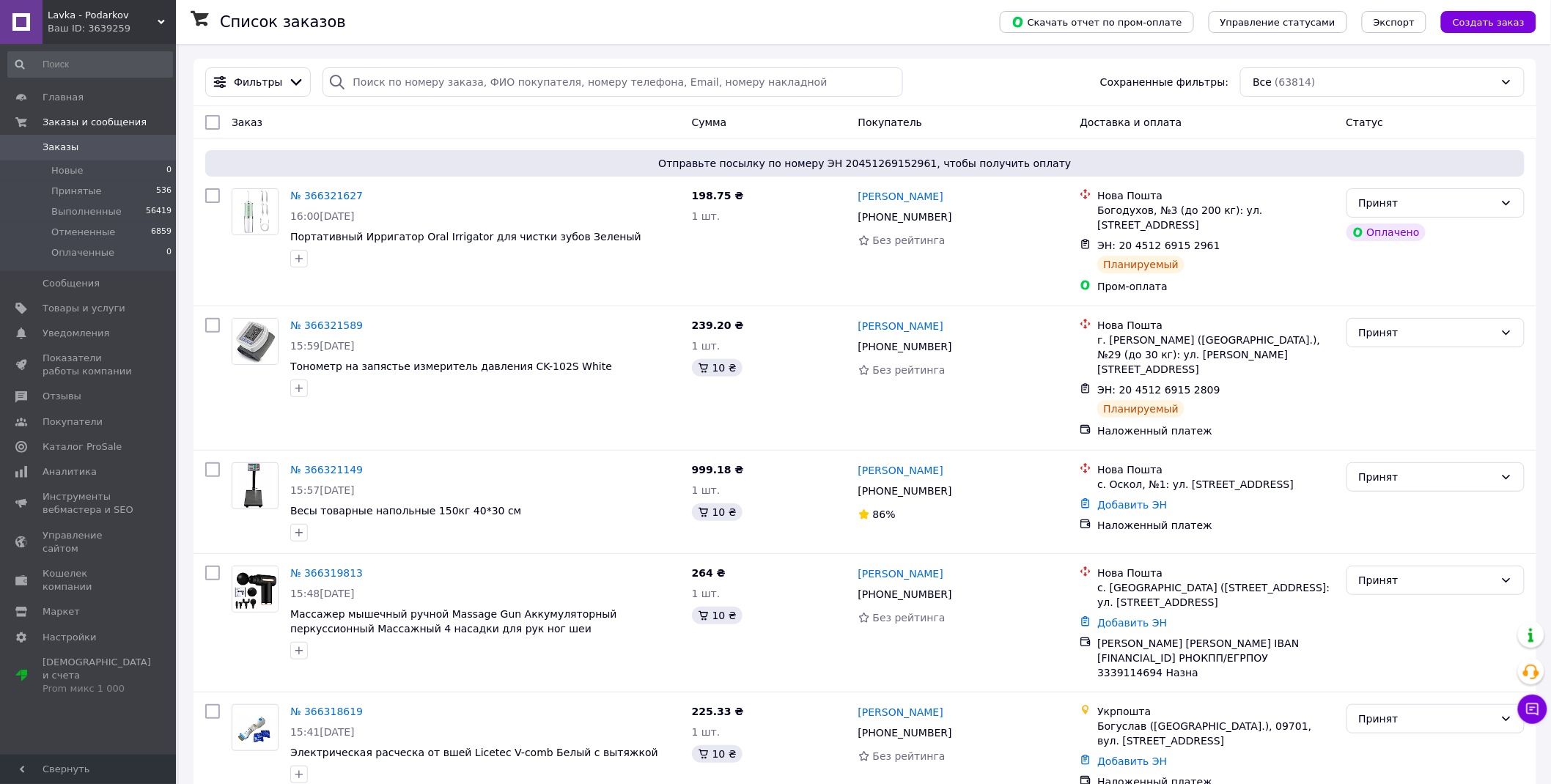
click at [90, 155] on link "Заказы 0" at bounding box center [90, 147] width 180 height 25
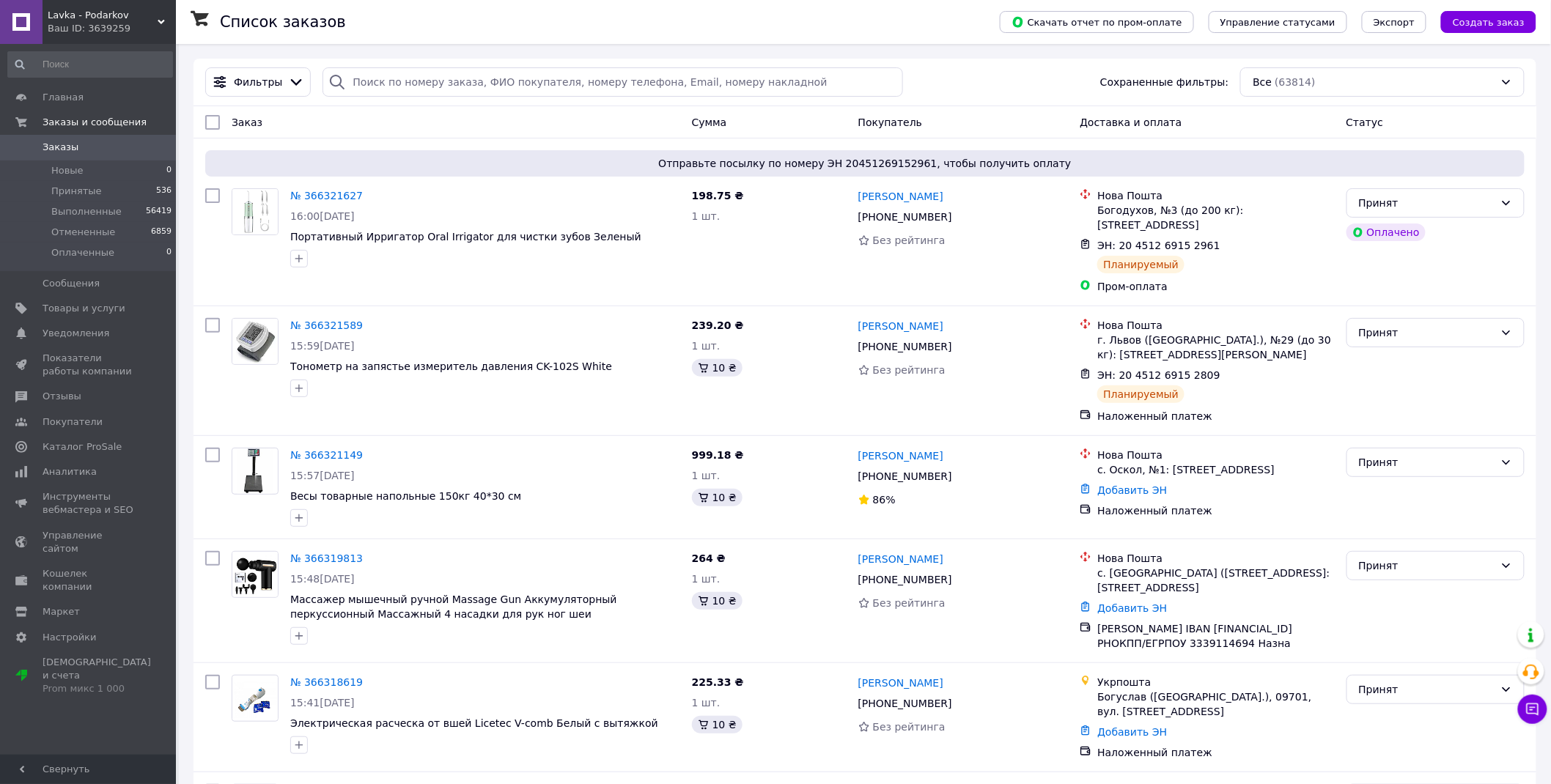
click at [133, 146] on span "Заказы" at bounding box center [89, 147] width 94 height 13
click at [85, 144] on span "Заказы" at bounding box center [89, 147] width 94 height 13
click at [88, 155] on link "Заказы 0" at bounding box center [90, 147] width 180 height 25
click at [86, 154] on span "Заказы" at bounding box center [89, 147] width 94 height 13
click at [116, 296] on link "Товары и услуги" at bounding box center [90, 308] width 180 height 25
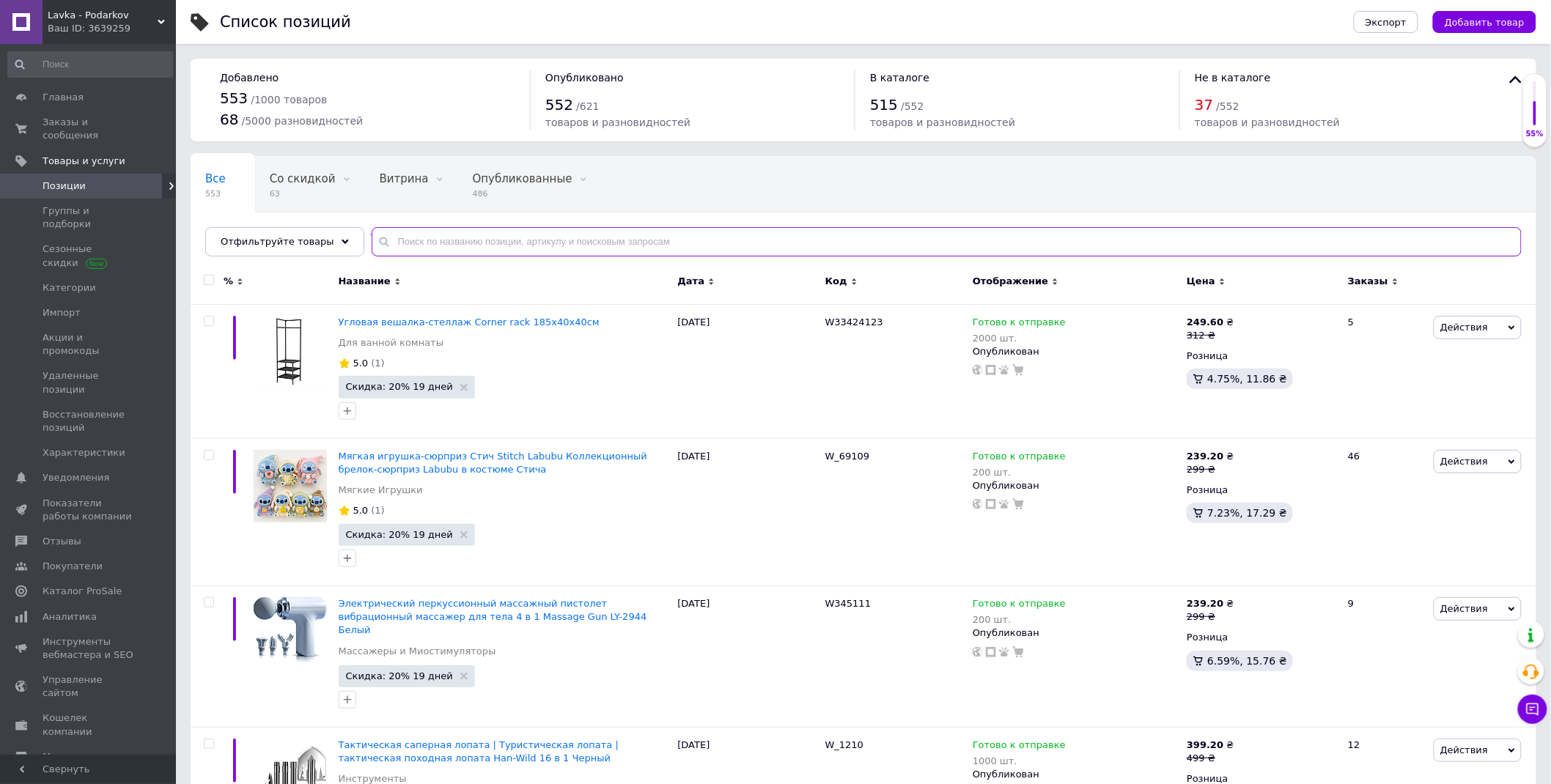
click at [648, 246] on input "text" at bounding box center [946, 242] width 1150 height 29
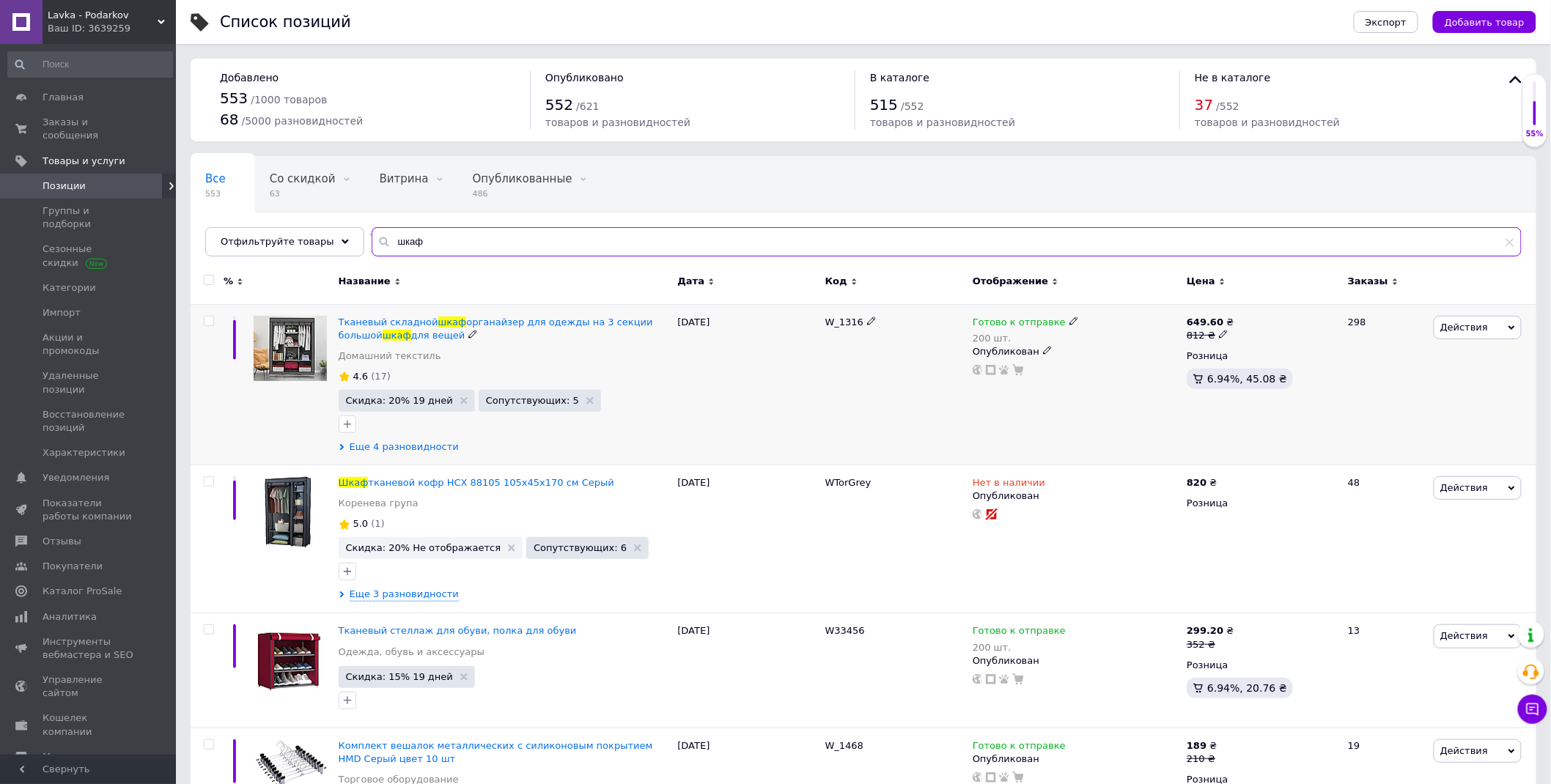
type input "шкаф"
click at [435, 447] on span "Еще 4 разновидности" at bounding box center [404, 447] width 110 height 13
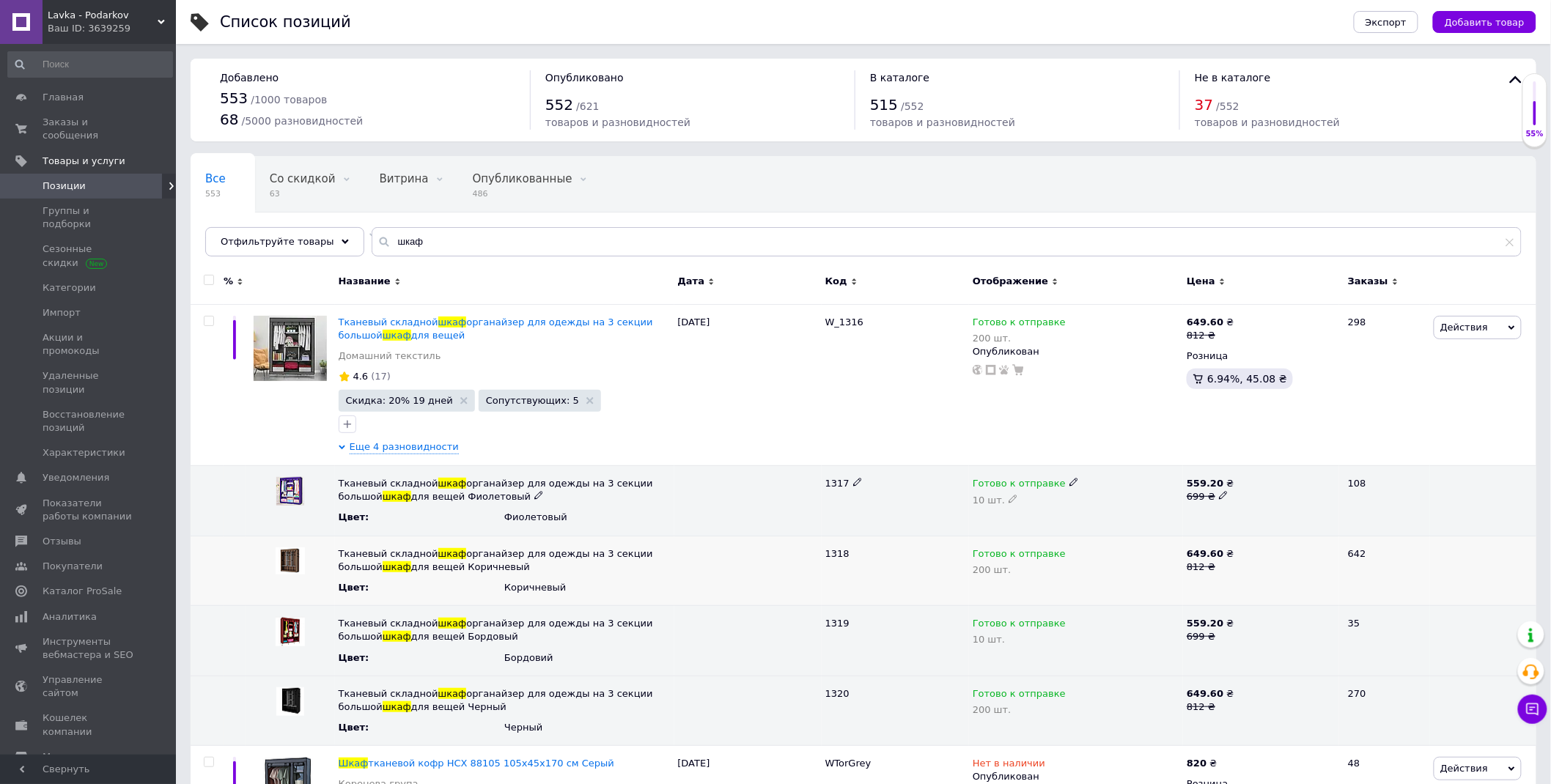
scroll to position [81, 0]
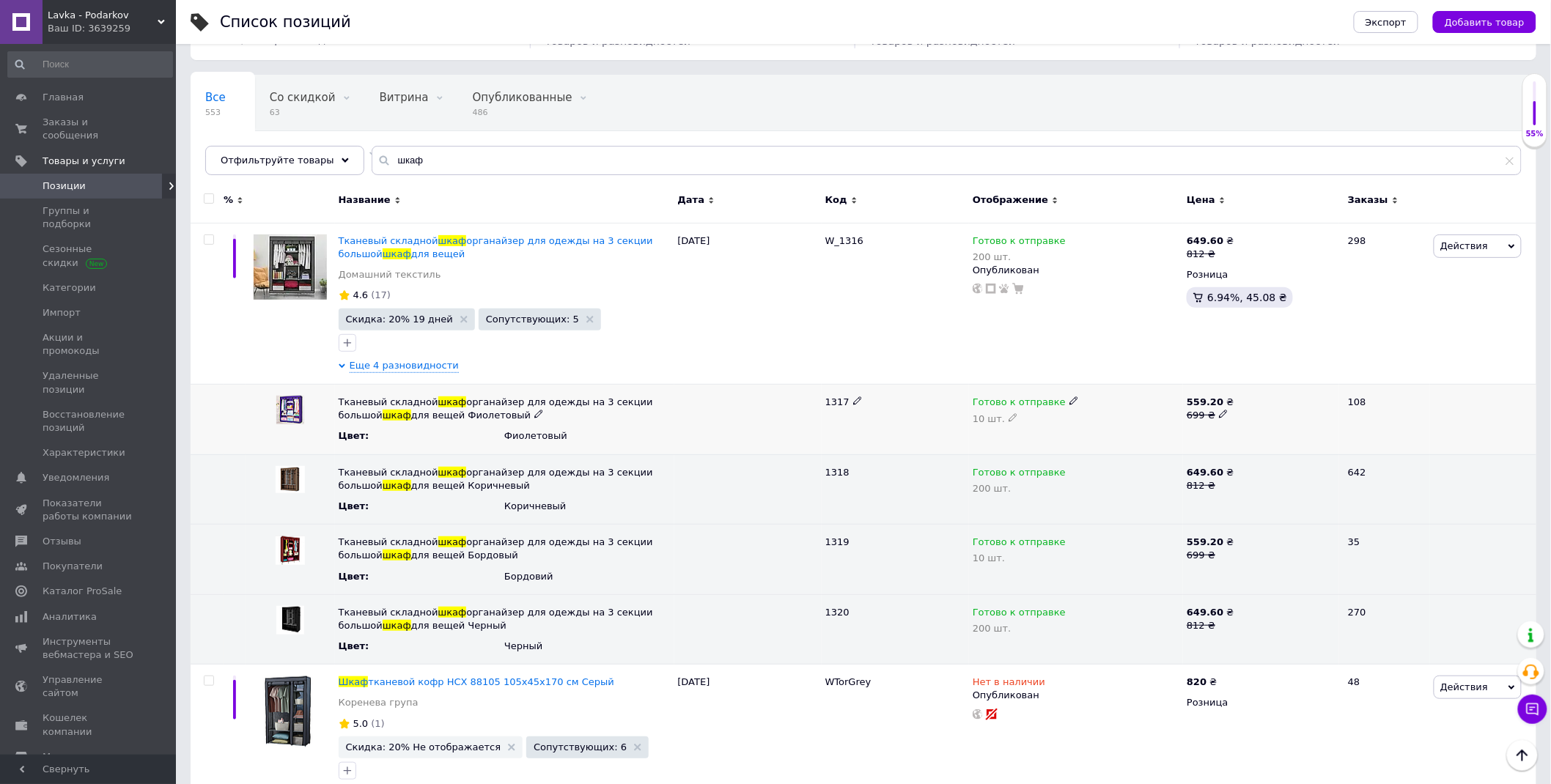
click at [1069, 400] on icon at bounding box center [1073, 401] width 9 height 9
click at [1074, 450] on li "Нет в наличии" at bounding box center [1072, 451] width 212 height 21
click at [998, 414] on div "10 шт." at bounding box center [1076, 418] width 207 height 11
click at [1009, 417] on icon at bounding box center [1013, 418] width 9 height 9
click at [1002, 417] on input "10" at bounding box center [1076, 427] width 207 height 29
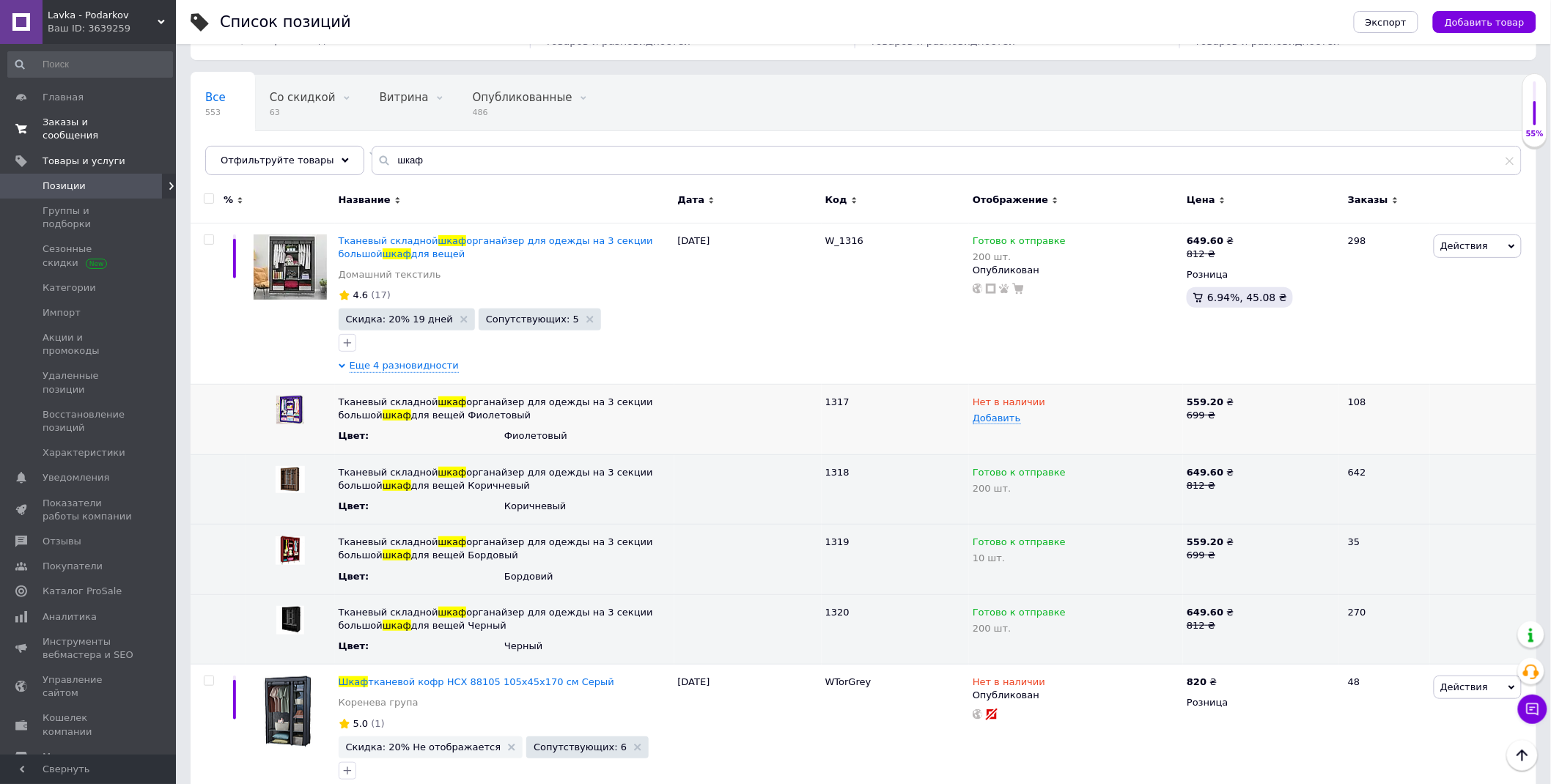
click at [93, 120] on span "Заказы и сообщения" at bounding box center [89, 129] width 94 height 26
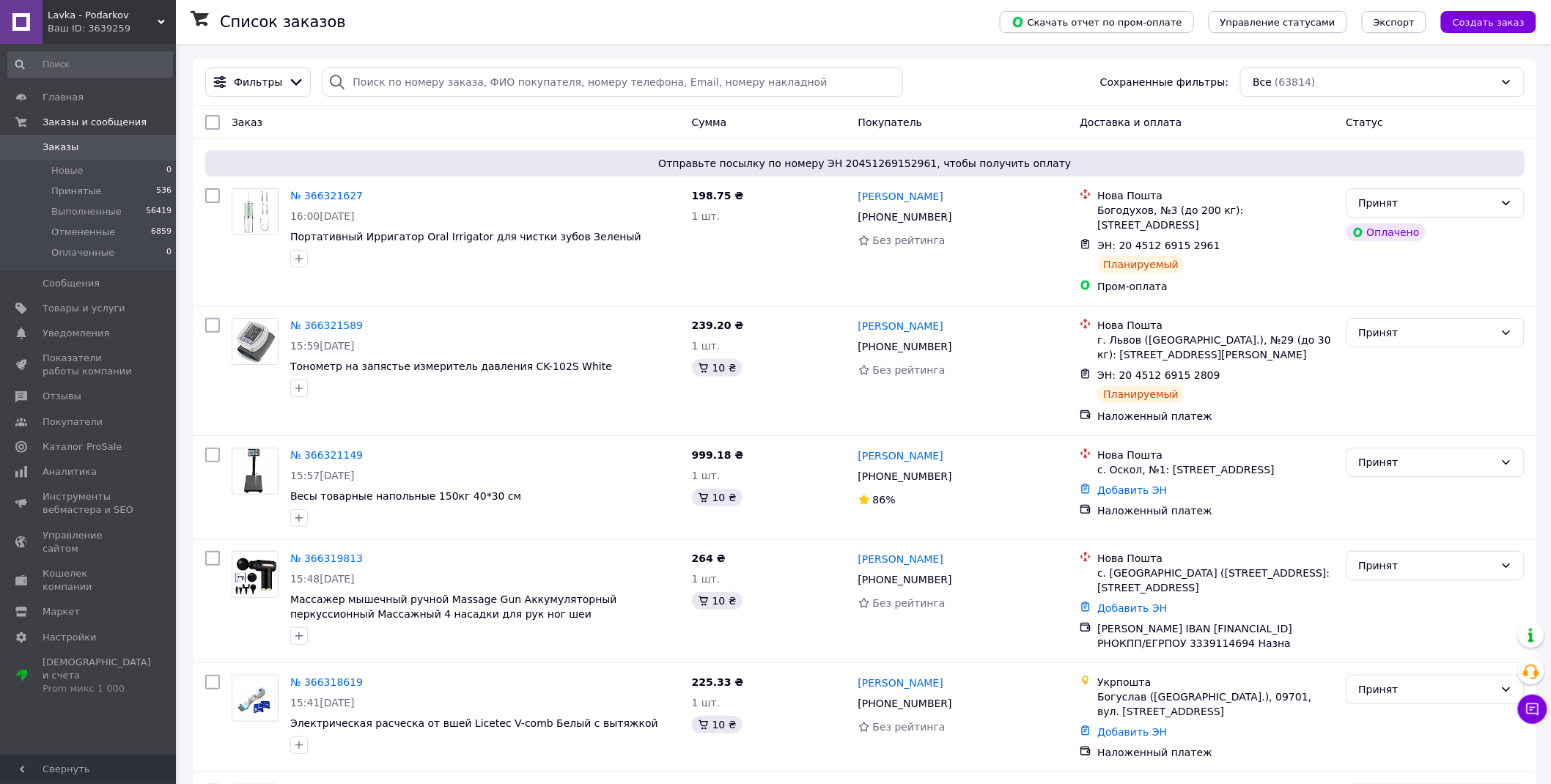
click at [110, 150] on span "Заказы" at bounding box center [89, 147] width 94 height 13
click at [110, 143] on span "Заказы" at bounding box center [89, 147] width 94 height 13
click at [76, 149] on span "Заказы" at bounding box center [89, 147] width 94 height 13
